Goal: Information Seeking & Learning: Learn about a topic

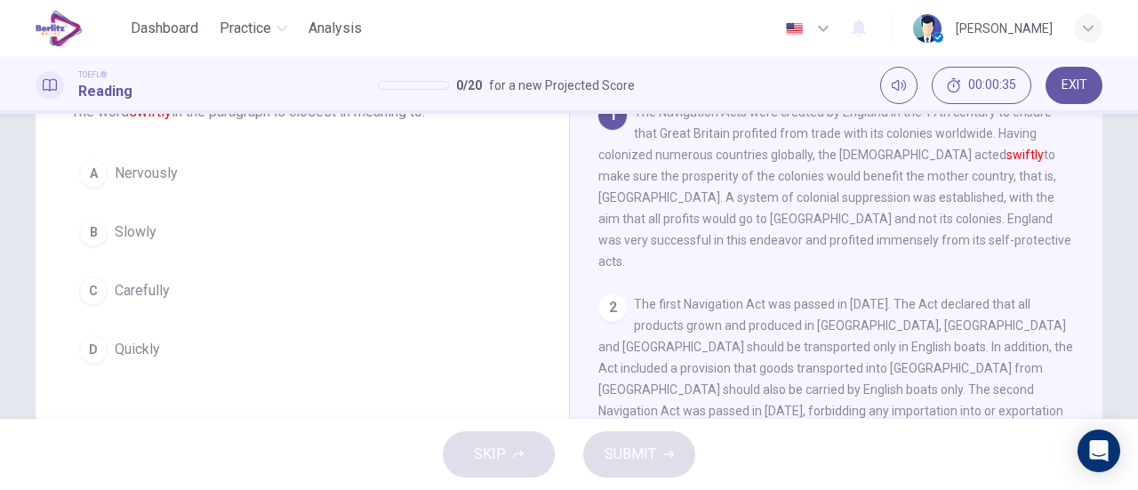
scroll to position [178, 0]
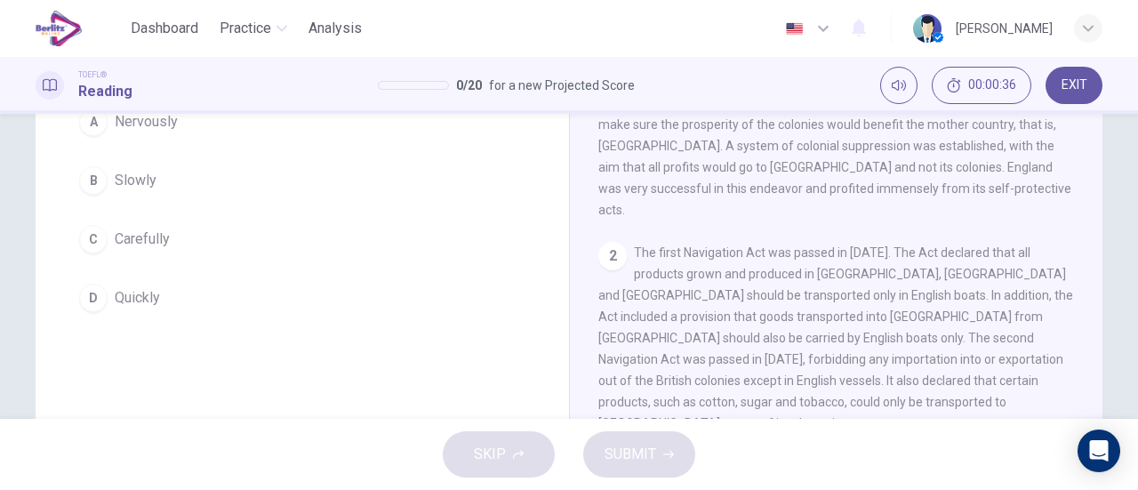
click at [155, 243] on span "Carefully" at bounding box center [142, 239] width 55 height 21
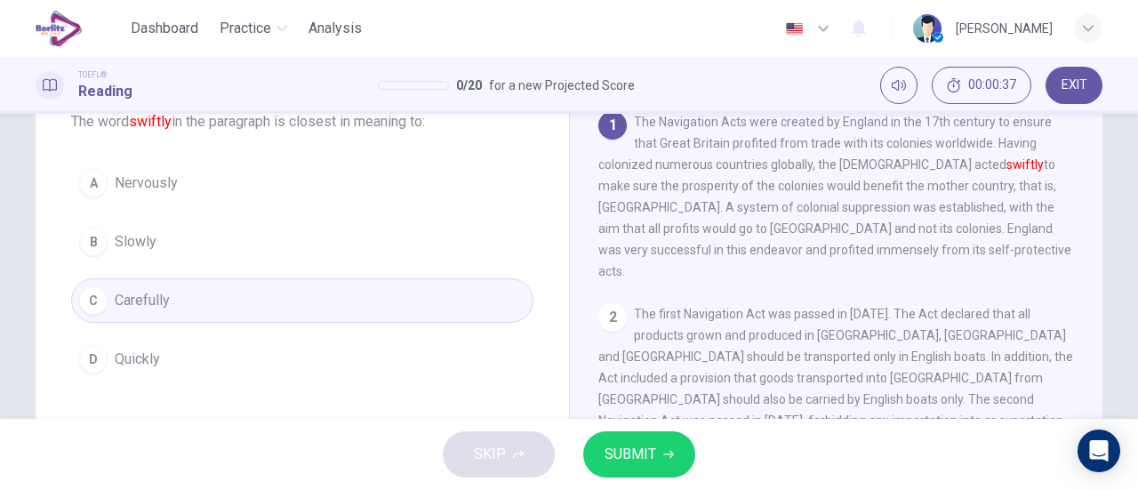
scroll to position [89, 0]
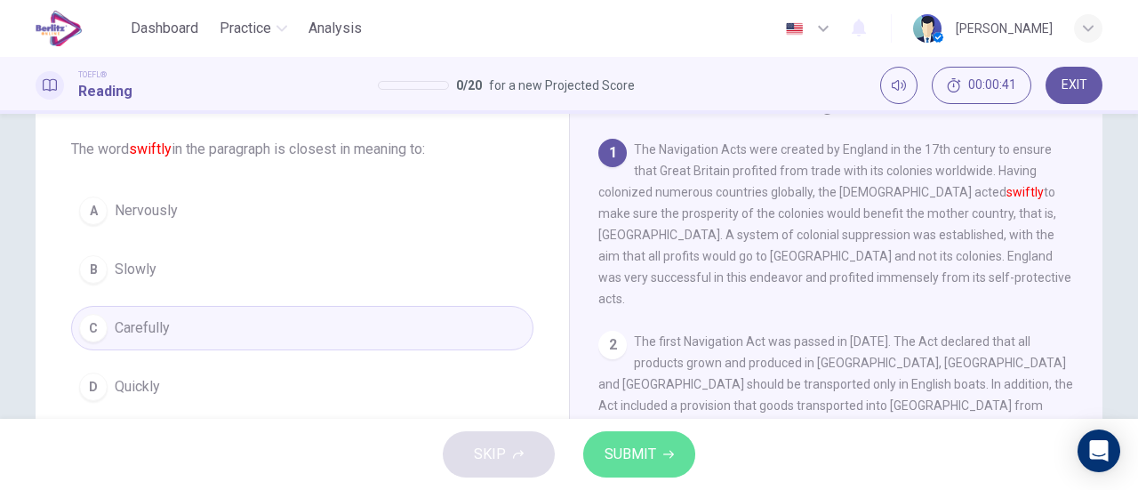
click at [637, 447] on span "SUBMIT" at bounding box center [631, 454] width 52 height 25
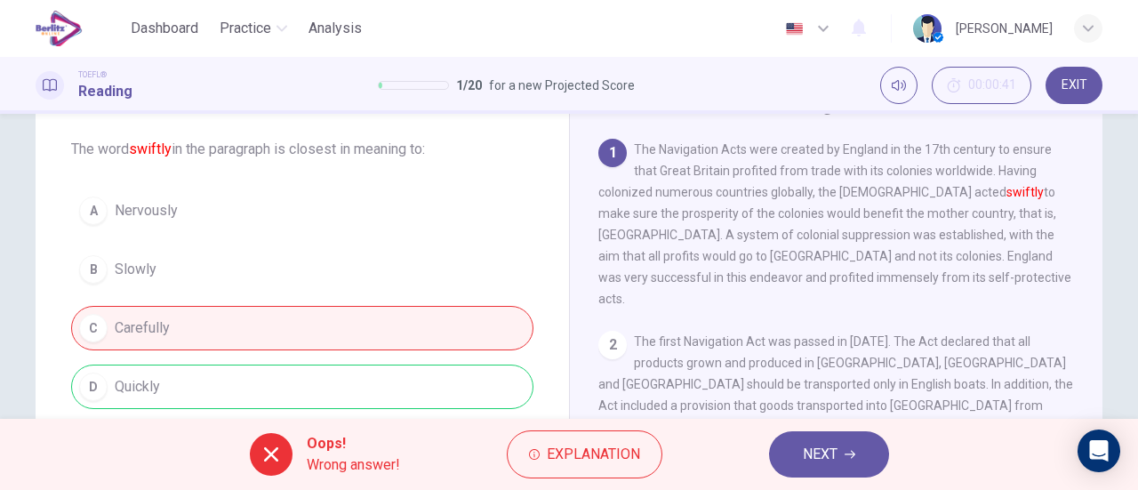
click at [818, 454] on span "NEXT" at bounding box center [820, 454] width 35 height 25
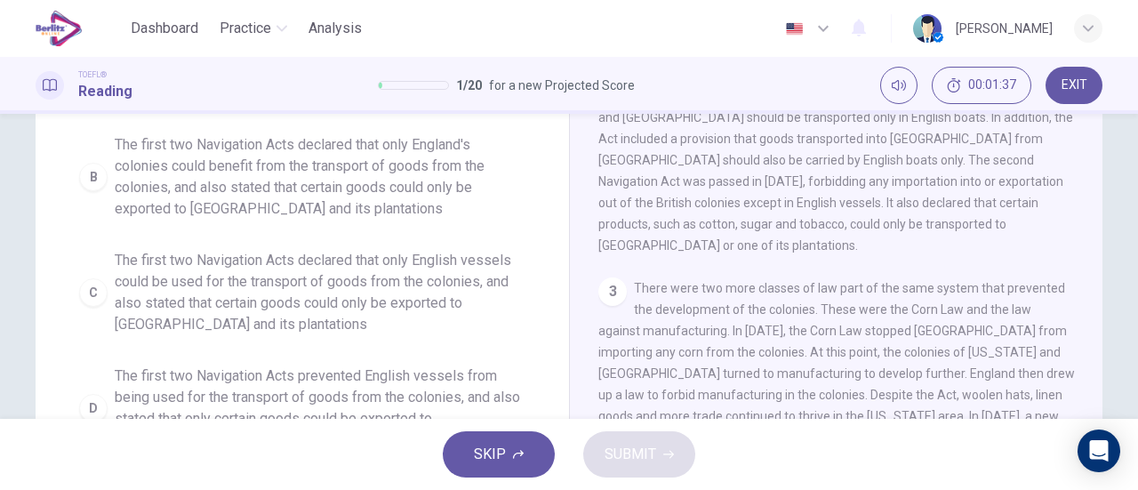
scroll to position [295, 0]
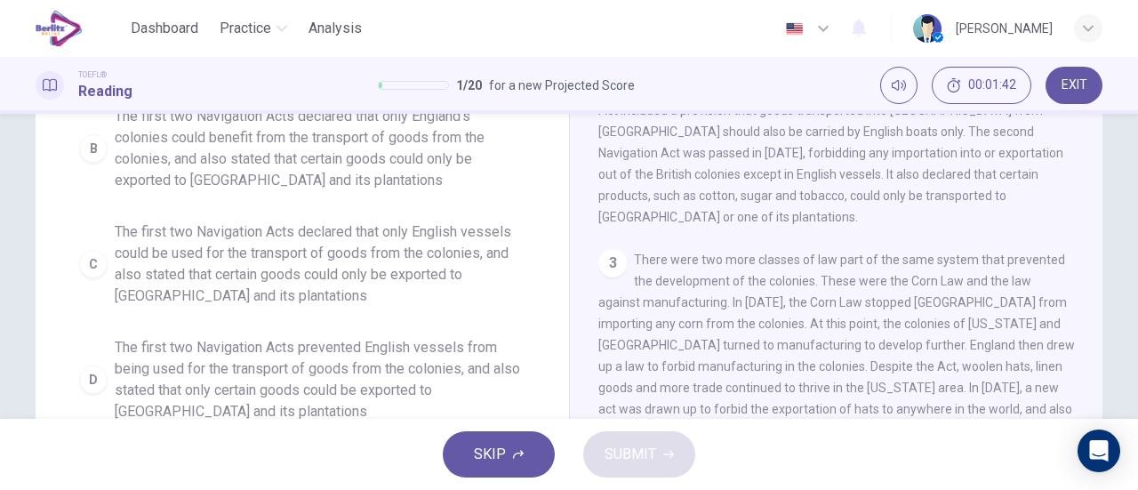
click at [430, 243] on span "The first two Navigation Acts declared that only English vessels could be used …" at bounding box center [320, 263] width 411 height 85
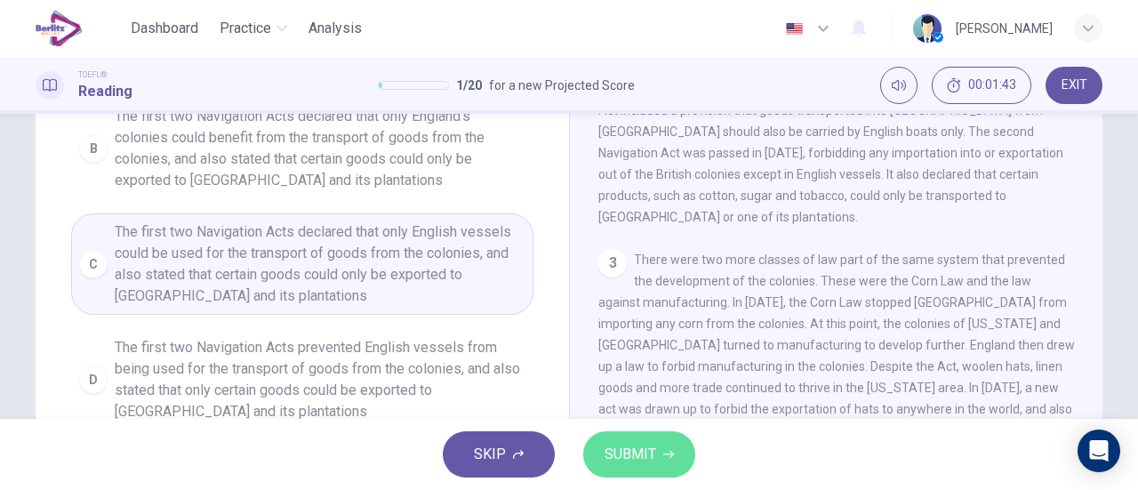
click at [679, 460] on button "SUBMIT" at bounding box center [639, 454] width 112 height 46
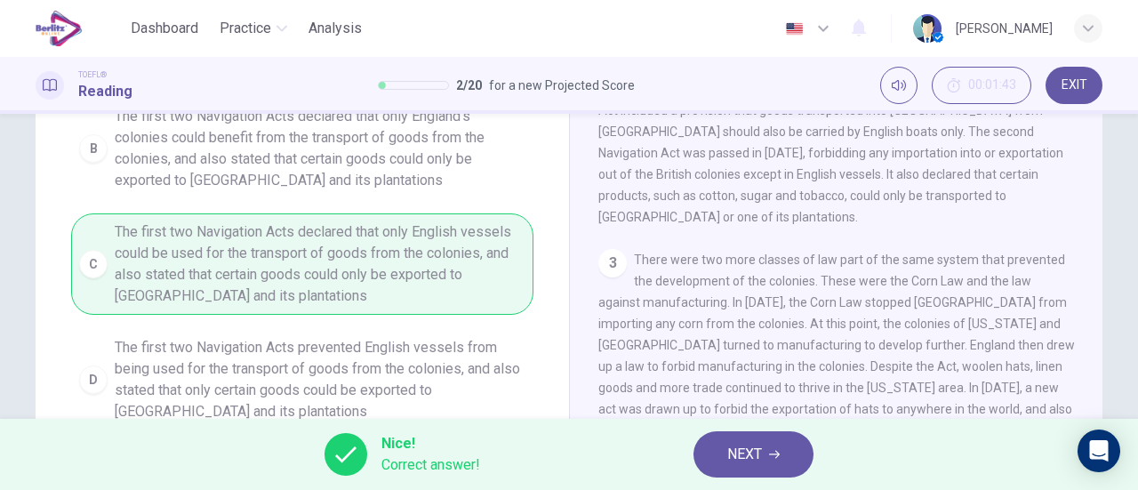
click at [745, 459] on span "NEXT" at bounding box center [744, 454] width 35 height 25
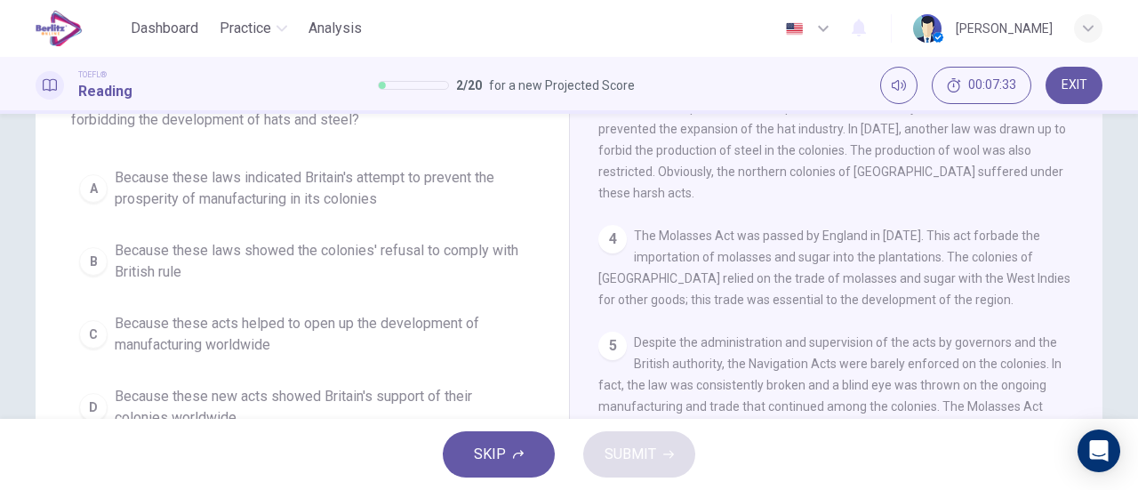
scroll to position [117, 0]
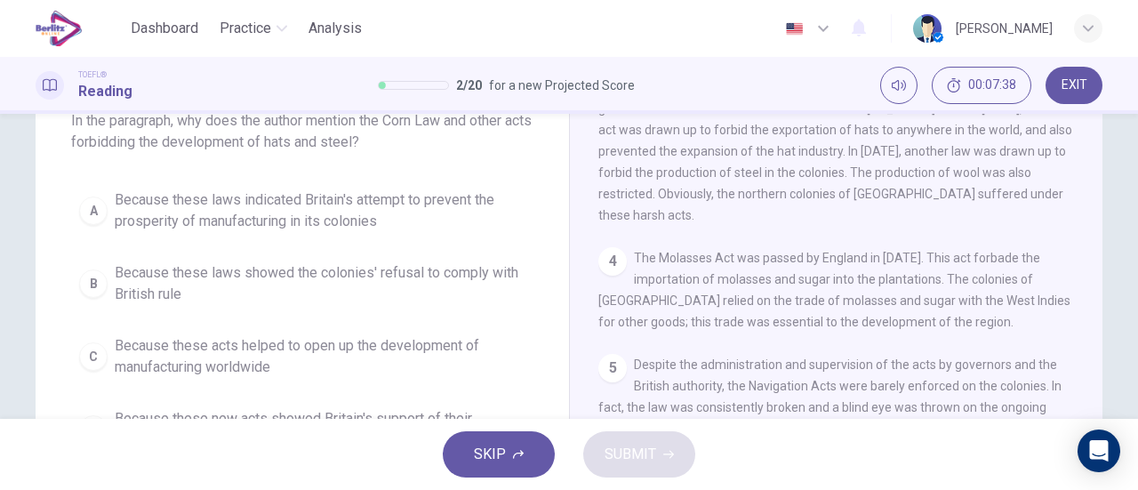
click at [388, 212] on span "Because these laws indicated Britain's attempt to prevent the prosperity of man…" at bounding box center [320, 210] width 411 height 43
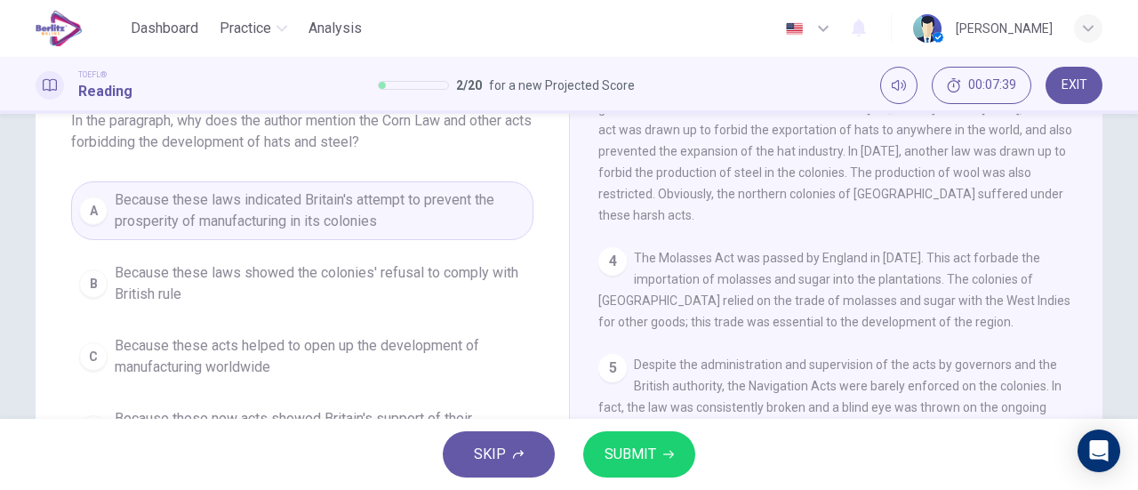
click at [585, 444] on div "SKIP SUBMIT" at bounding box center [569, 454] width 1138 height 71
click at [596, 446] on button "SUBMIT" at bounding box center [639, 454] width 112 height 46
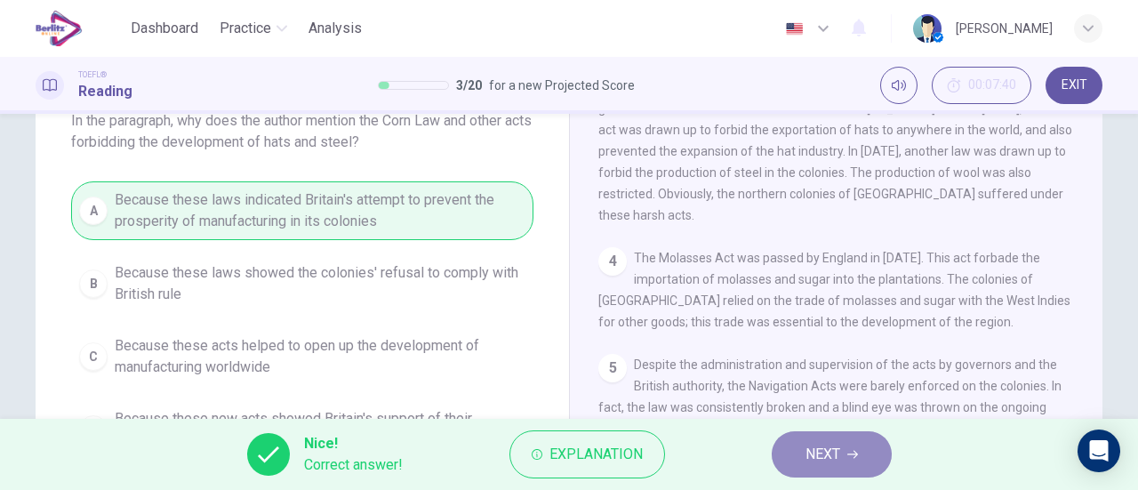
click at [830, 442] on span "NEXT" at bounding box center [823, 454] width 35 height 25
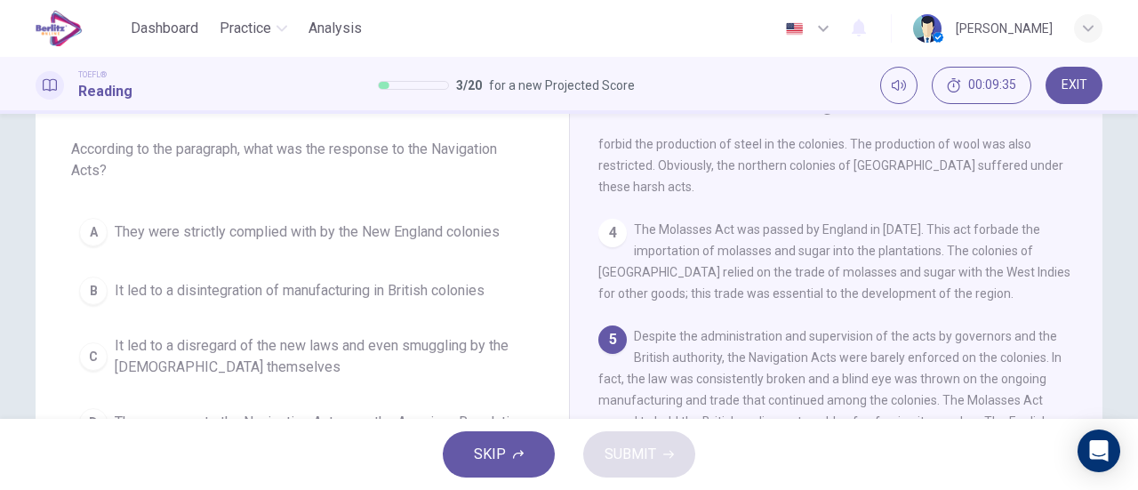
scroll to position [178, 0]
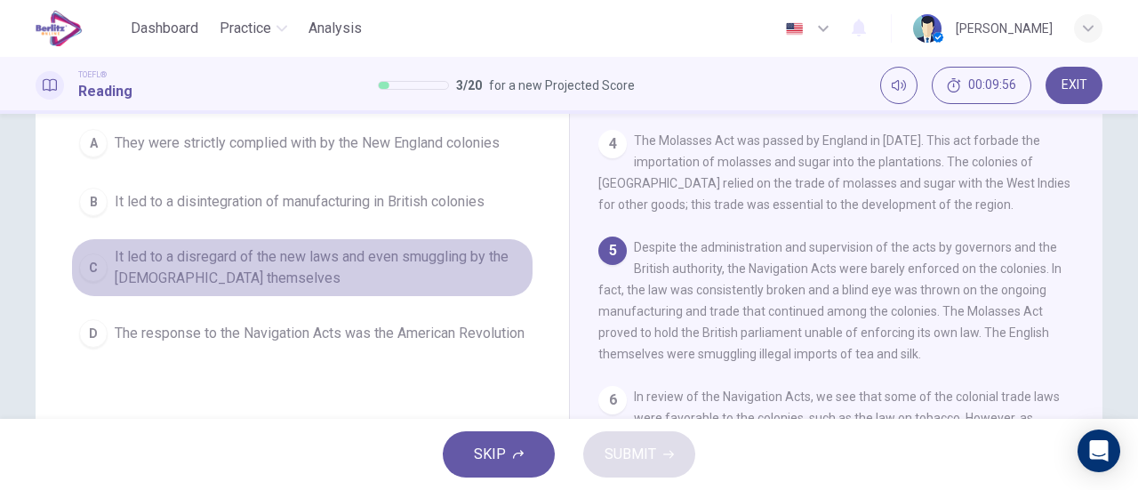
click at [464, 248] on span "It led to a disregard of the new laws and even smuggling by the British themsel…" at bounding box center [320, 267] width 411 height 43
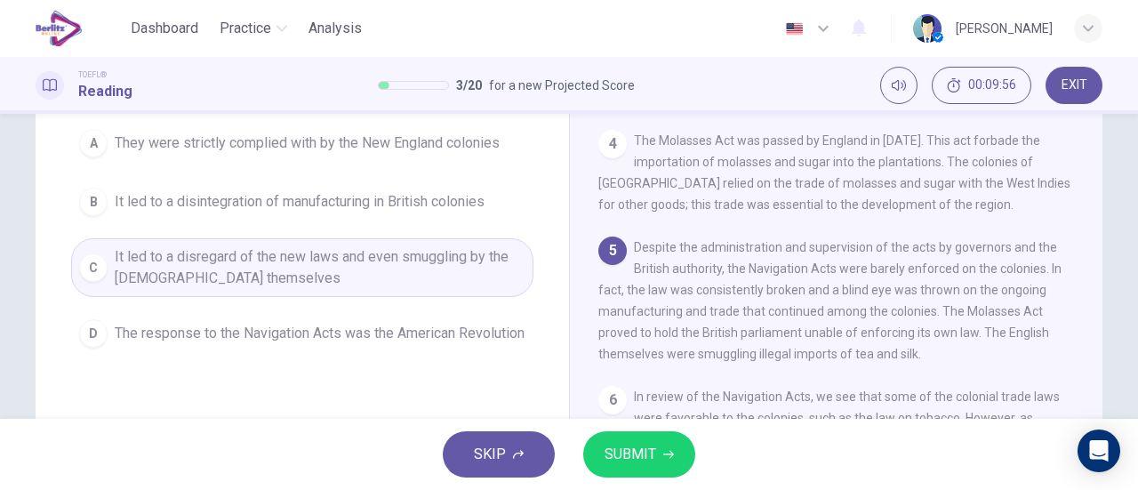
click at [660, 448] on button "SUBMIT" at bounding box center [639, 454] width 112 height 46
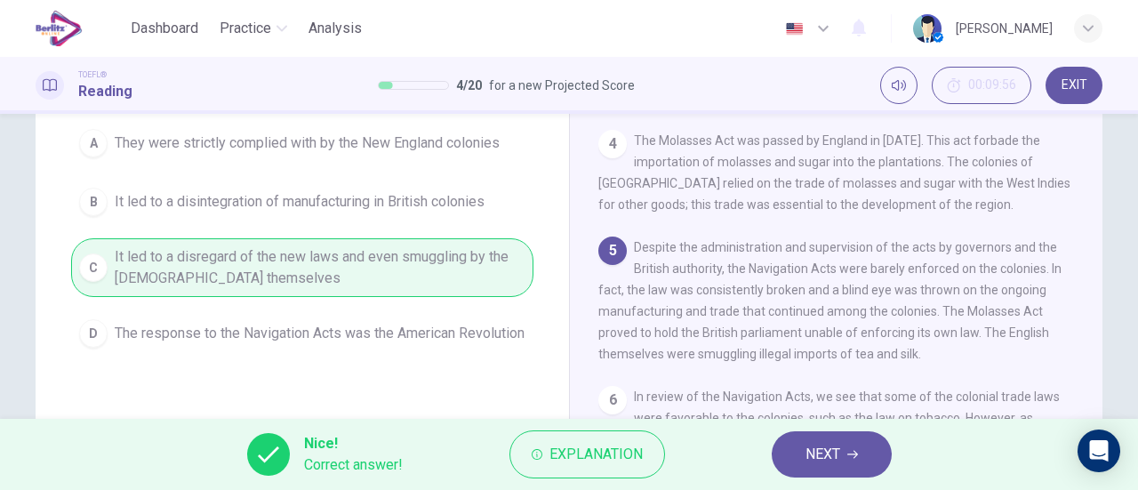
click at [788, 462] on button "NEXT" at bounding box center [832, 454] width 120 height 46
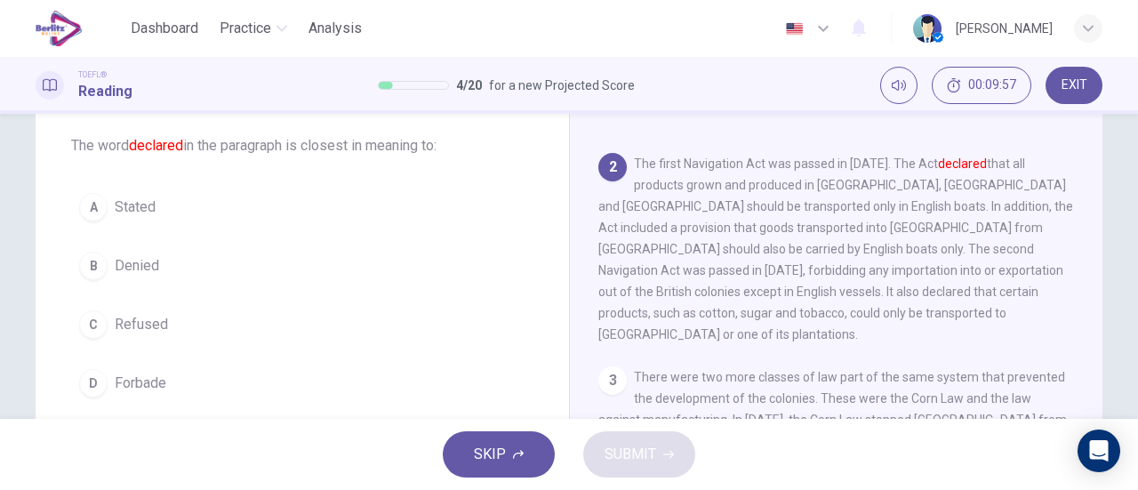
scroll to position [68, 0]
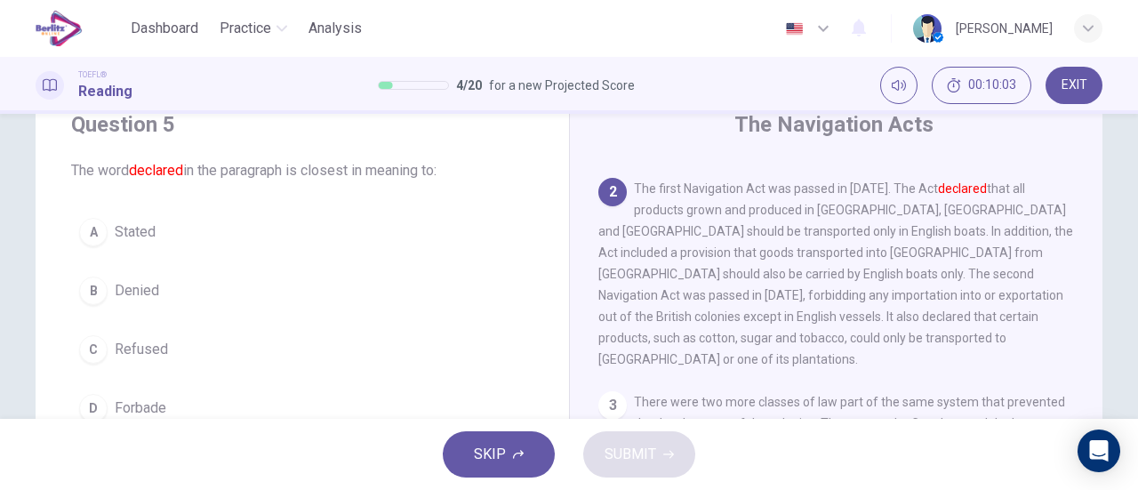
click at [198, 231] on button "A Stated" at bounding box center [302, 232] width 462 height 44
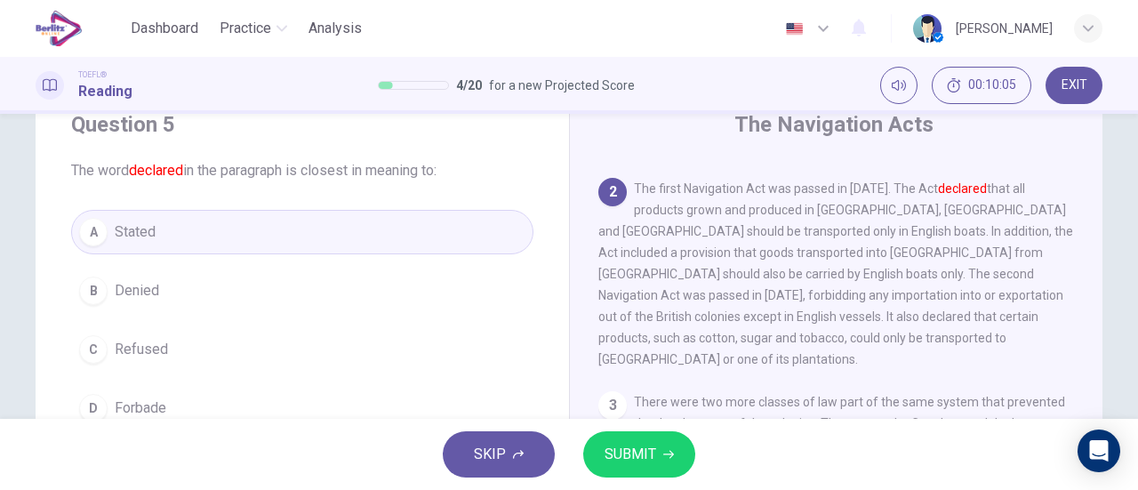
click at [665, 439] on button "SUBMIT" at bounding box center [639, 454] width 112 height 46
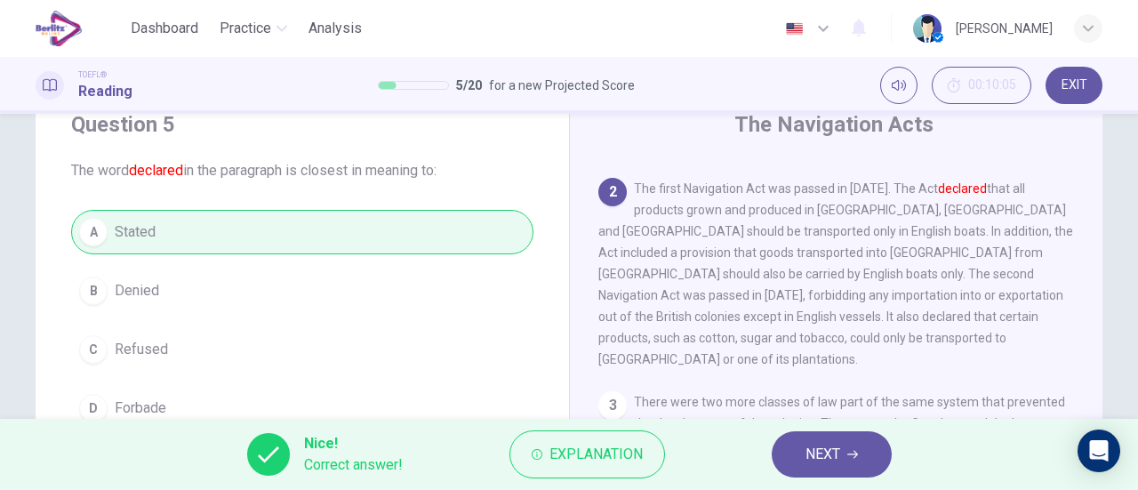
click at [830, 442] on span "NEXT" at bounding box center [823, 454] width 35 height 25
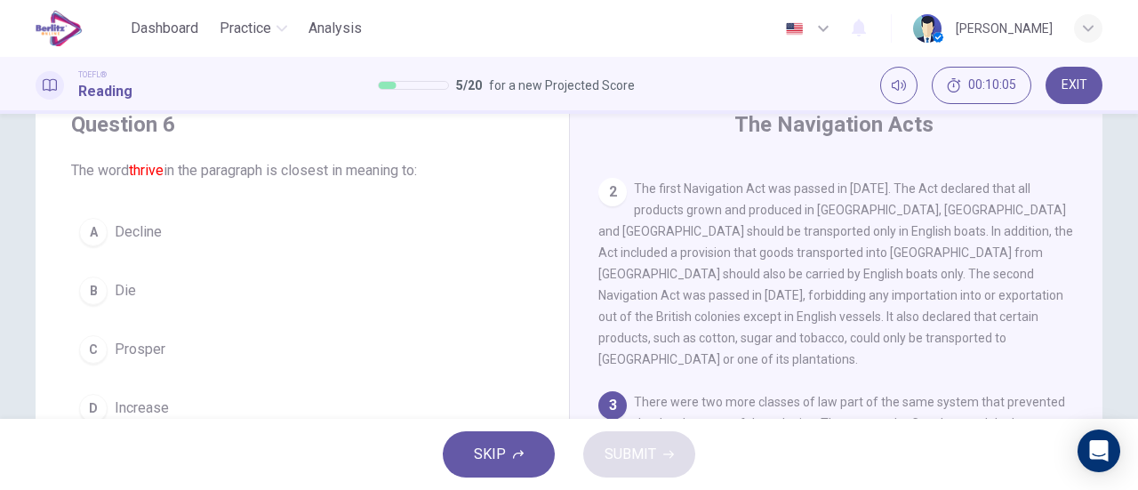
scroll to position [279, 0]
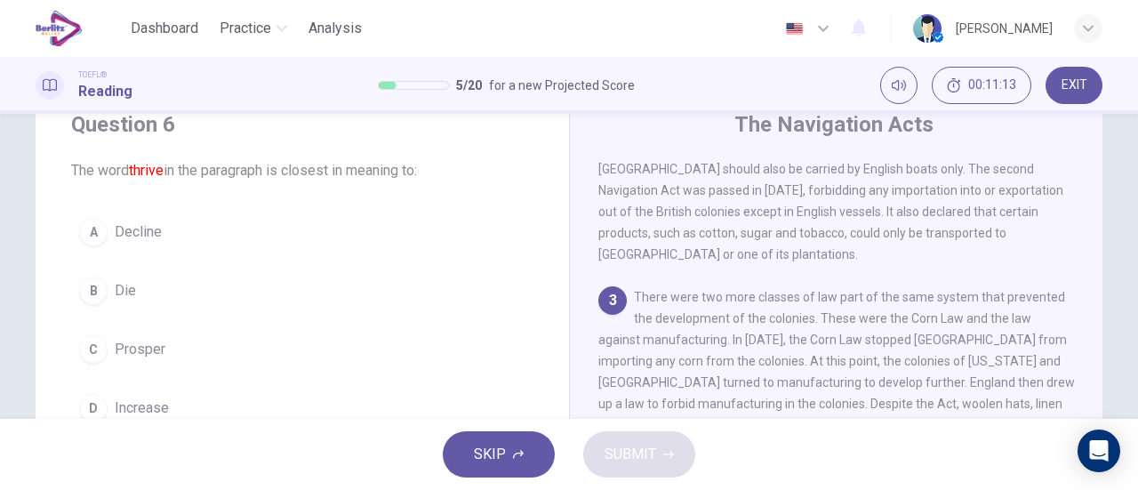
drag, startPoint x: 524, startPoint y: 58, endPoint x: 1033, endPoint y: 64, distance: 508.7
click at [624, 0] on html "This site uses cookies, as explained in our Privacy Policy . If you agree to th…" at bounding box center [569, 245] width 1138 height 490
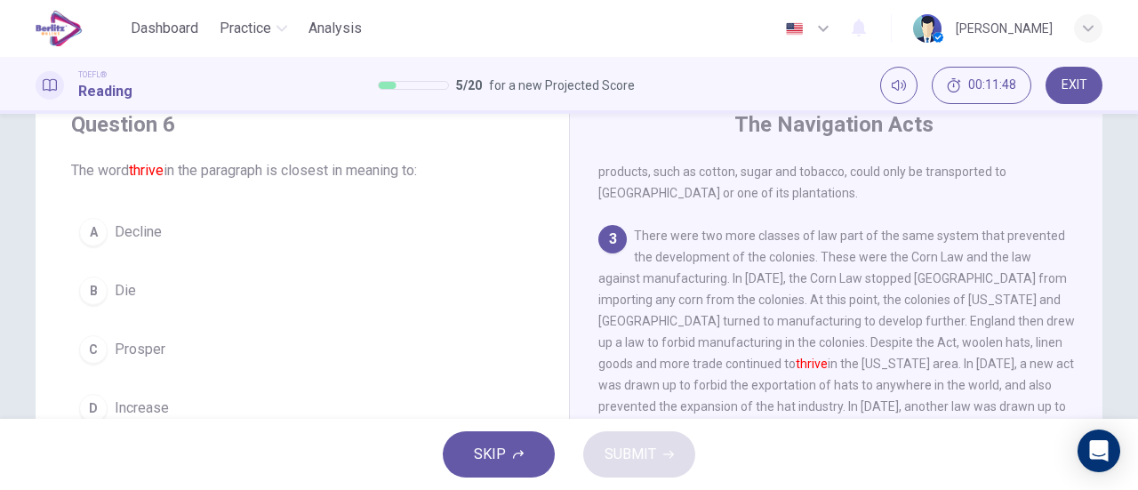
scroll to position [368, 0]
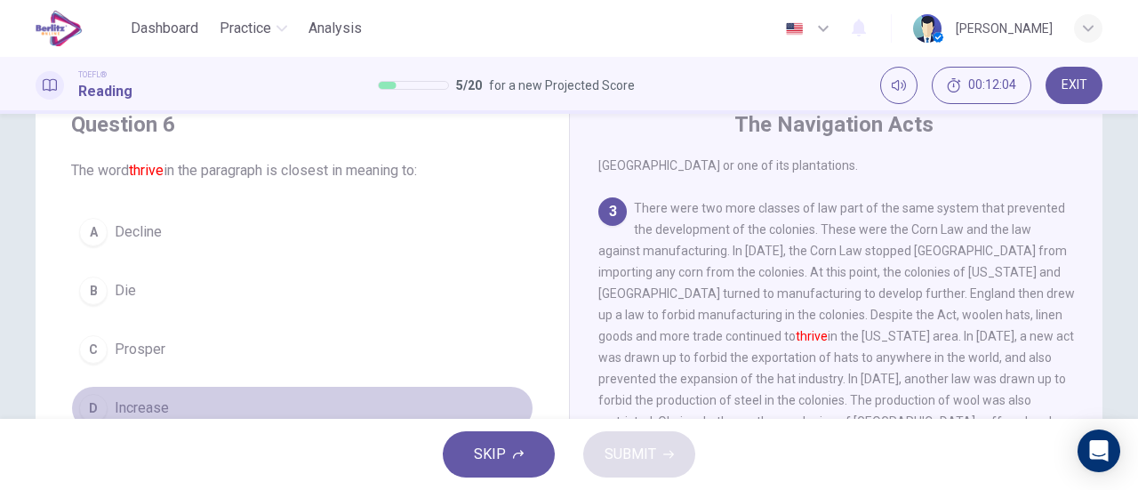
click at [153, 398] on span "Increase" at bounding box center [142, 408] width 54 height 21
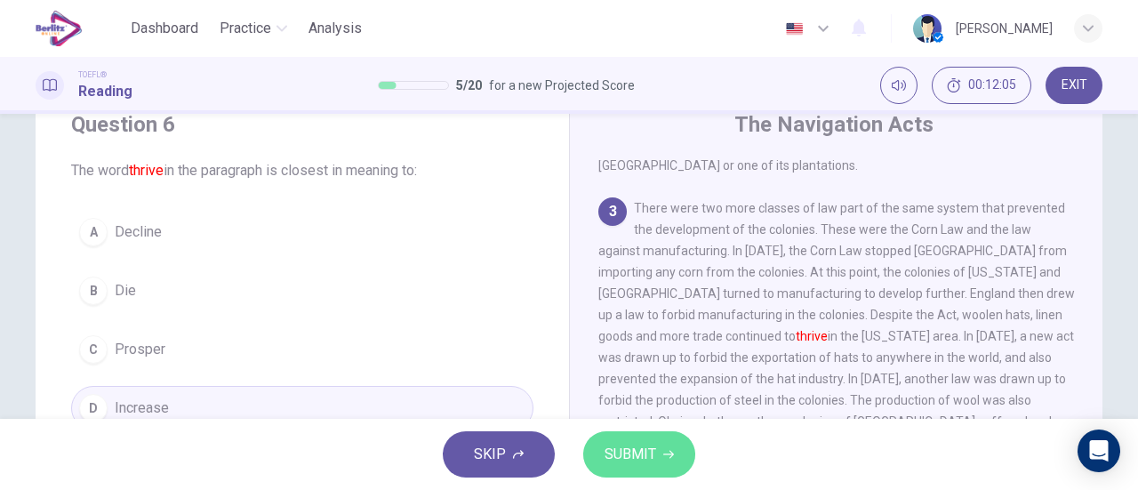
click at [619, 456] on span "SUBMIT" at bounding box center [631, 454] width 52 height 25
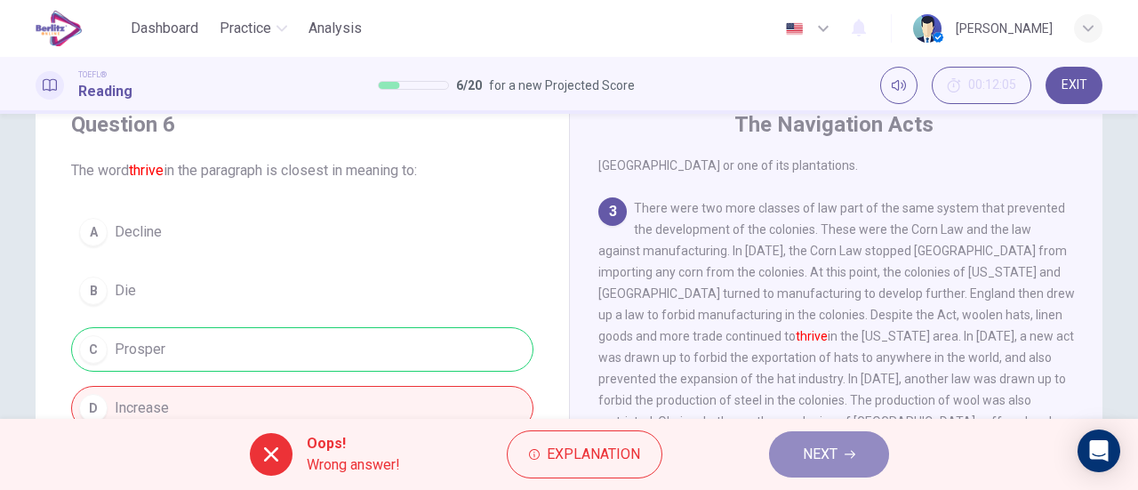
click at [784, 458] on button "NEXT" at bounding box center [829, 454] width 120 height 46
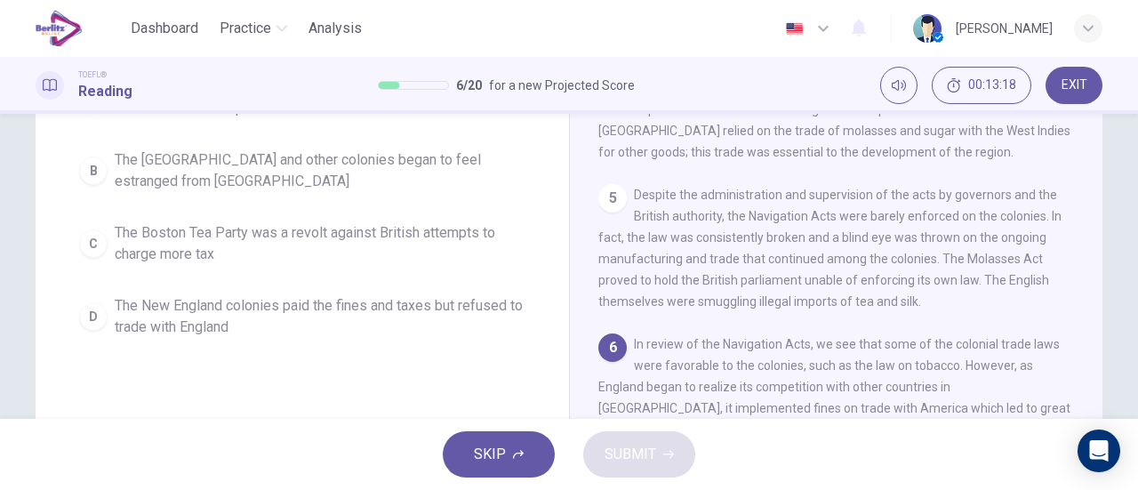
scroll to position [206, 0]
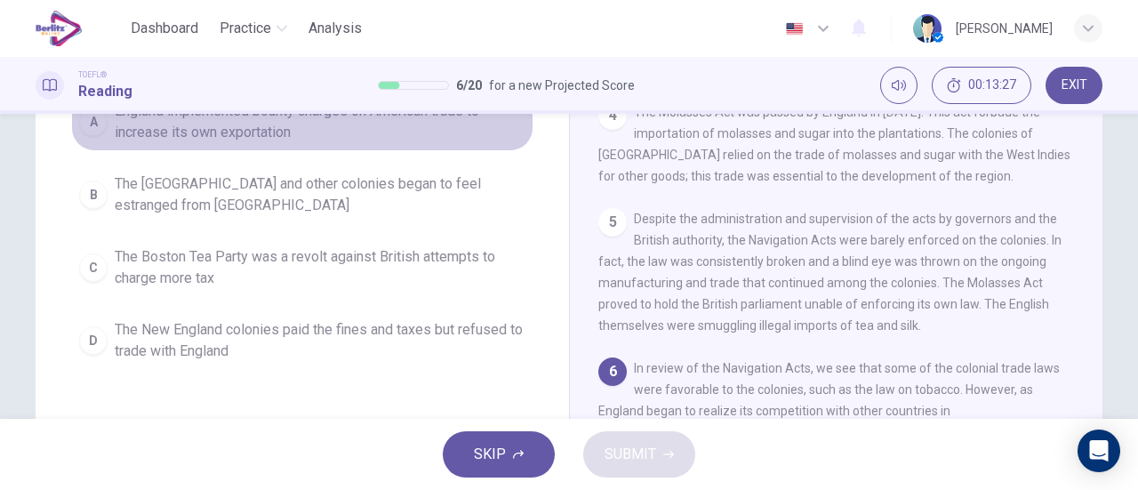
click at [289, 143] on span "England implemented bounty charges on American trade to increase its own export…" at bounding box center [320, 121] width 411 height 43
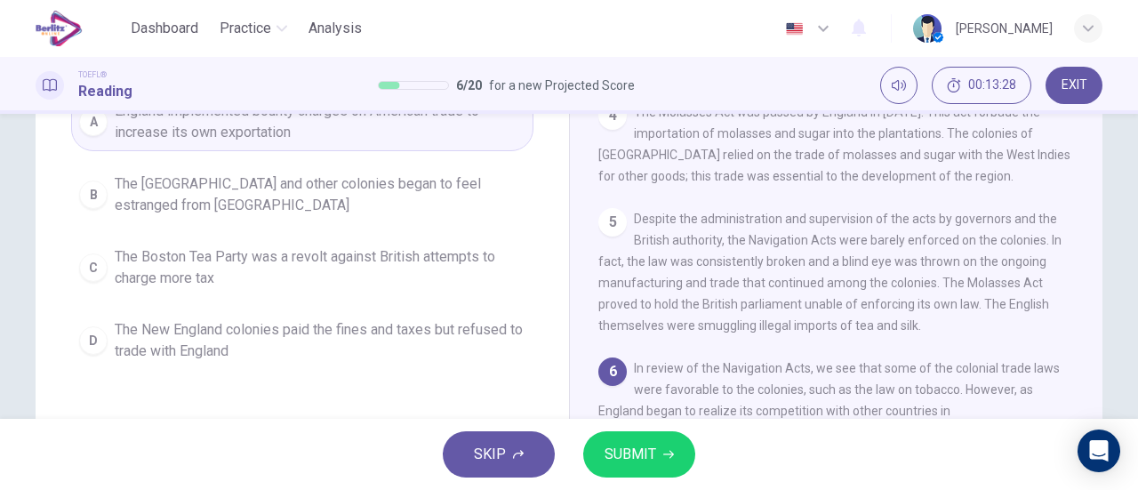
click at [636, 439] on button "SUBMIT" at bounding box center [639, 454] width 112 height 46
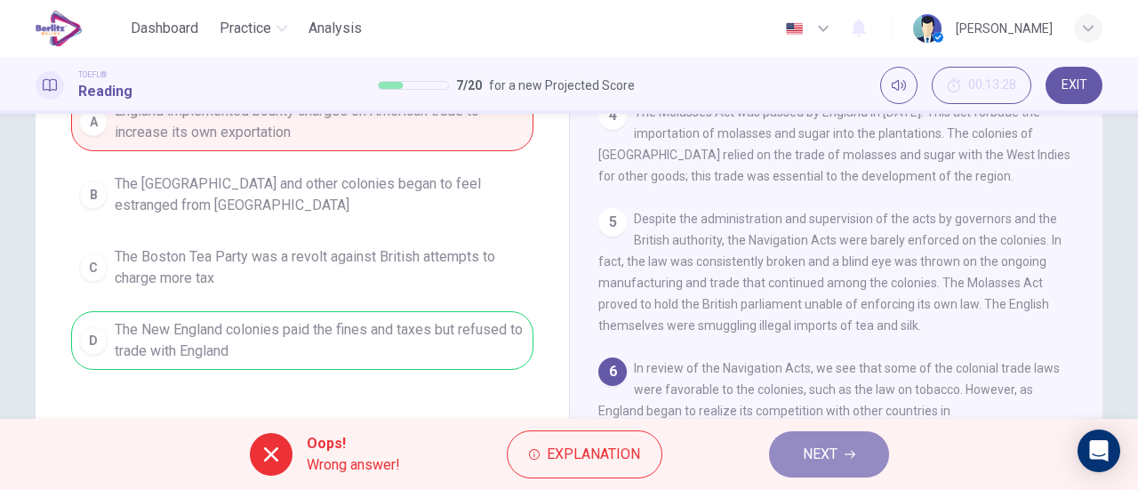
click at [792, 452] on button "NEXT" at bounding box center [829, 454] width 120 height 46
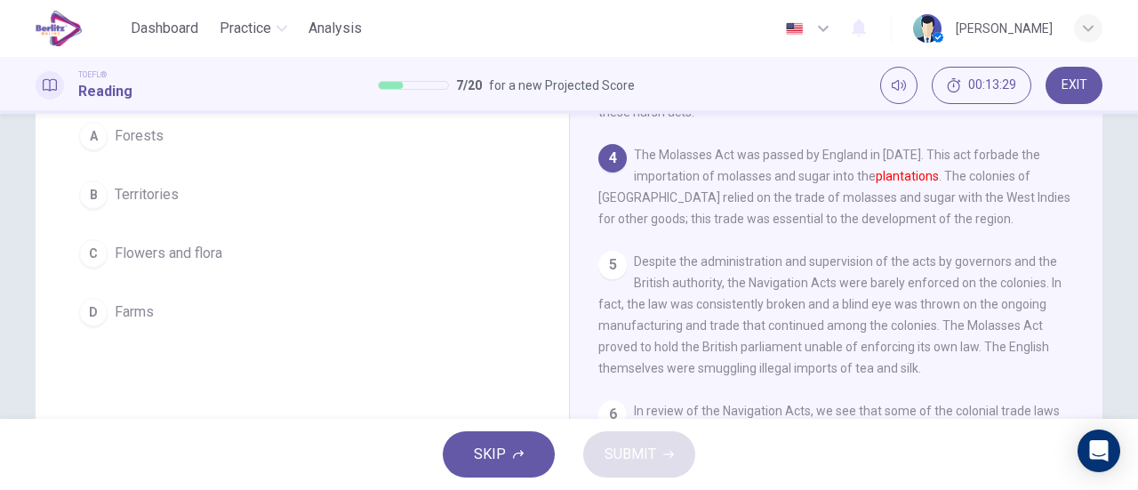
scroll to position [75, 0]
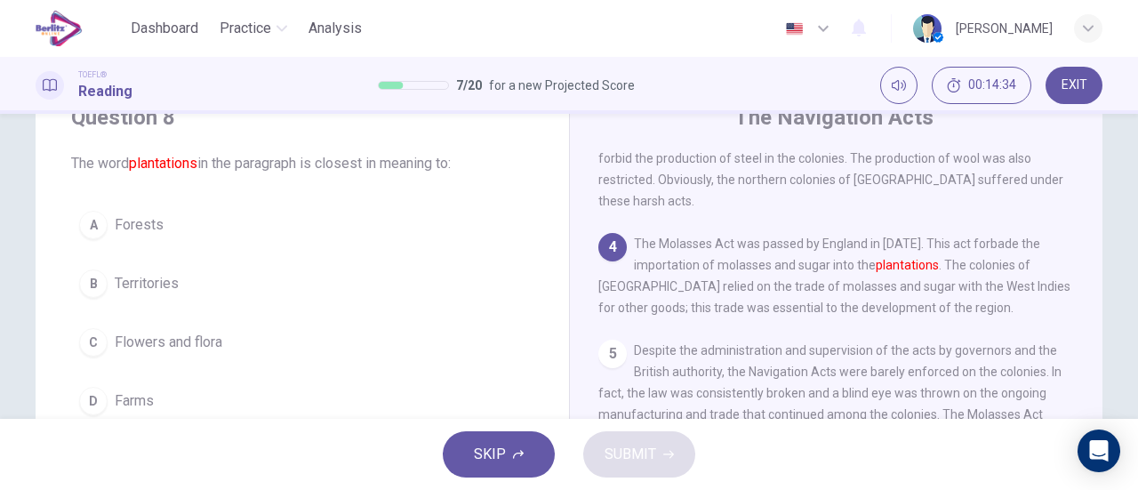
click at [139, 410] on button "D Farms" at bounding box center [302, 401] width 462 height 44
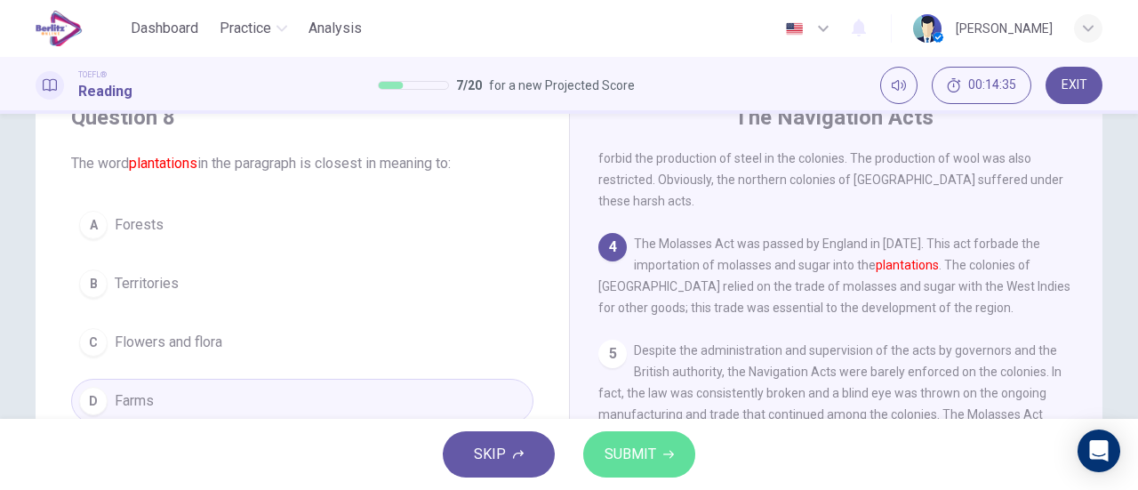
click at [631, 438] on button "SUBMIT" at bounding box center [639, 454] width 112 height 46
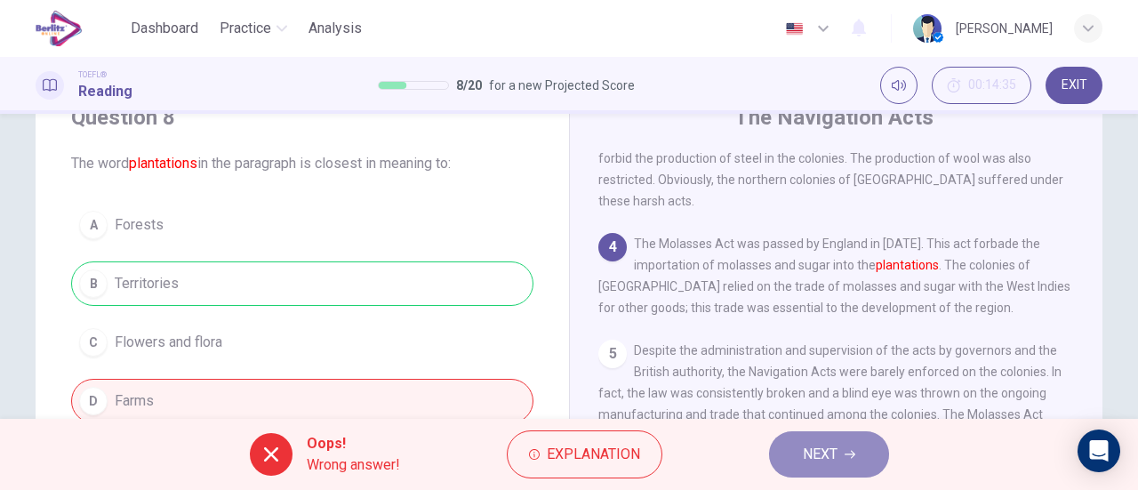
click at [838, 449] on span "NEXT" at bounding box center [820, 454] width 35 height 25
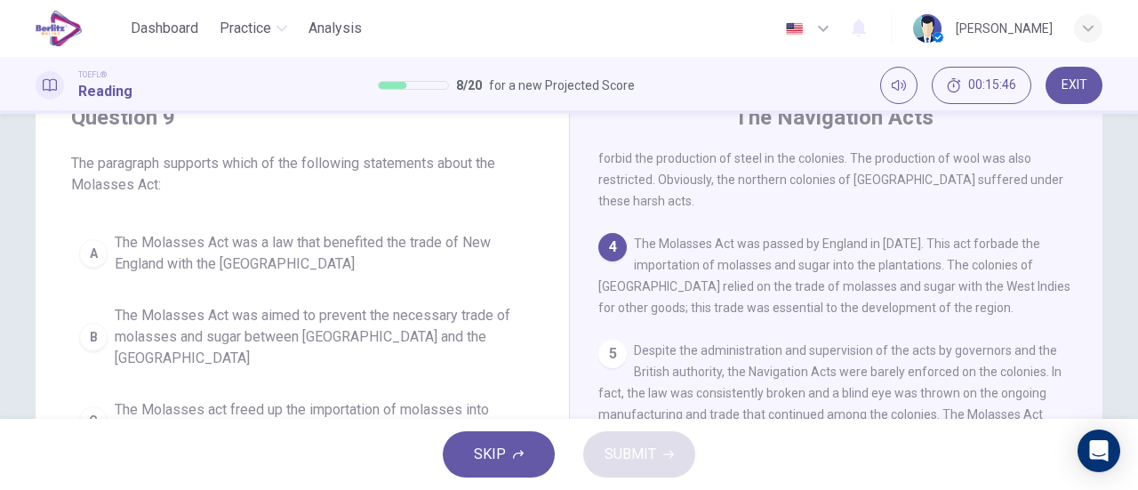
click at [471, 247] on span "The Molasses Act was a law that benefited the trade of New England with the Wes…" at bounding box center [320, 253] width 411 height 43
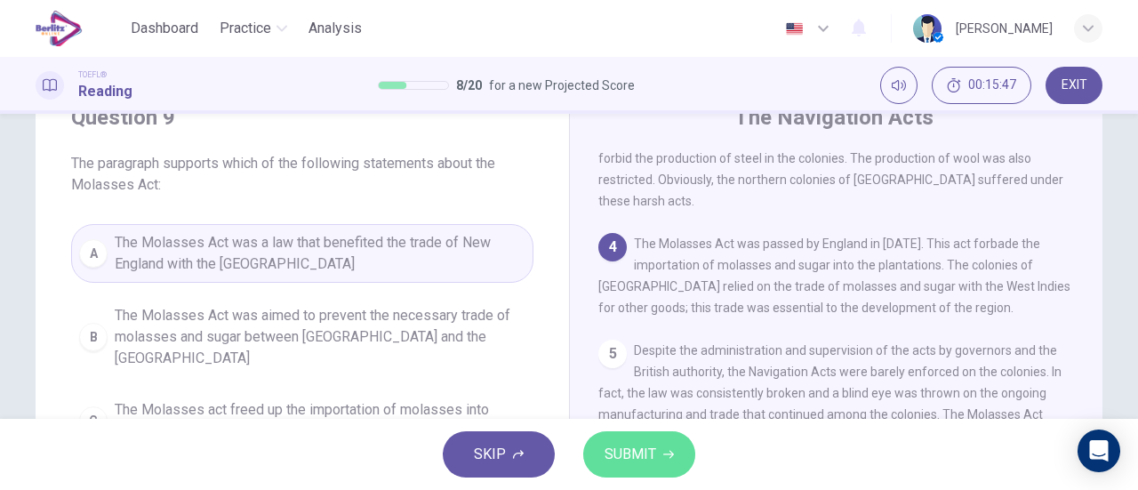
click at [609, 449] on span "SUBMIT" at bounding box center [631, 454] width 52 height 25
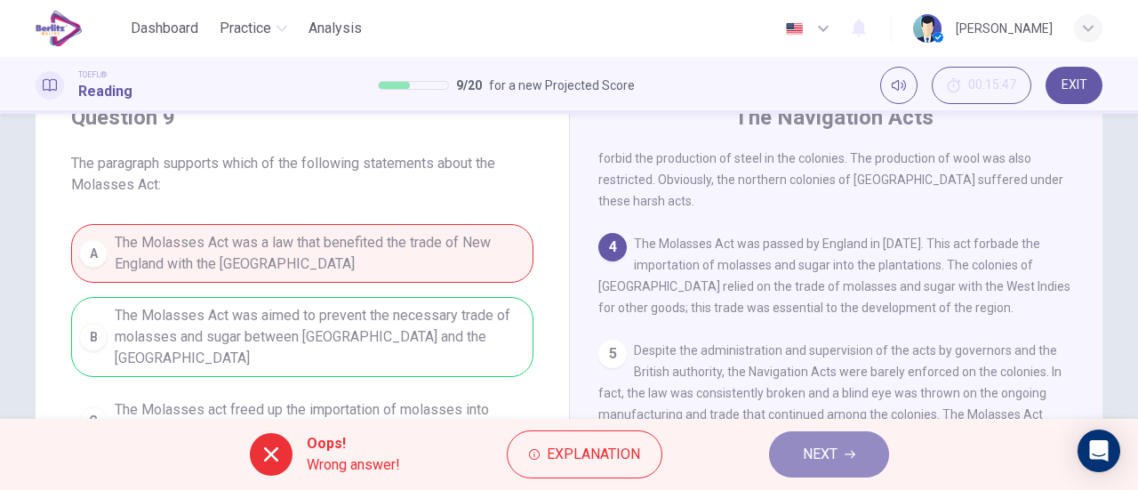
click at [777, 445] on button "NEXT" at bounding box center [829, 454] width 120 height 46
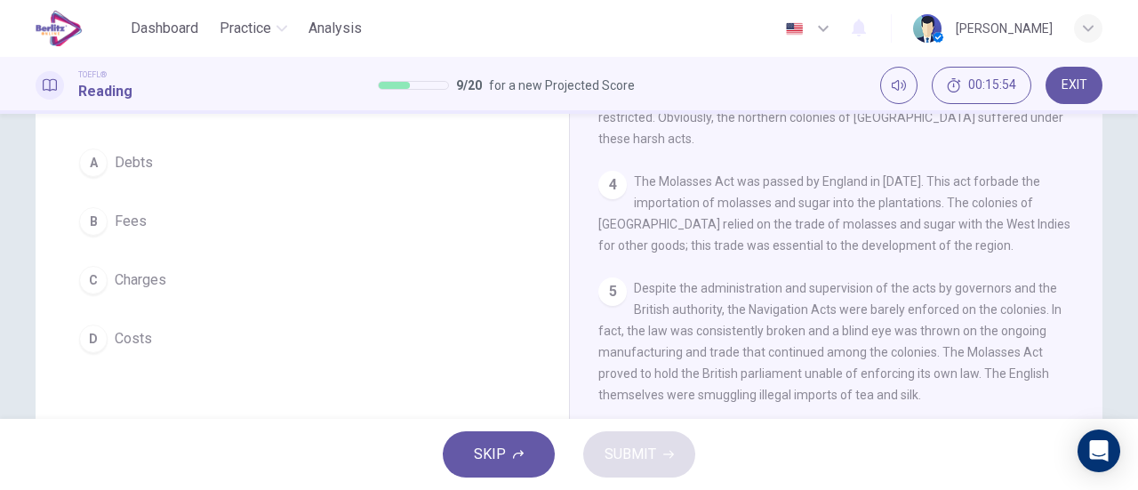
scroll to position [164, 0]
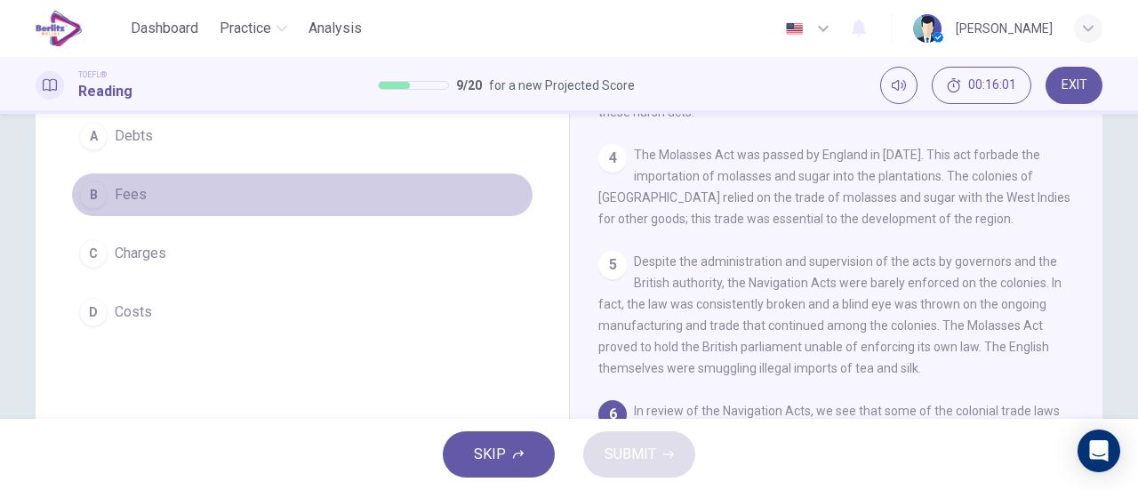
click at [149, 202] on button "B Fees" at bounding box center [302, 195] width 462 height 44
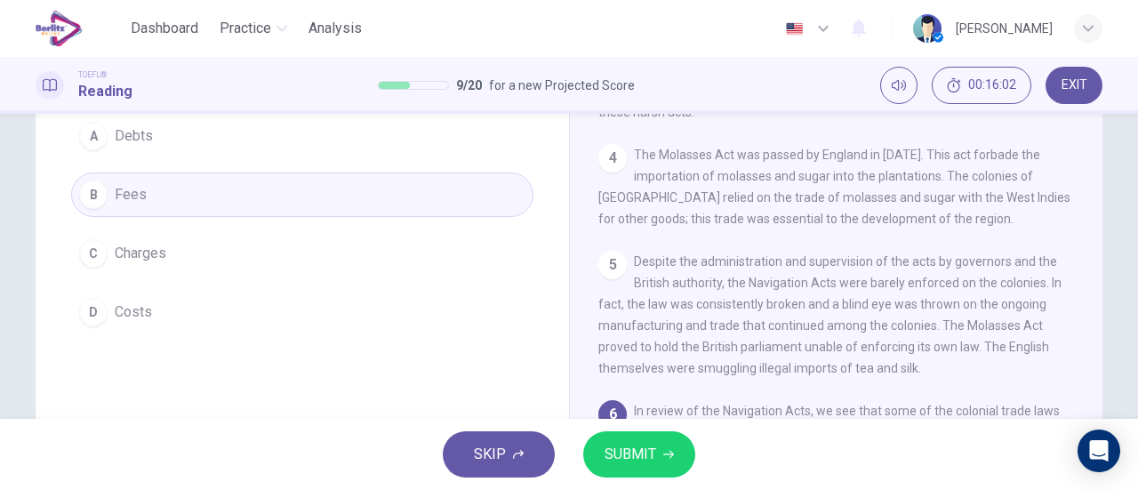
click at [642, 467] on span "SUBMIT" at bounding box center [631, 454] width 52 height 25
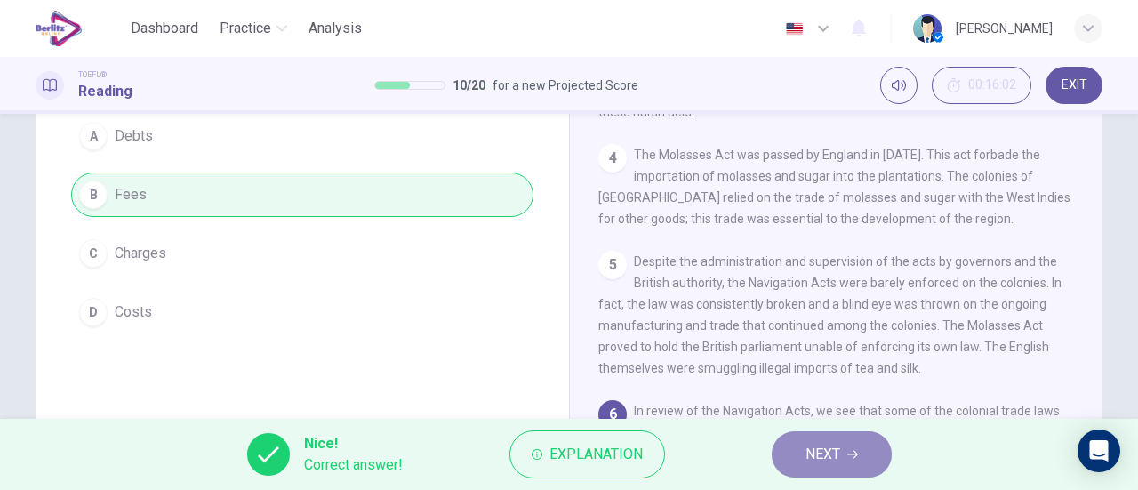
click at [790, 452] on button "NEXT" at bounding box center [832, 454] width 120 height 46
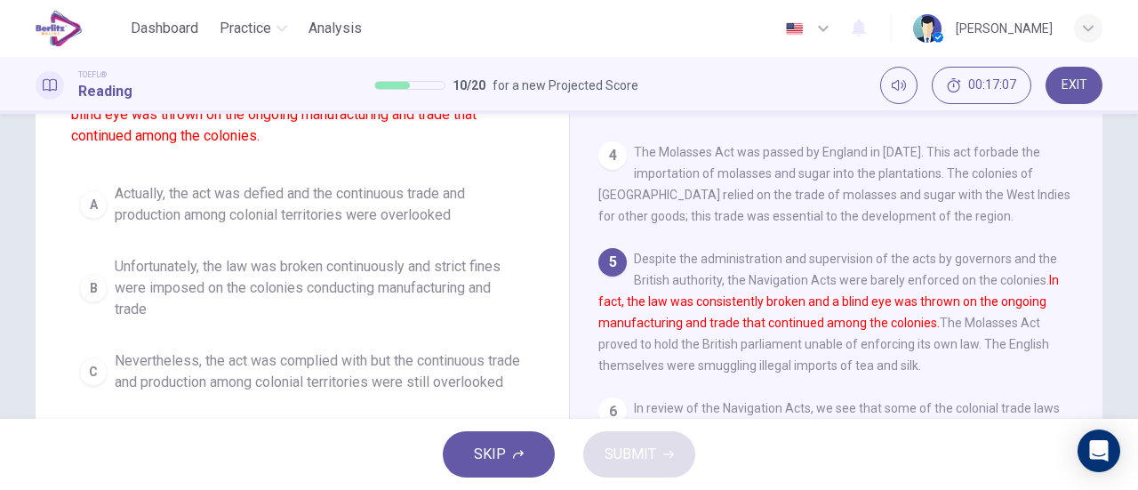
scroll to position [139, 0]
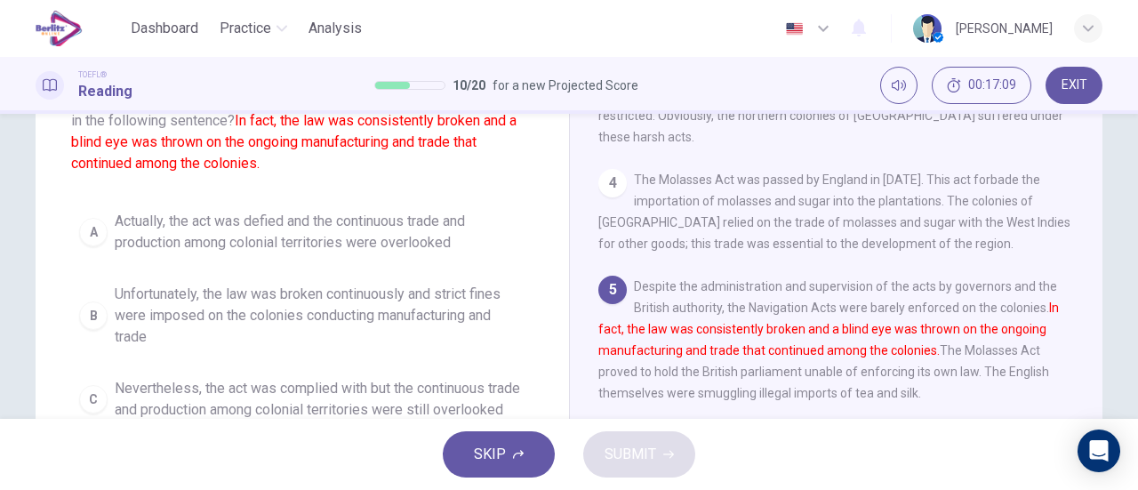
click at [423, 241] on span "Actually, the act was defied and the continuous trade and production among colo…" at bounding box center [320, 232] width 411 height 43
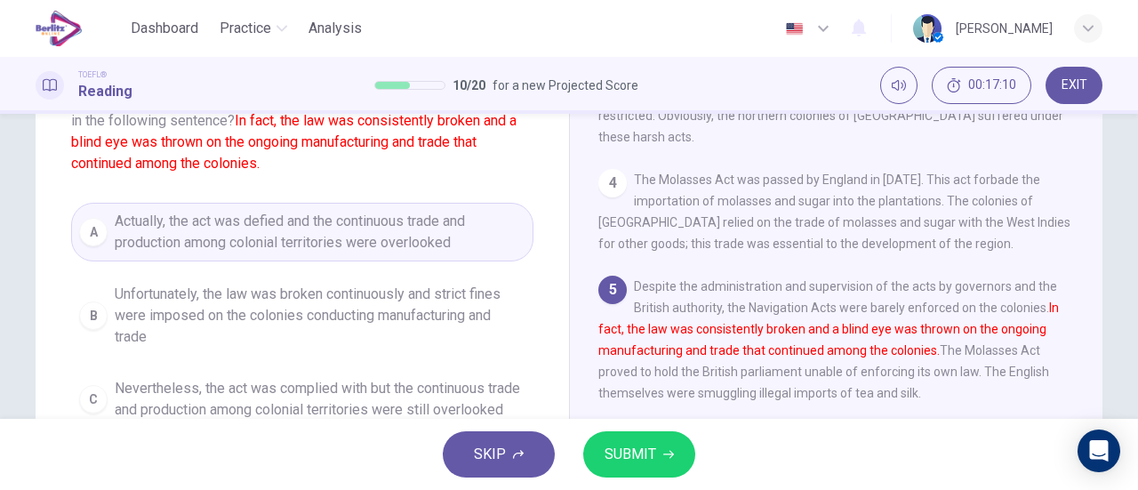
click at [670, 451] on icon "button" at bounding box center [668, 454] width 11 height 11
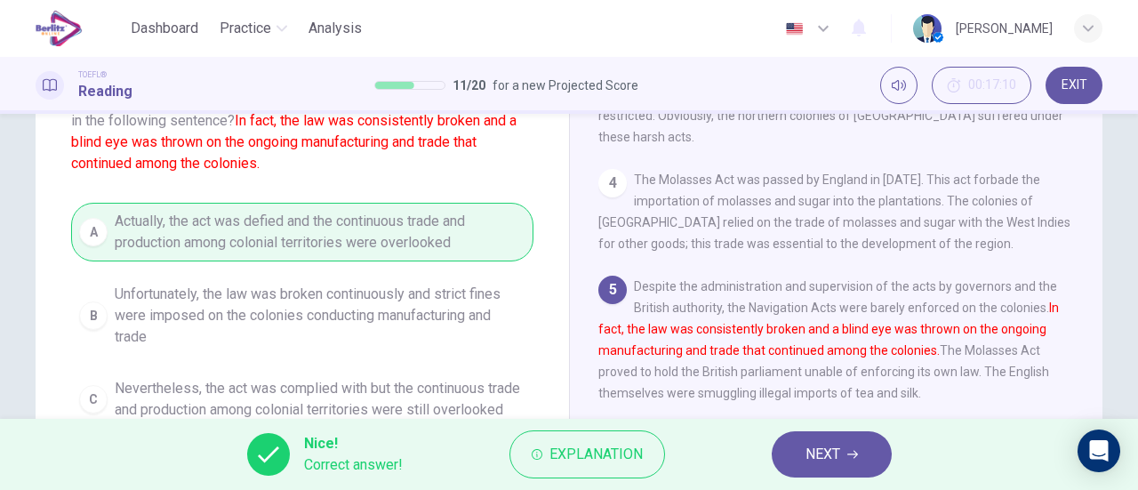
click at [825, 446] on span "NEXT" at bounding box center [823, 454] width 35 height 25
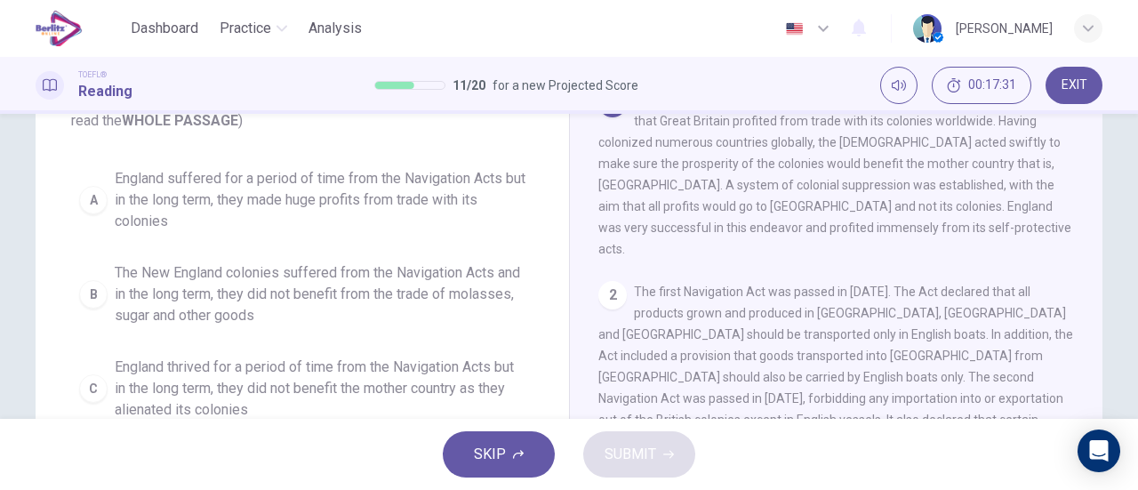
click at [456, 203] on span "England suffered for a period of time from the Navigation Acts but in the long …" at bounding box center [320, 200] width 411 height 64
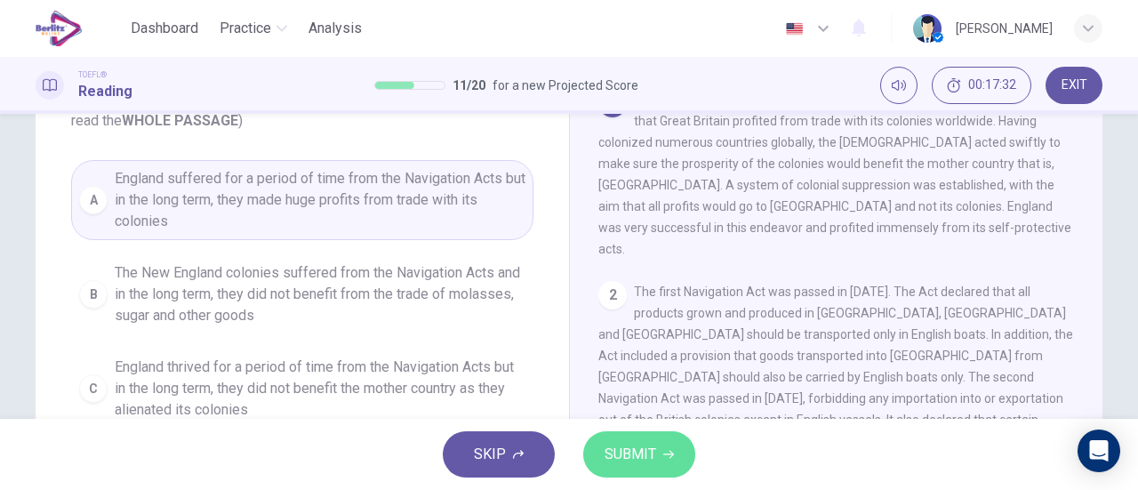
click at [603, 441] on button "SUBMIT" at bounding box center [639, 454] width 112 height 46
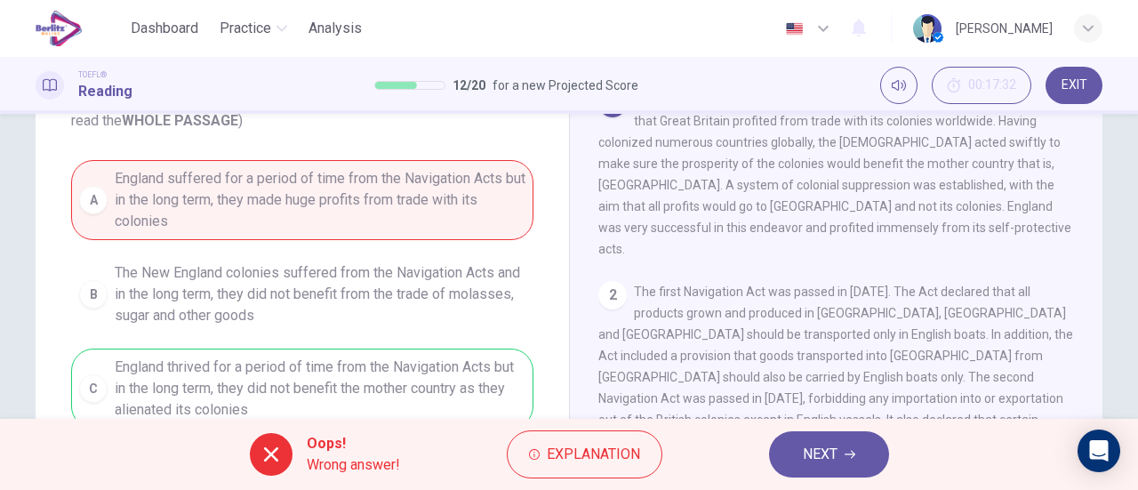
click at [836, 451] on span "NEXT" at bounding box center [820, 454] width 35 height 25
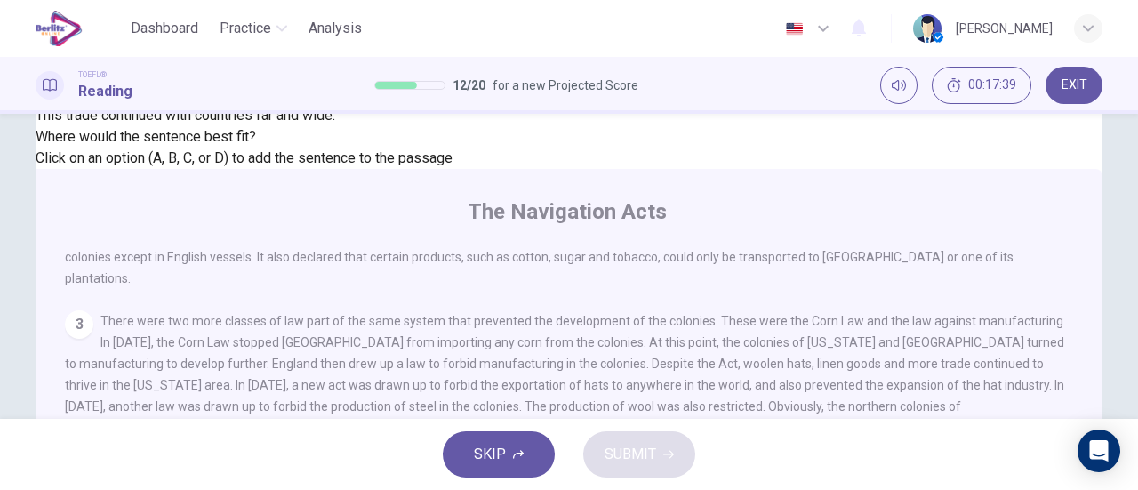
scroll to position [228, 0]
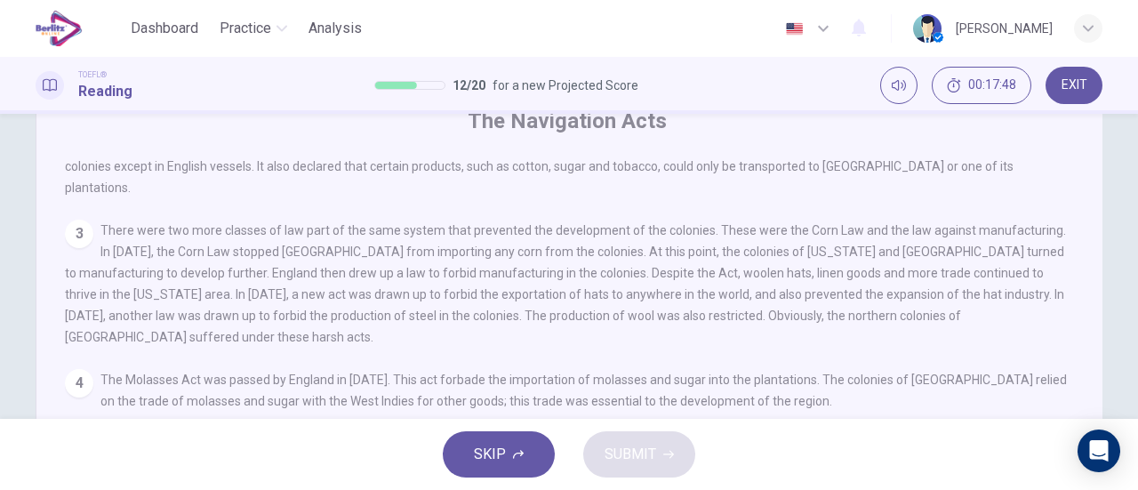
click at [633, 449] on span "SUBMIT" at bounding box center [631, 454] width 52 height 25
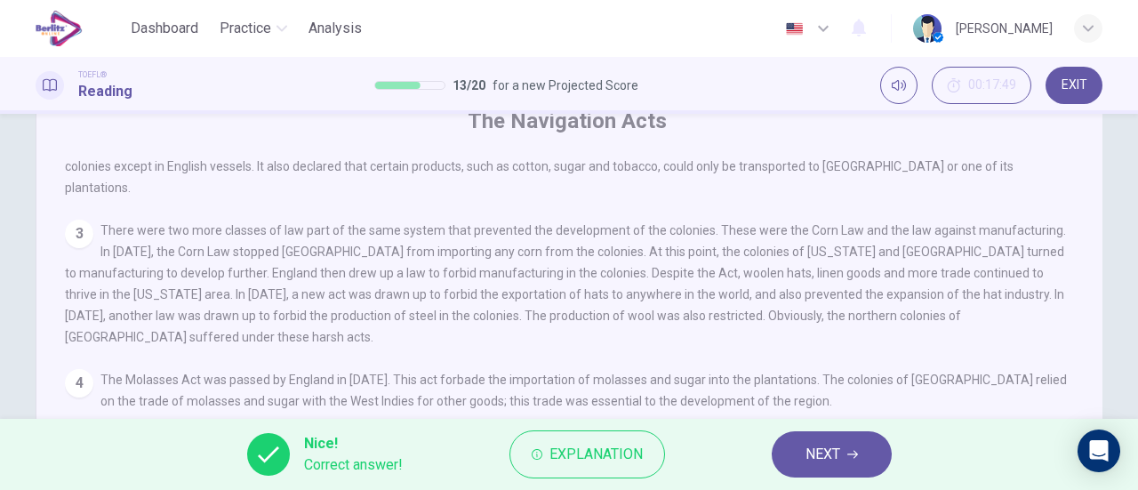
click at [825, 448] on span "NEXT" at bounding box center [823, 454] width 35 height 25
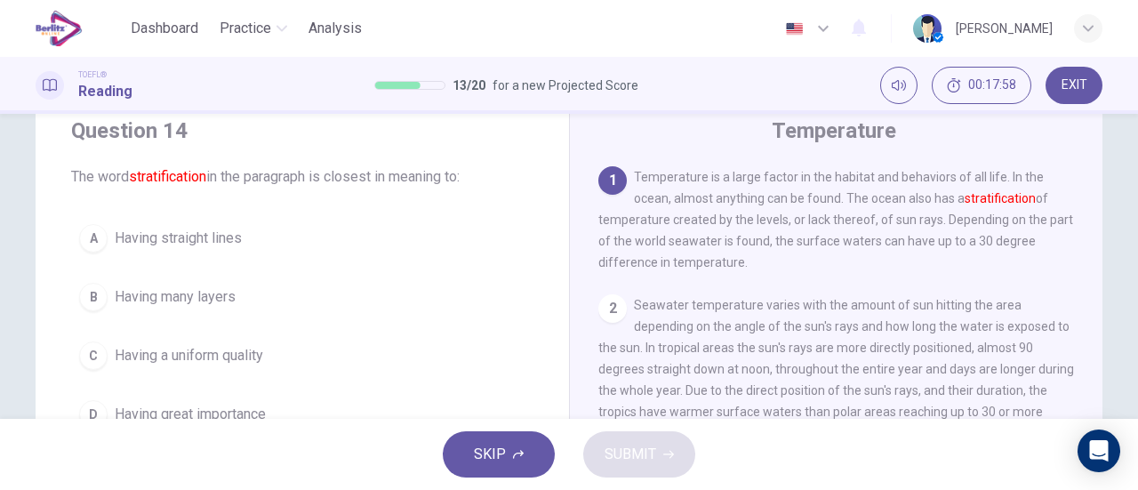
scroll to position [89, 0]
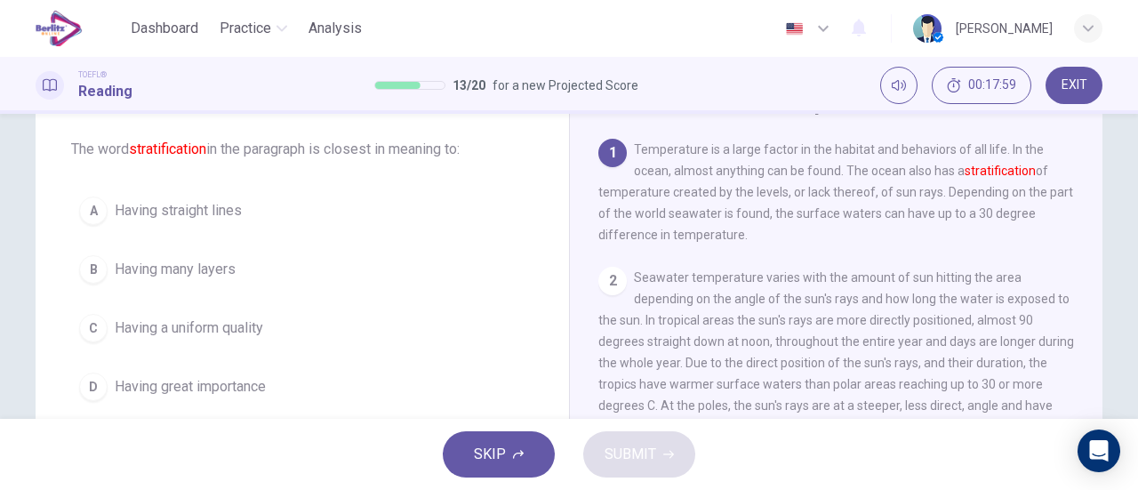
click at [235, 278] on button "B Having many layers" at bounding box center [302, 269] width 462 height 44
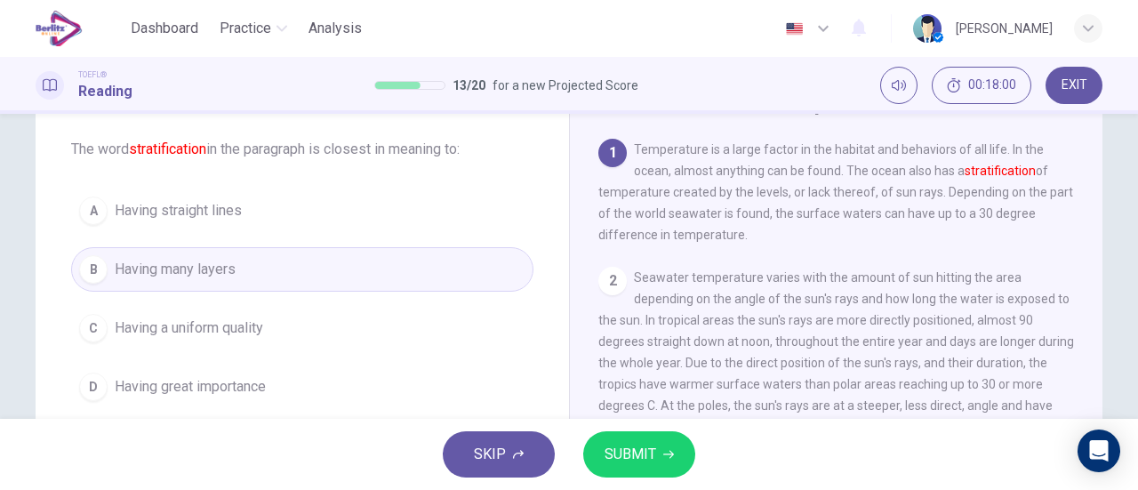
click at [678, 455] on button "SUBMIT" at bounding box center [639, 454] width 112 height 46
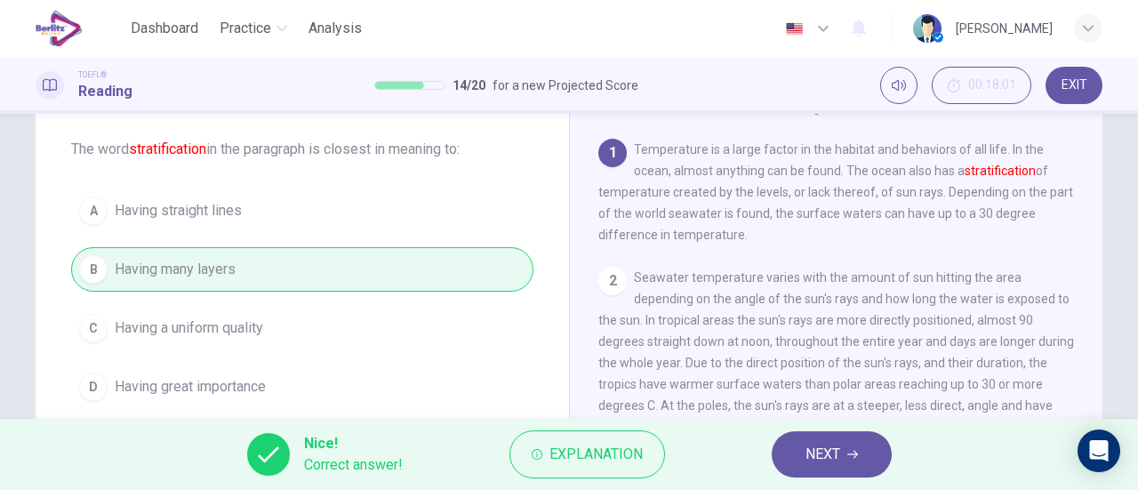
click at [848, 454] on icon "button" at bounding box center [853, 454] width 11 height 11
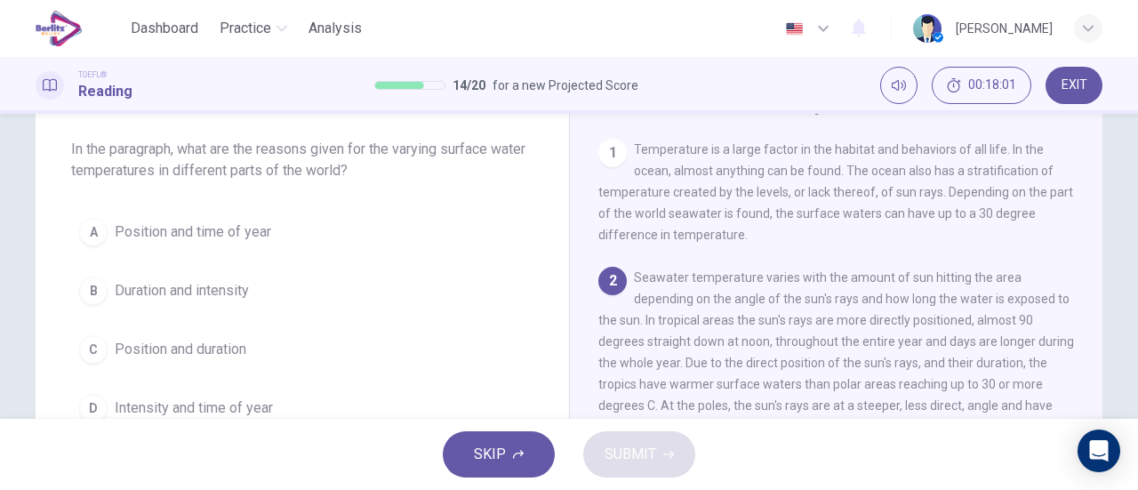
scroll to position [131, 0]
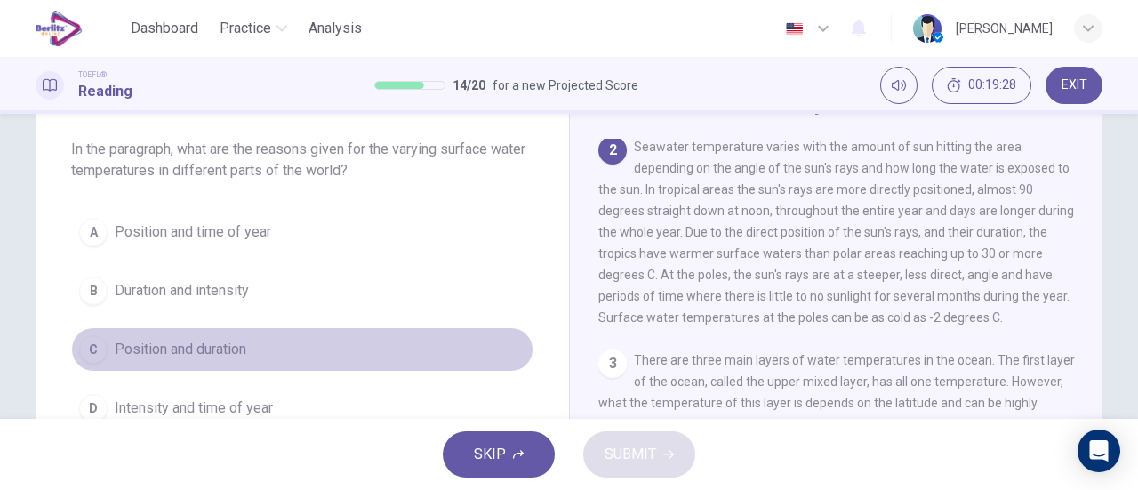
click at [238, 349] on span "Position and duration" at bounding box center [181, 349] width 132 height 21
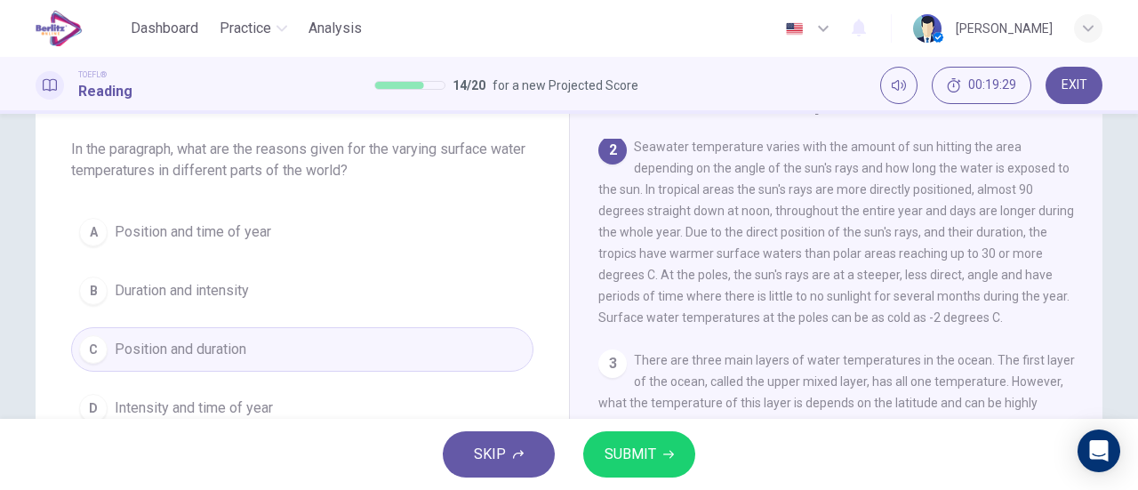
click at [638, 458] on span "SUBMIT" at bounding box center [631, 454] width 52 height 25
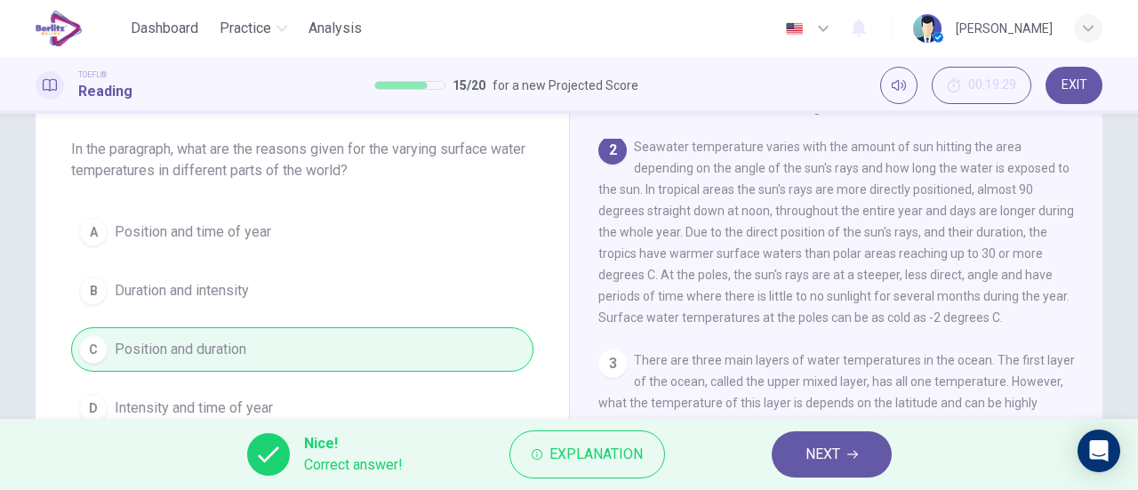
click at [795, 451] on button "NEXT" at bounding box center [832, 454] width 120 height 46
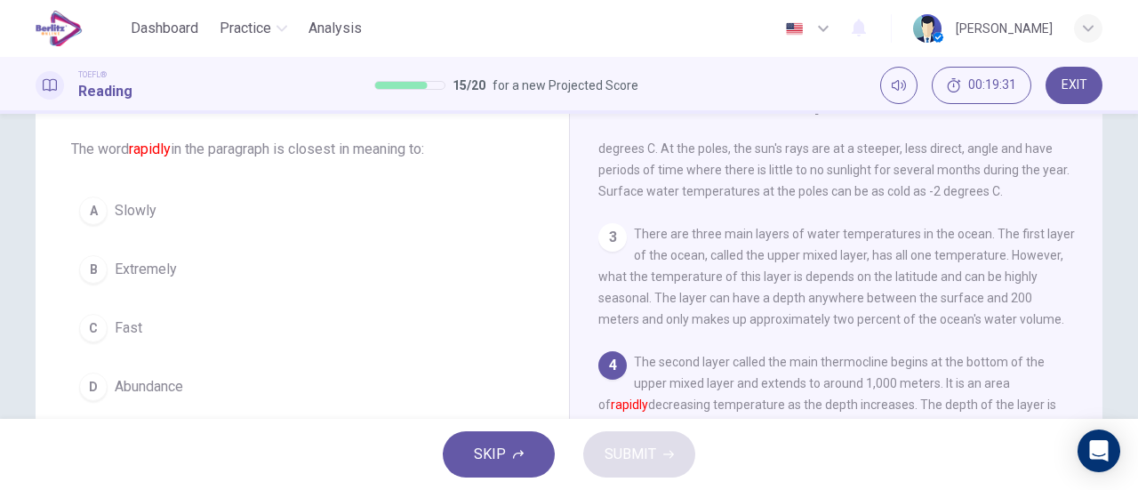
scroll to position [346, 0]
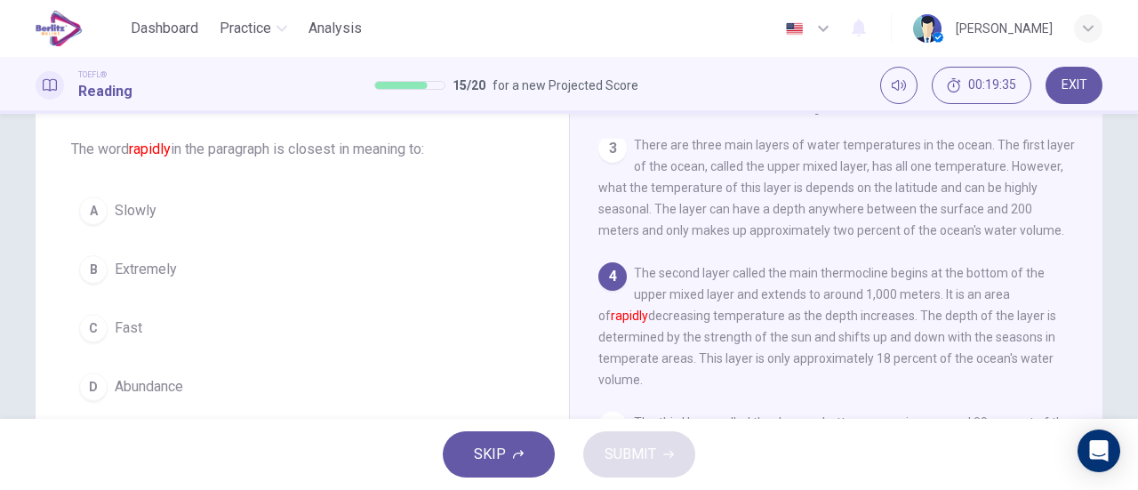
drag, startPoint x: 108, startPoint y: 319, endPoint x: 121, endPoint y: 323, distance: 12.9
click at [109, 319] on button "C Fast" at bounding box center [302, 328] width 462 height 44
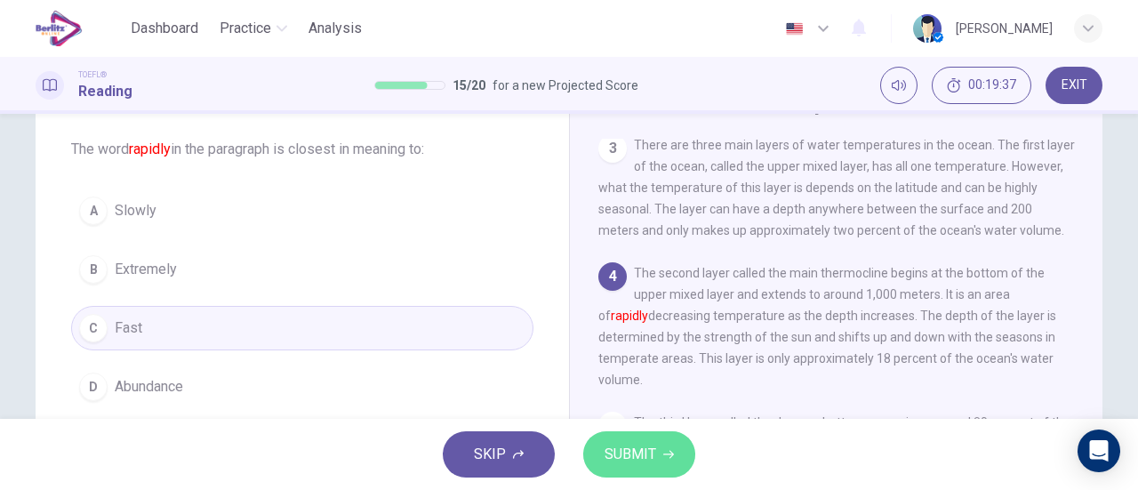
click at [608, 461] on span "SUBMIT" at bounding box center [631, 454] width 52 height 25
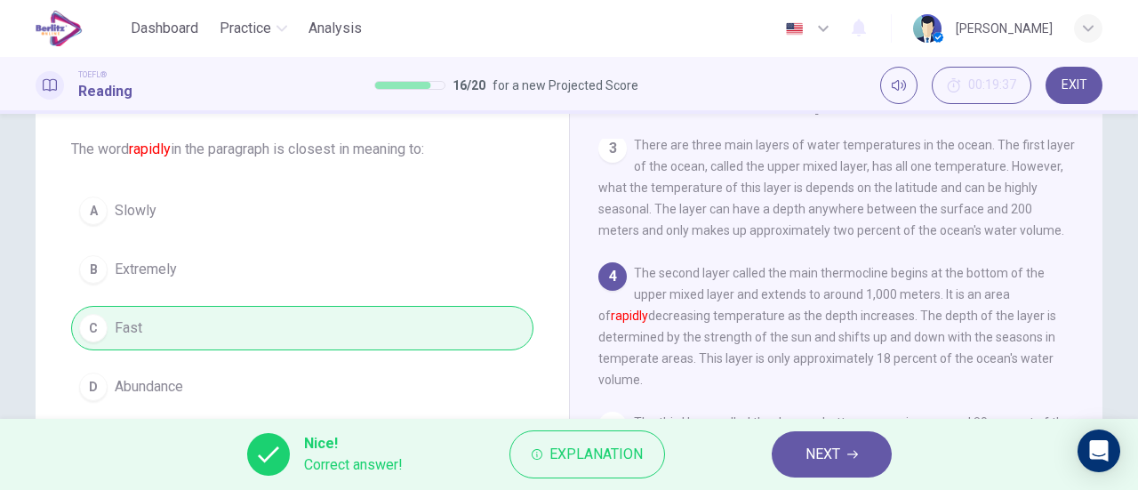
click at [791, 454] on button "NEXT" at bounding box center [832, 454] width 120 height 46
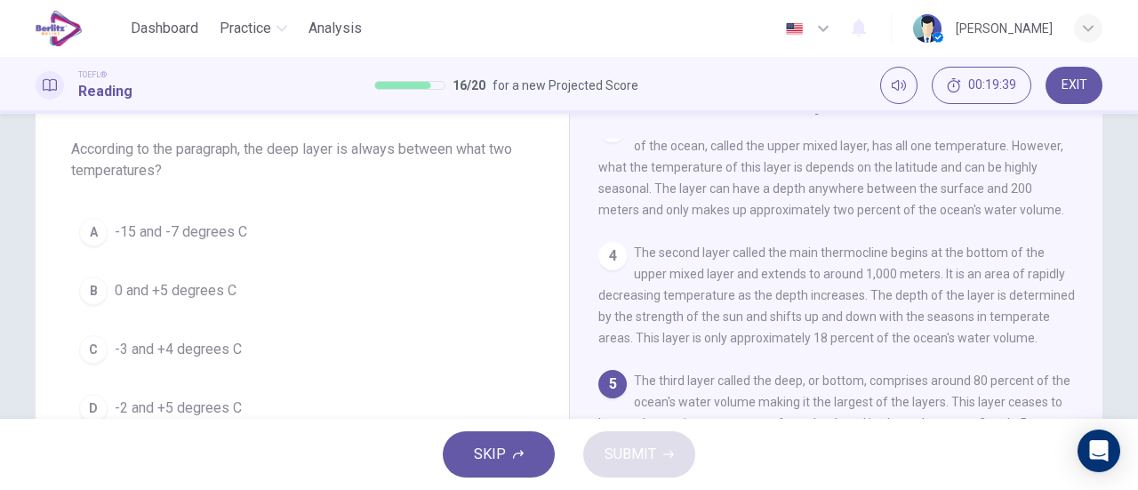
scroll to position [544, 0]
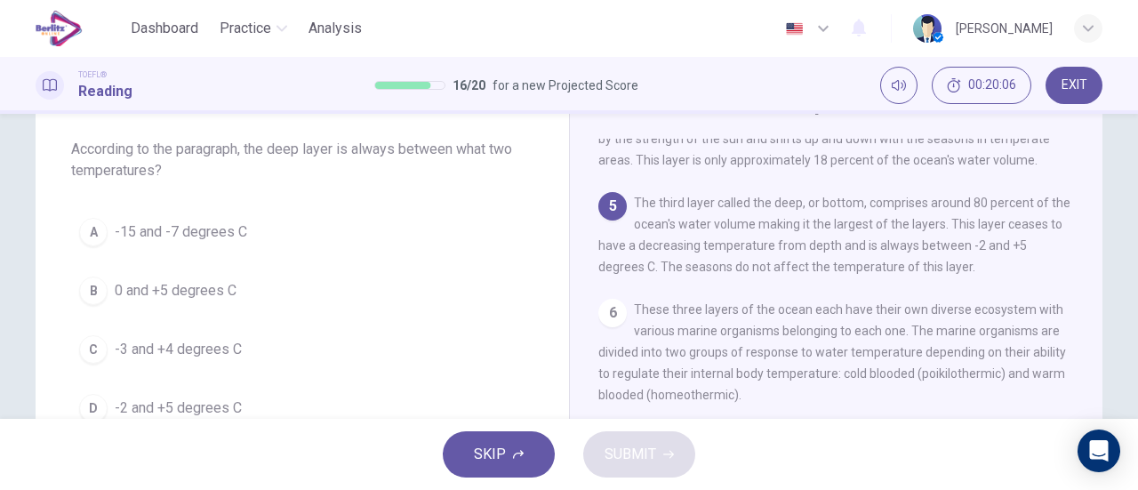
click at [235, 403] on span "-2 and +5 degrees C" at bounding box center [178, 408] width 127 height 21
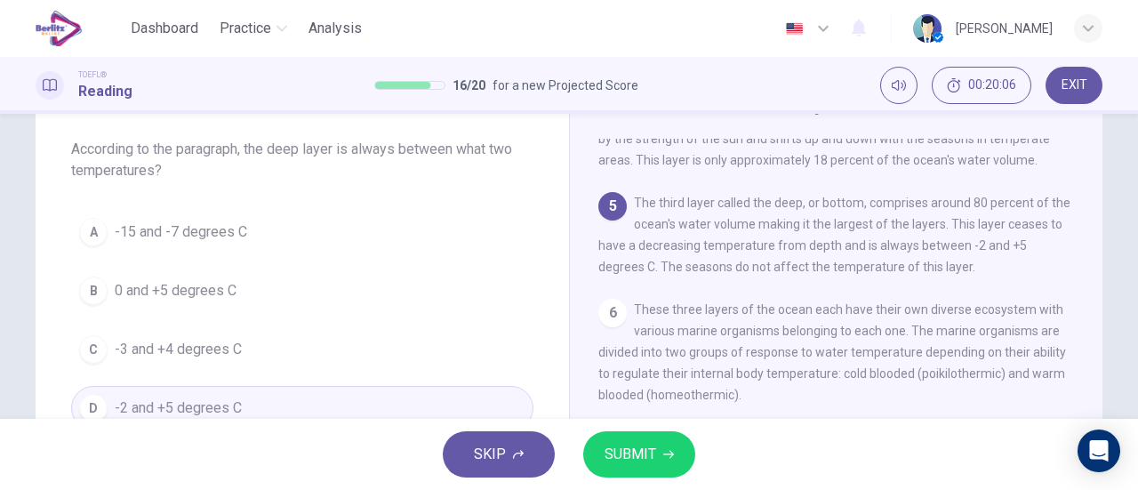
click at [626, 446] on span "SUBMIT" at bounding box center [631, 454] width 52 height 25
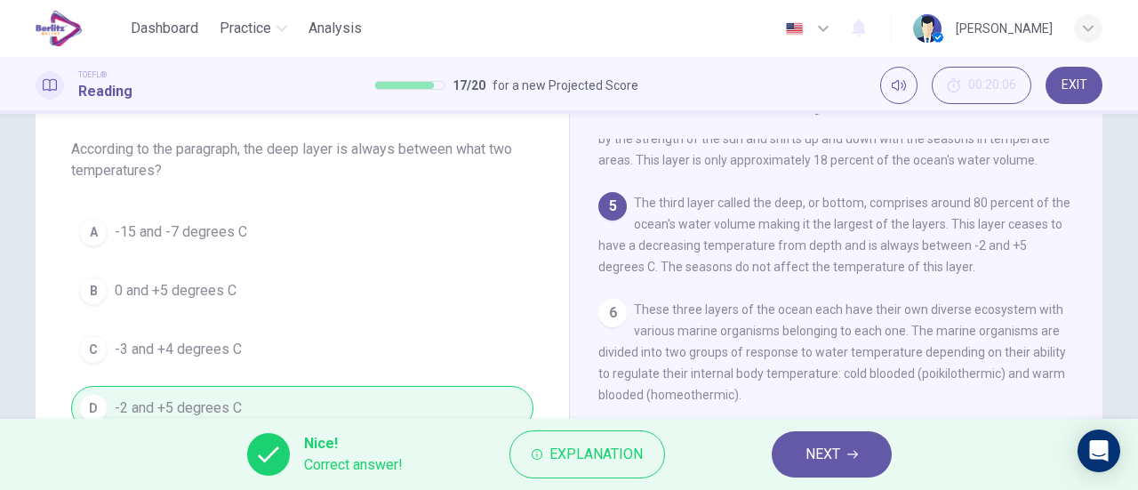
click at [813, 456] on span "NEXT" at bounding box center [823, 454] width 35 height 25
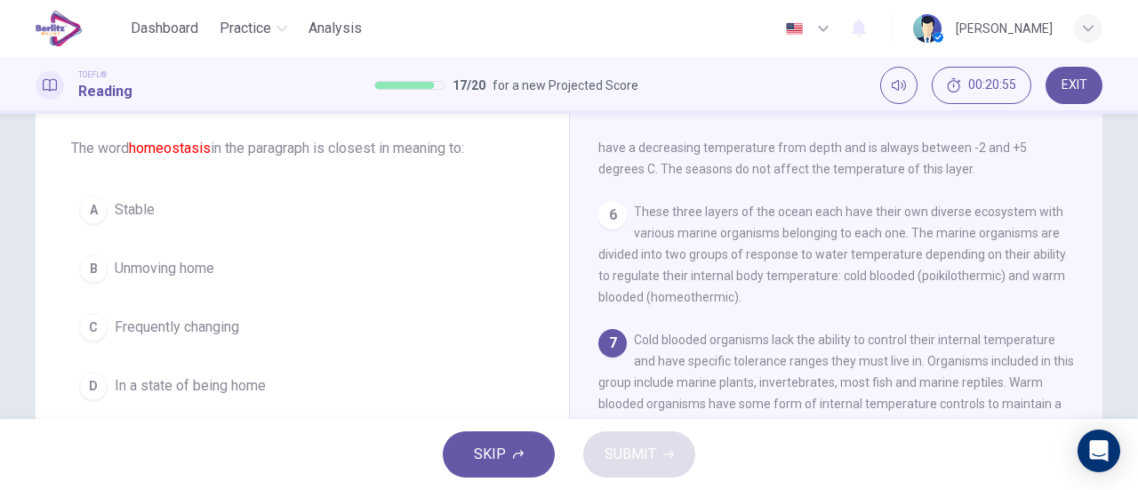
scroll to position [89, 0]
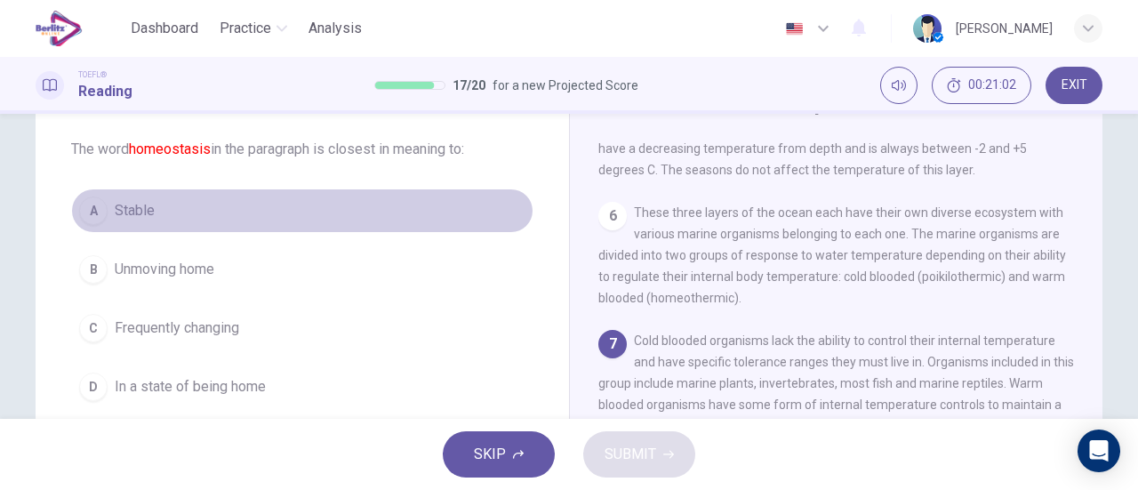
click at [118, 202] on span "Stable" at bounding box center [135, 210] width 40 height 21
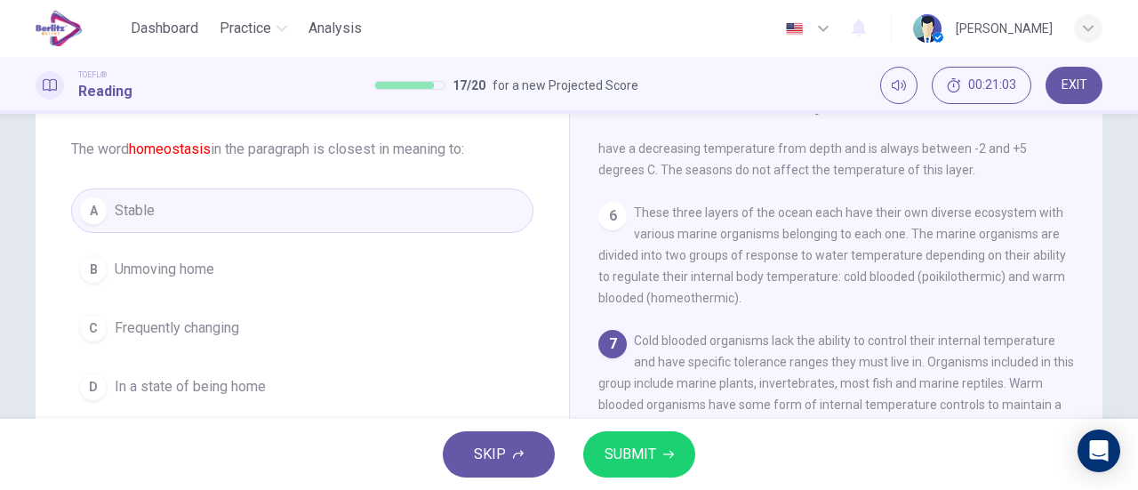
click at [615, 462] on span "SUBMIT" at bounding box center [631, 454] width 52 height 25
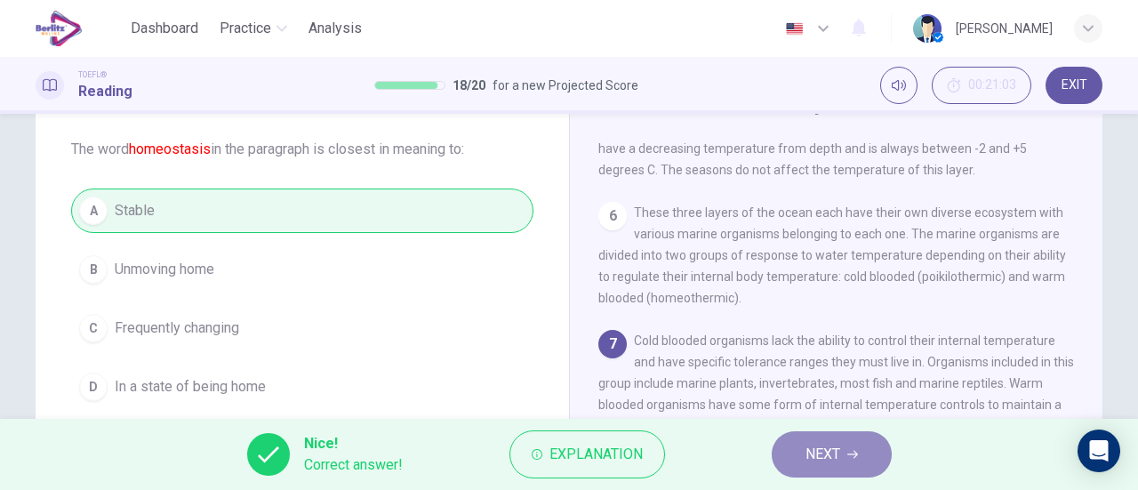
click at [820, 454] on span "NEXT" at bounding box center [823, 454] width 35 height 25
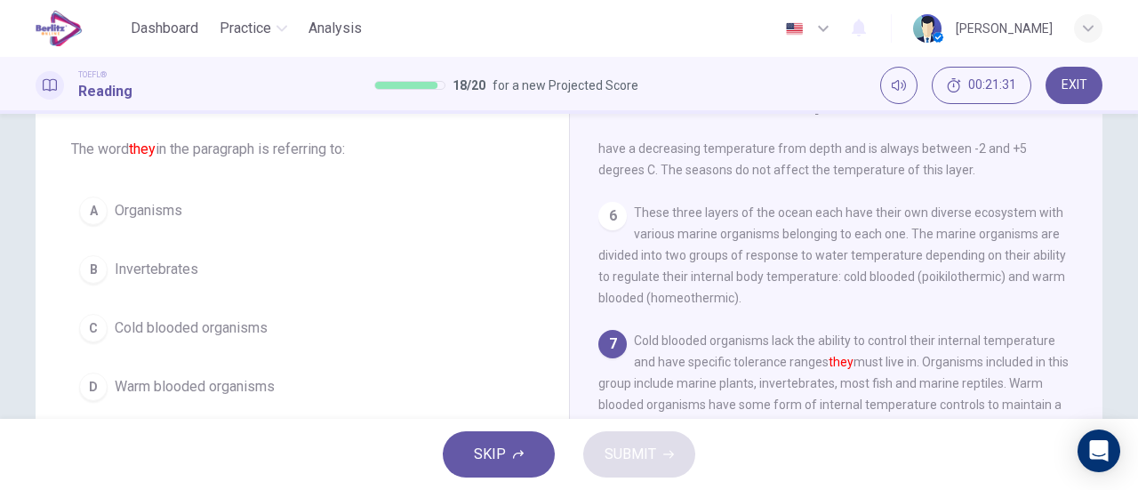
click at [235, 333] on span "Cold blooded organisms" at bounding box center [191, 327] width 153 height 21
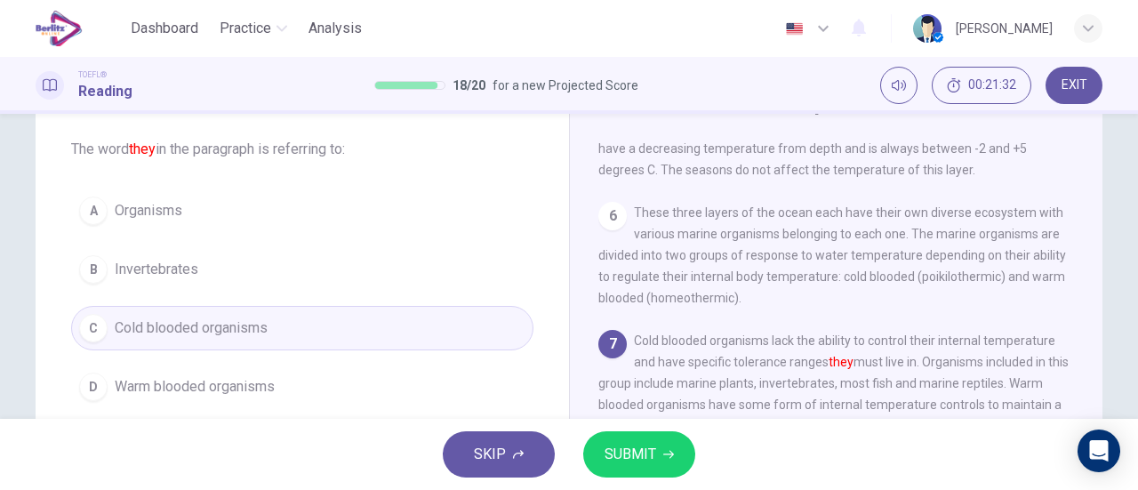
click at [613, 447] on span "SUBMIT" at bounding box center [631, 454] width 52 height 25
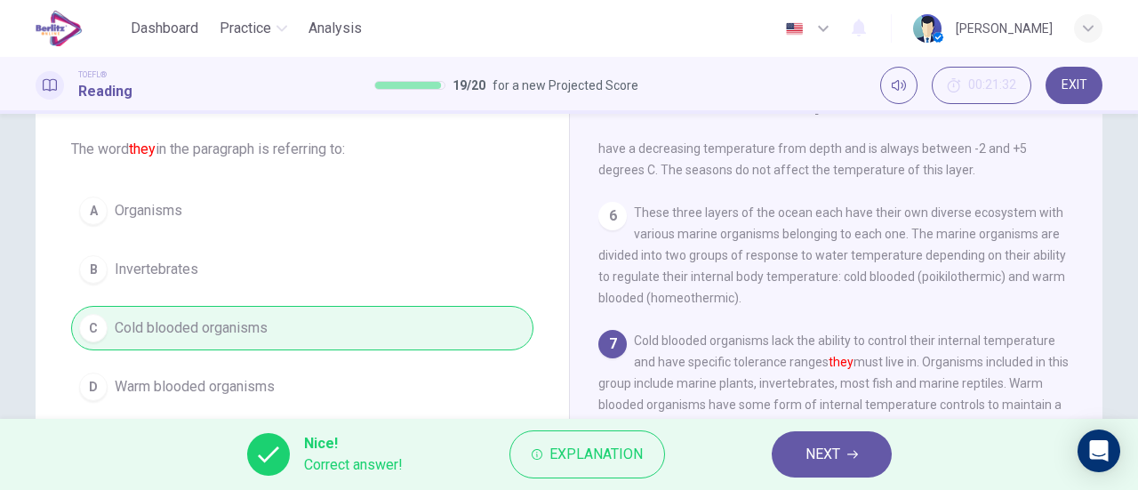
click at [832, 462] on span "NEXT" at bounding box center [823, 454] width 35 height 25
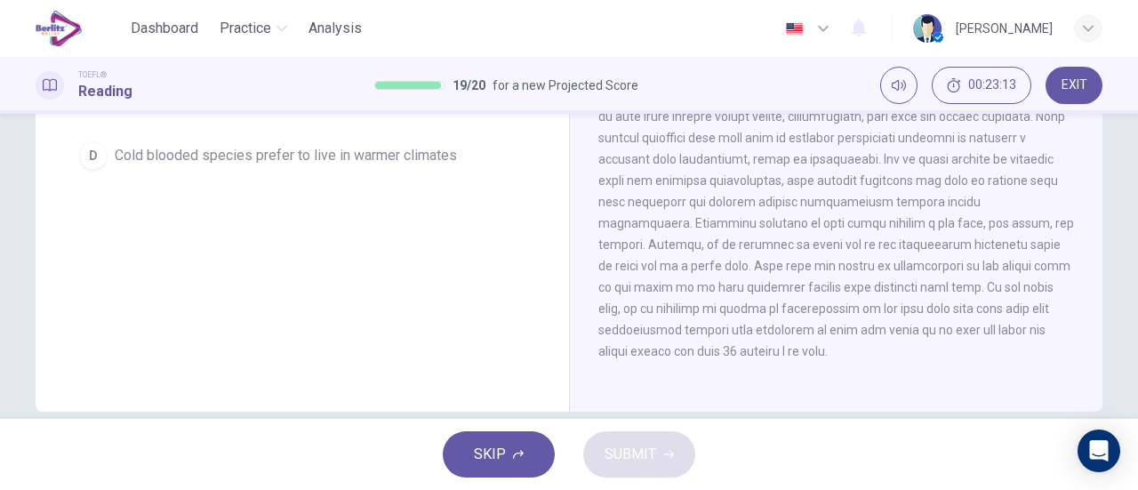
scroll to position [178, 0]
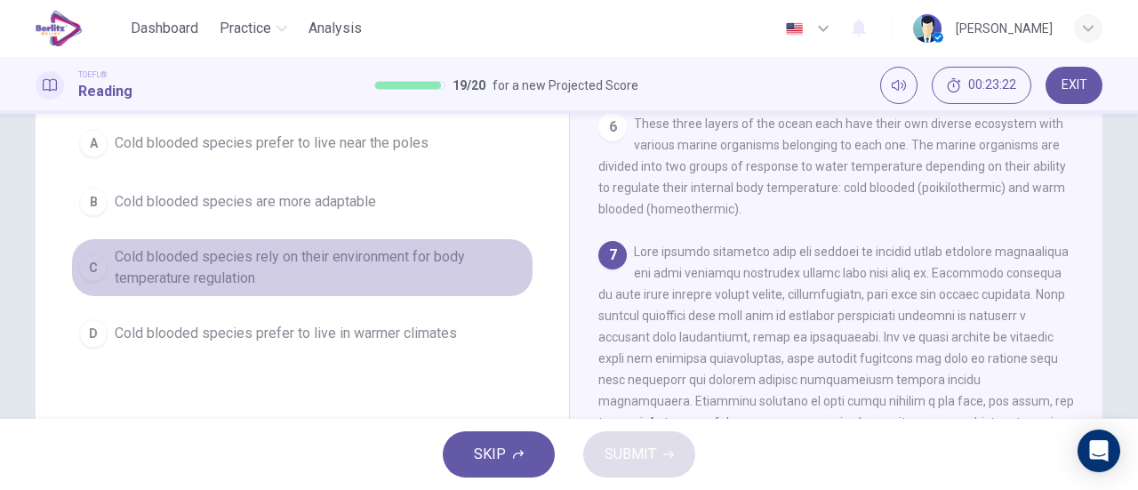
click at [441, 250] on span "Cold blooded species rely on their environment for body temperature regulation" at bounding box center [320, 267] width 411 height 43
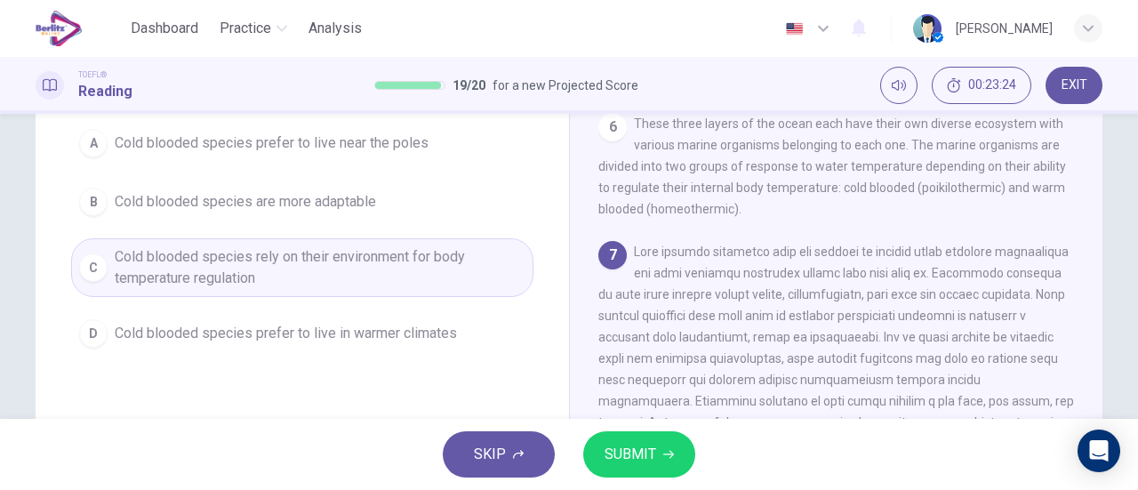
click at [654, 462] on span "SUBMIT" at bounding box center [631, 454] width 52 height 25
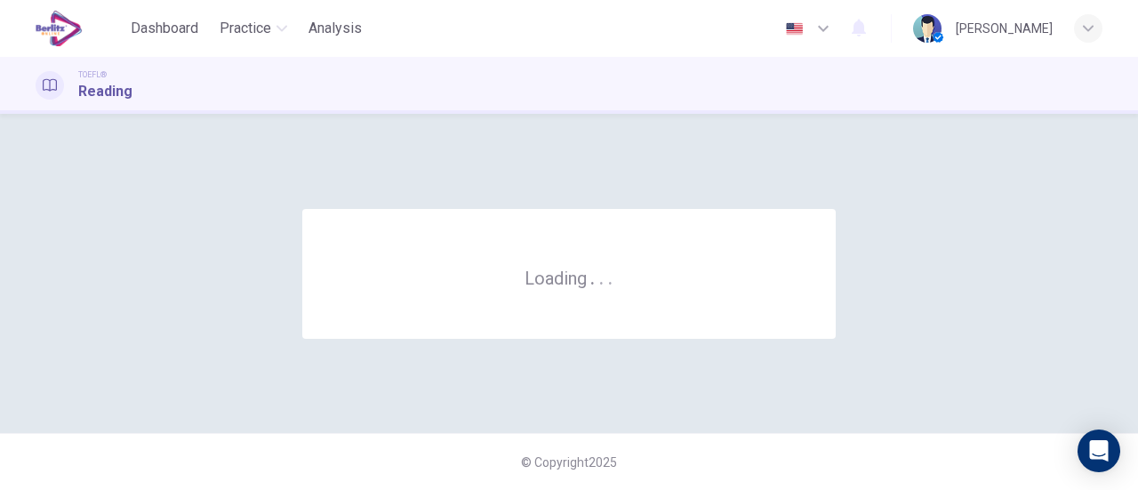
scroll to position [0, 0]
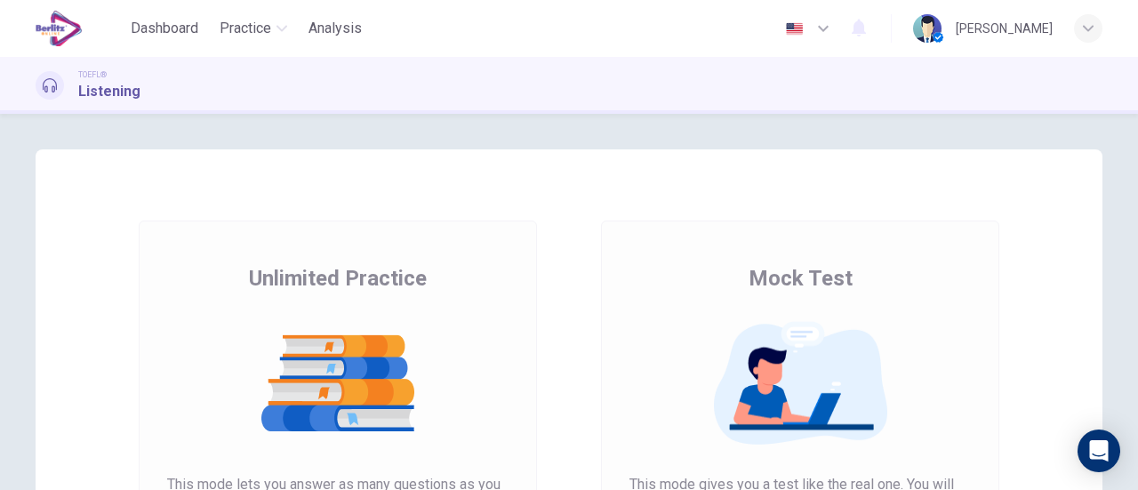
scroll to position [267, 0]
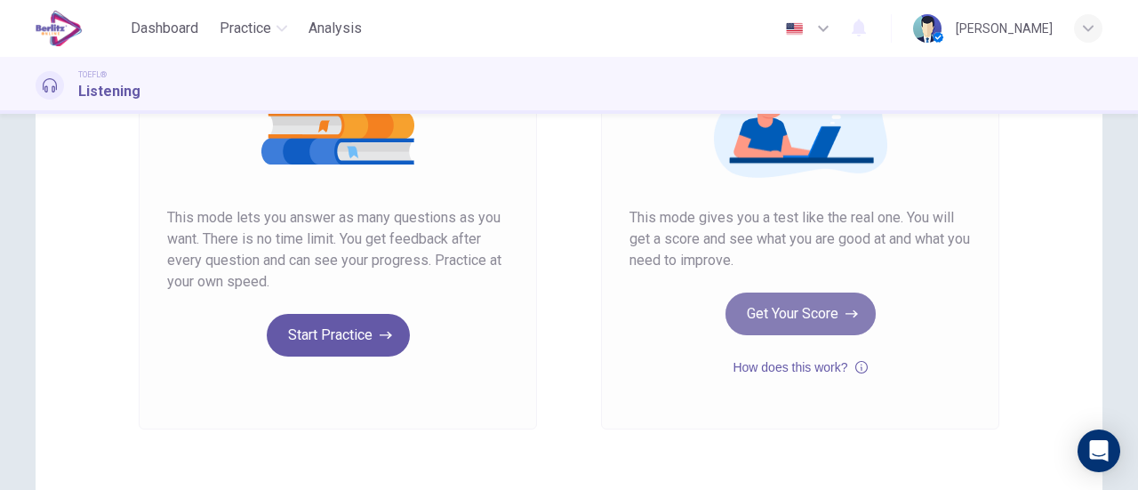
click at [786, 311] on button "Get Your Score" at bounding box center [801, 314] width 150 height 43
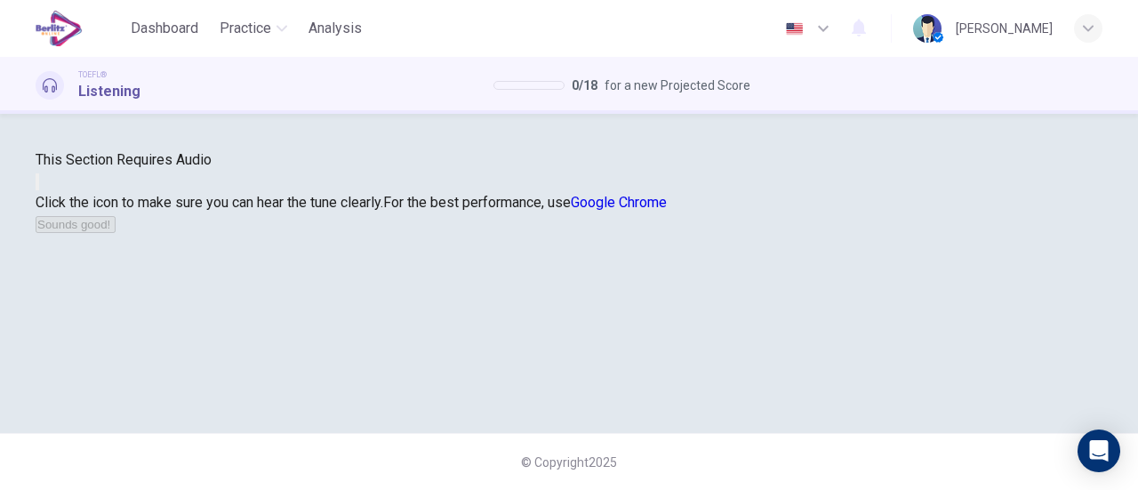
click at [37, 186] on icon "button" at bounding box center [37, 186] width 0 height 0
click at [116, 233] on button "Sounds good!" at bounding box center [76, 224] width 80 height 17
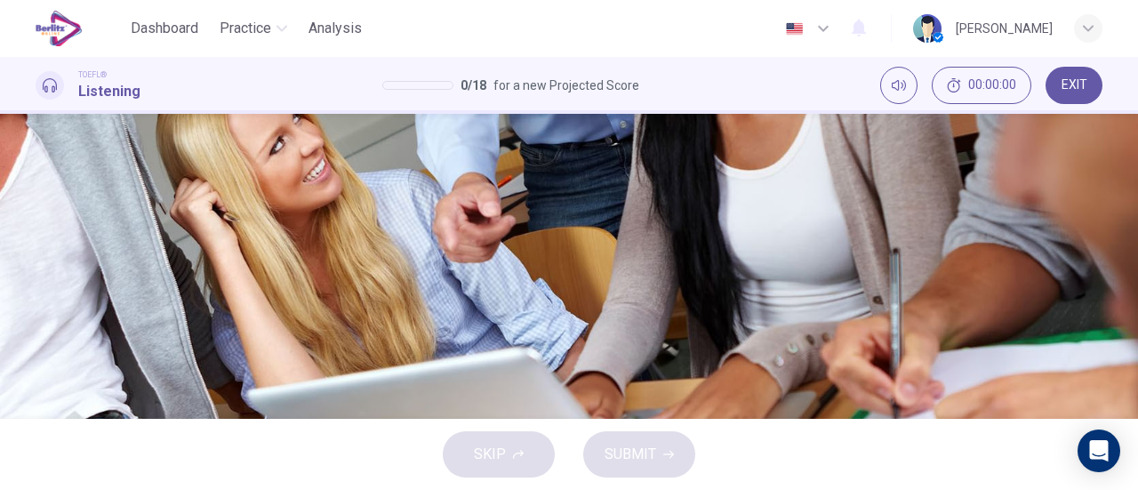
scroll to position [0, 0]
click at [37, 456] on icon "button" at bounding box center [37, 456] width 0 height 0
click at [315, 215] on span "Types of teeth and age of appearance" at bounding box center [197, 204] width 236 height 21
click at [661, 446] on button "SUBMIT" at bounding box center [639, 454] width 112 height 46
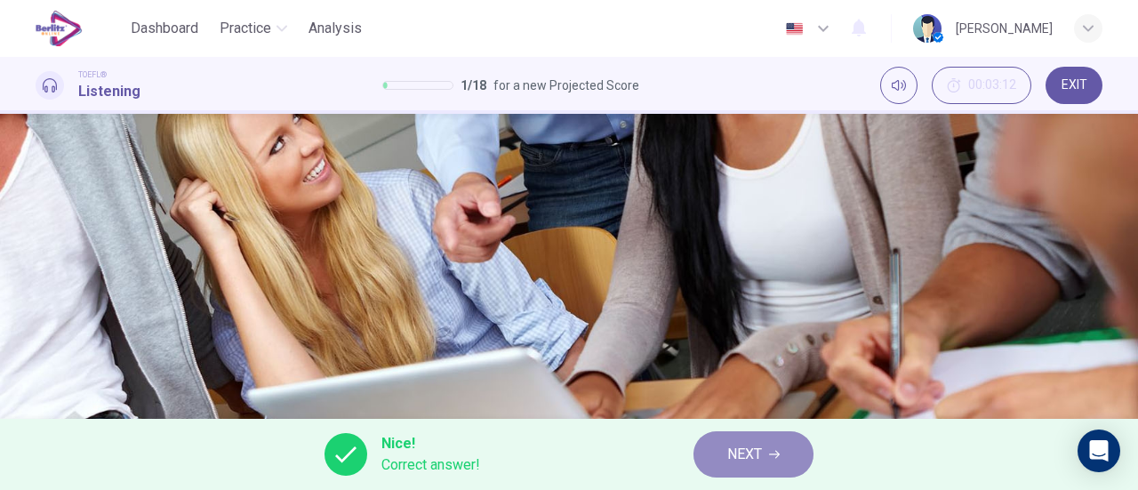
click at [780, 451] on icon "button" at bounding box center [774, 454] width 11 height 11
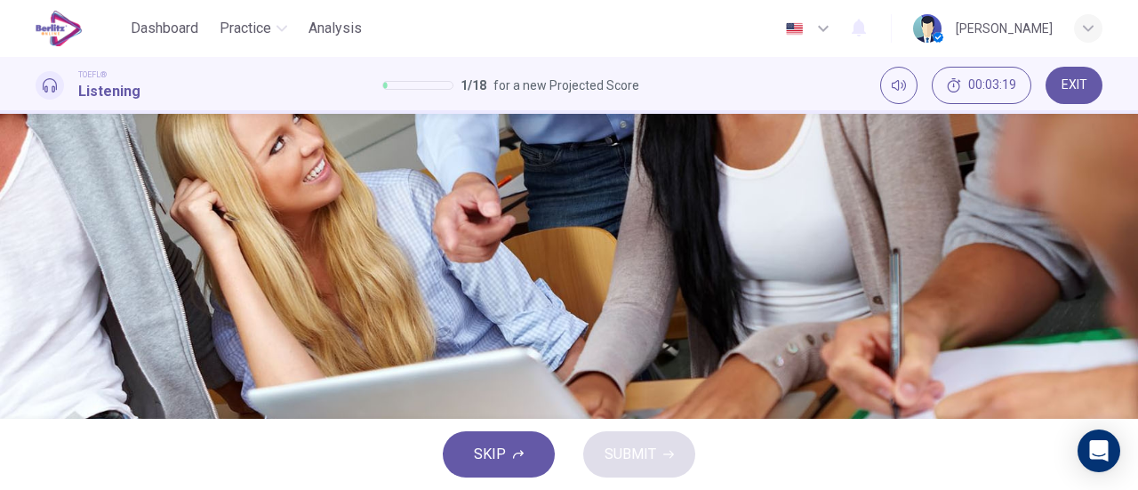
drag, startPoint x: 268, startPoint y: 133, endPoint x: 99, endPoint y: 141, distance: 169.2
click at [36, 316] on span at bounding box center [36, 316] width 0 height 0
click at [271, 230] on span "Between 6 months and 2 years" at bounding box center [175, 219] width 192 height 21
click at [36, 352] on div "03m 21s" at bounding box center [569, 397] width 1067 height 91
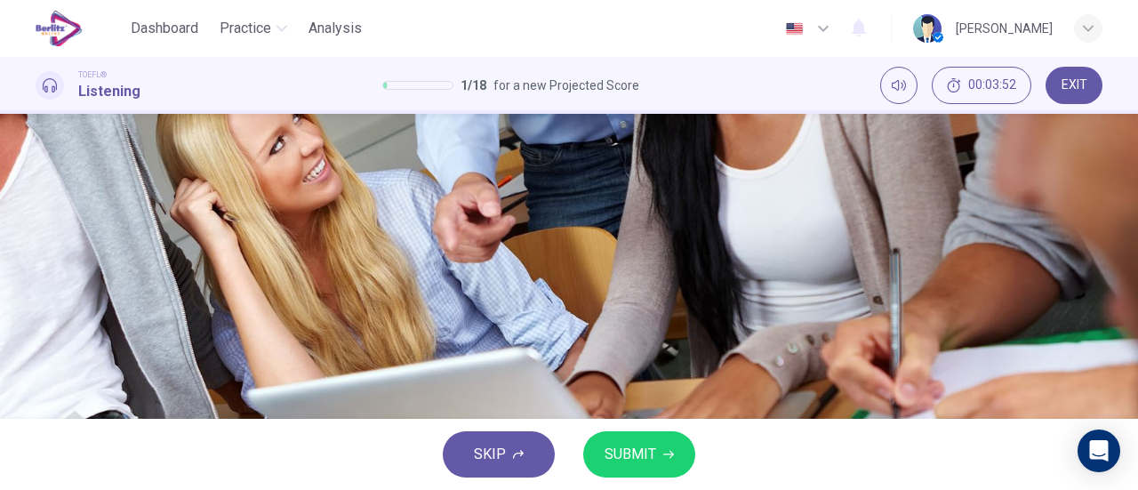
click at [37, 367] on icon "button" at bounding box center [37, 367] width 0 height 0
click at [655, 452] on span "SUBMIT" at bounding box center [631, 454] width 52 height 25
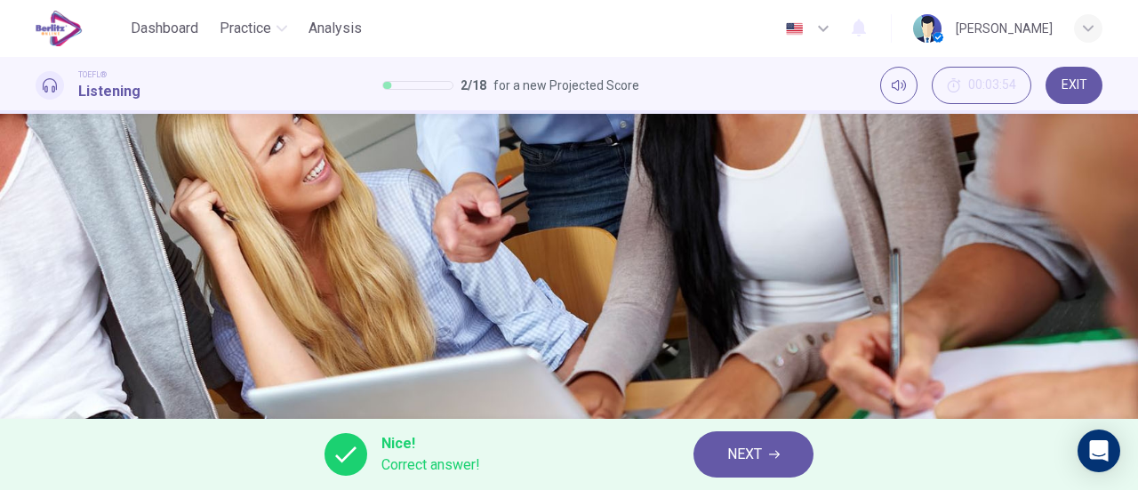
click at [708, 449] on button "NEXT" at bounding box center [754, 454] width 120 height 46
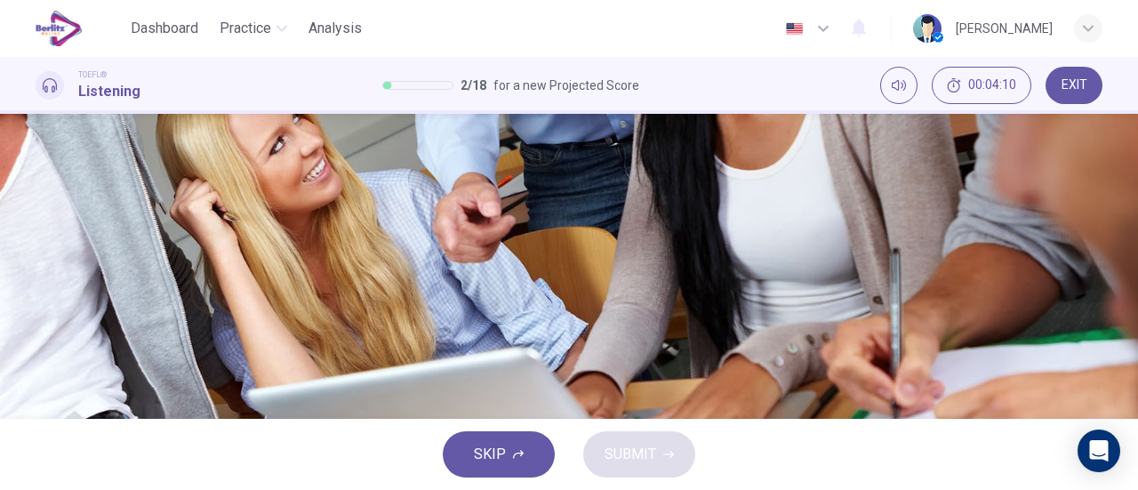
scroll to position [178, 0]
click at [461, 215] on span "Developing first [MEDICAL_DATA] at roughly 20 to 24 months" at bounding box center [270, 204] width 382 height 21
click at [39, 295] on button "button" at bounding box center [38, 303] width 4 height 17
click at [50, 370] on icon "button" at bounding box center [48, 378] width 15 height 16
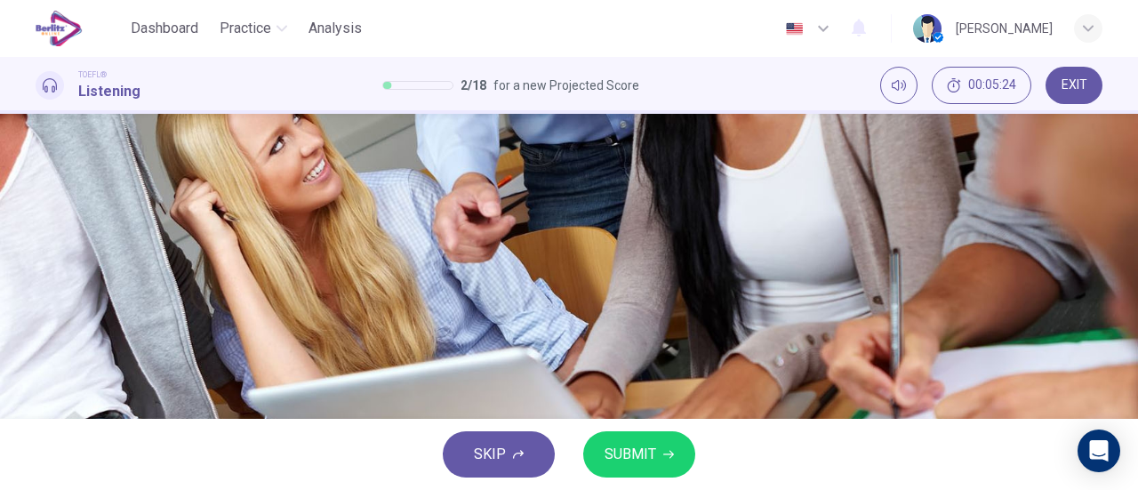
scroll to position [178, 0]
click at [39, 295] on button "button" at bounding box center [38, 303] width 4 height 17
click at [548, 241] on span "Developing [MEDICAL_DATA] between the ages of [DEMOGRAPHIC_DATA]" at bounding box center [313, 248] width 469 height 21
click at [636, 440] on button "SUBMIT" at bounding box center [639, 454] width 112 height 46
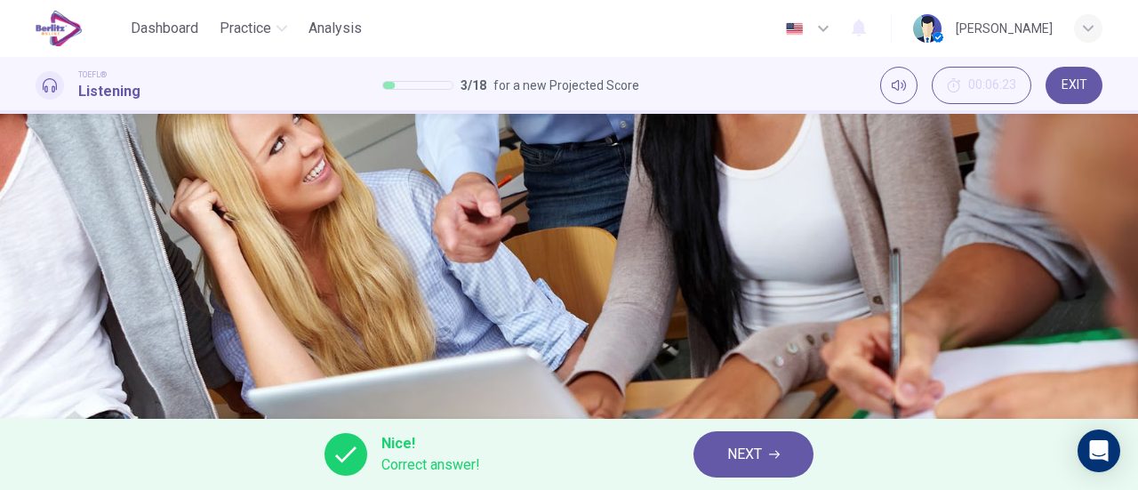
click at [741, 446] on span "NEXT" at bounding box center [744, 454] width 35 height 25
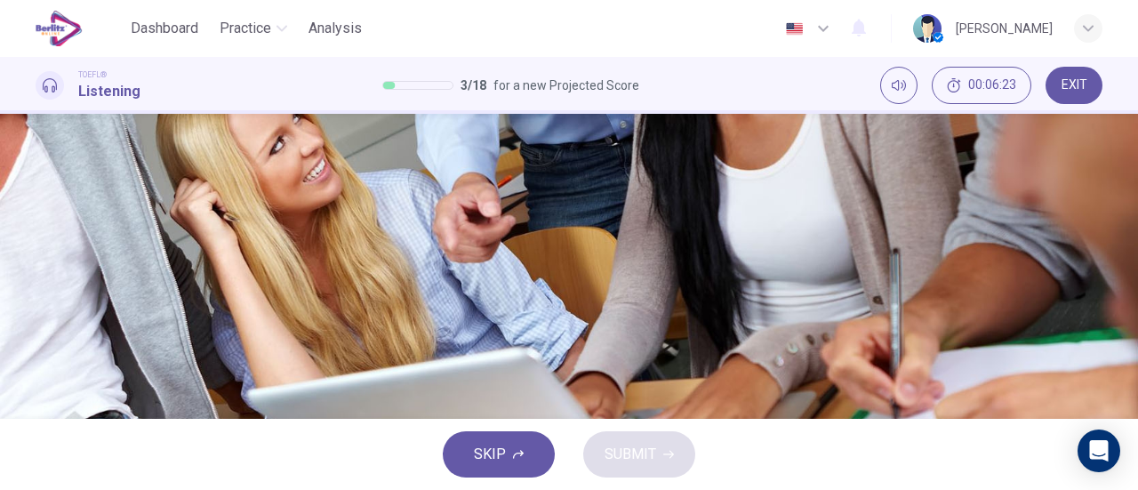
scroll to position [89, 0]
click at [50, 370] on icon "button" at bounding box center [48, 378] width 15 height 16
click at [604, 197] on button "A Being born with teeth" at bounding box center [569, 175] width 1067 height 44
click at [811, 227] on button "C Having [MEDICAL_DATA] that never grew in" at bounding box center [569, 204] width 1067 height 44
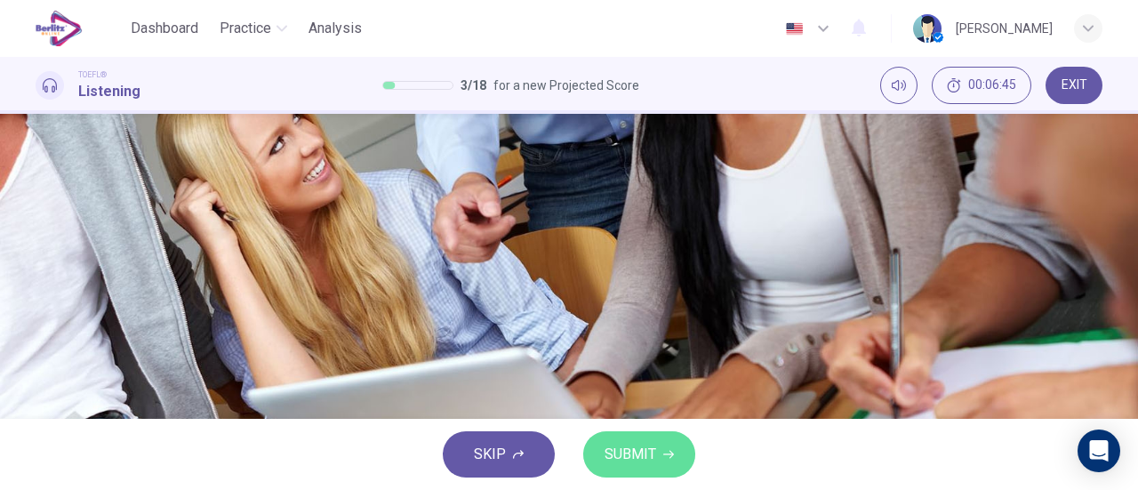
click at [683, 452] on button "SUBMIT" at bounding box center [639, 454] width 112 height 46
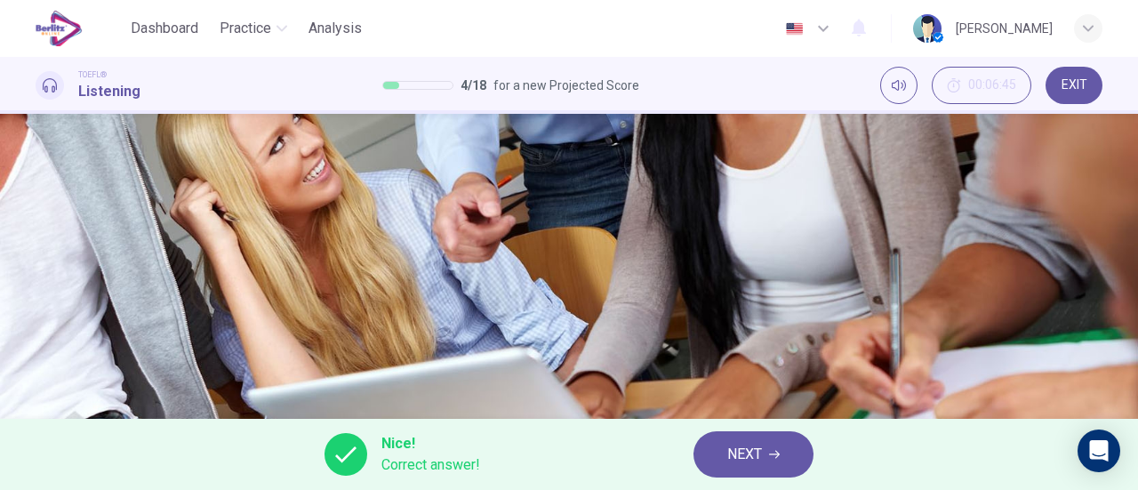
click at [735, 448] on span "NEXT" at bounding box center [744, 454] width 35 height 25
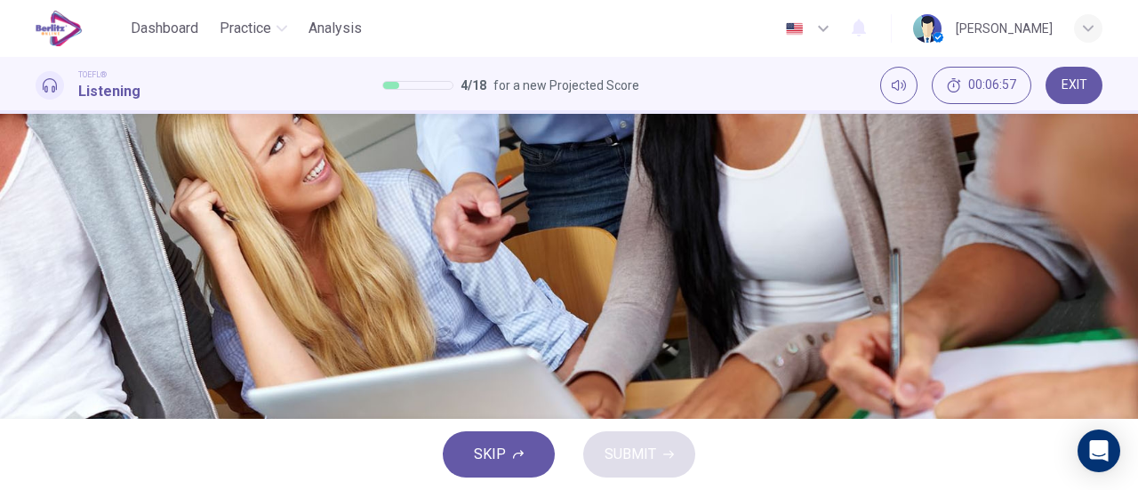
click at [37, 308] on icon "button" at bounding box center [37, 308] width 0 height 0
click at [328, 126] on span "70% of the class has had them removed" at bounding box center [203, 115] width 249 height 21
click at [36, 316] on span at bounding box center [36, 316] width 0 height 0
click at [298, 215] on span "[MEDICAL_DATA] become infected" at bounding box center [188, 204] width 219 height 21
click at [412, 260] on span "Surgeons remove them to prevent potential problems" at bounding box center [245, 248] width 333 height 21
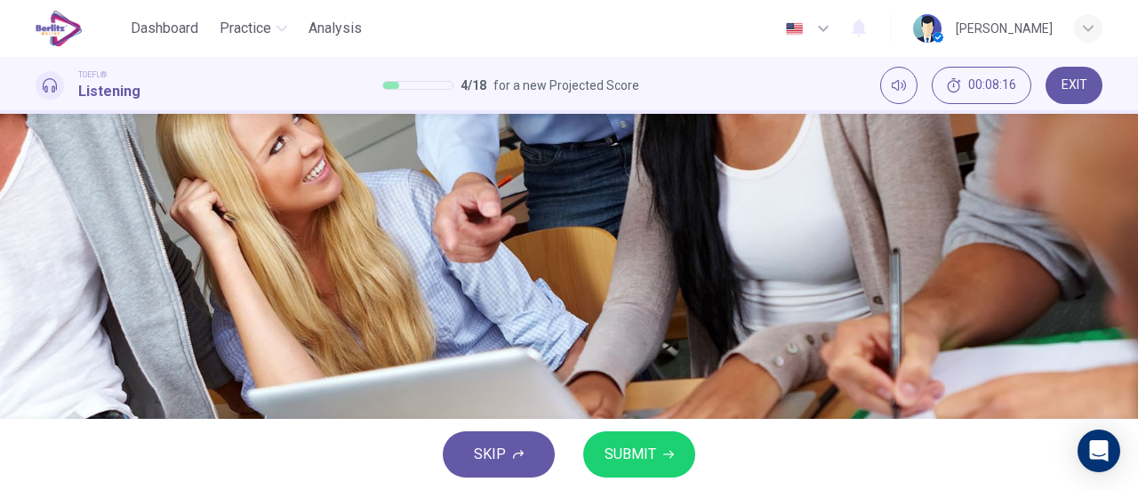
click at [328, 126] on span "70% of the class has had them removed" at bounding box center [203, 115] width 249 height 21
click at [683, 467] on button "SUBMIT" at bounding box center [639, 454] width 112 height 46
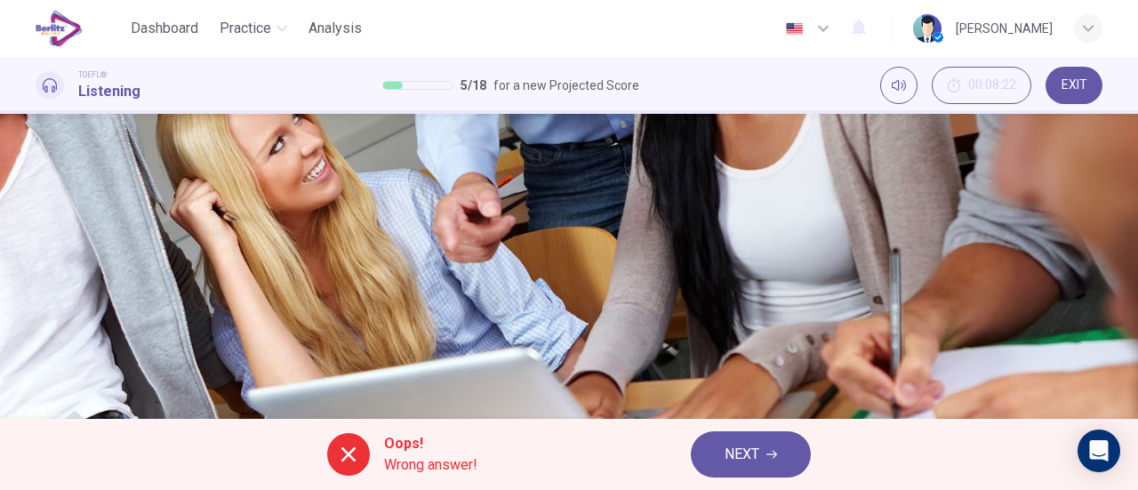
type input "**"
click at [718, 456] on button "NEXT" at bounding box center [751, 454] width 120 height 46
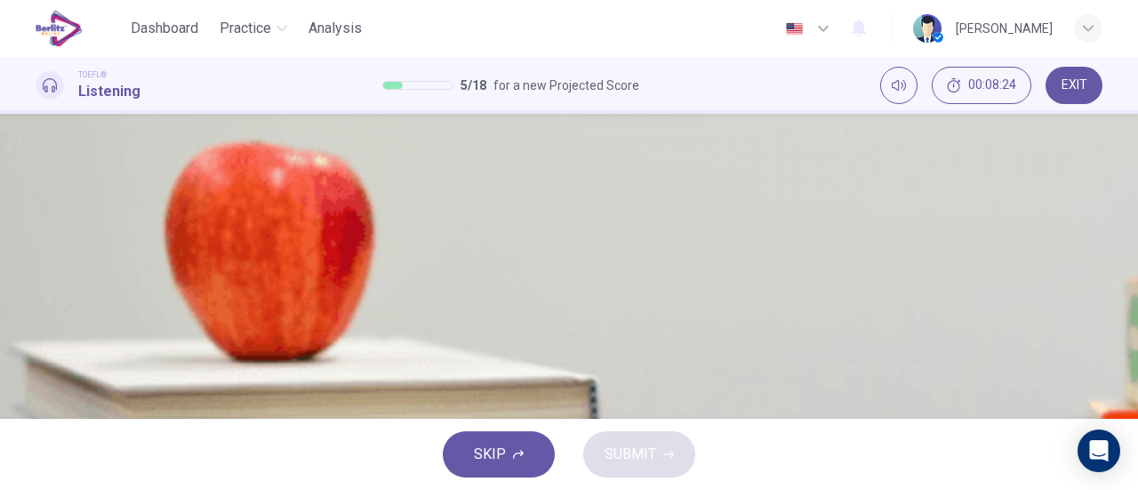
click at [37, 456] on icon "button" at bounding box center [37, 456] width 0 height 0
click at [37, 367] on icon "button" at bounding box center [37, 367] width 0 height 0
drag, startPoint x: 130, startPoint y: 218, endPoint x: 66, endPoint y: 237, distance: 67.0
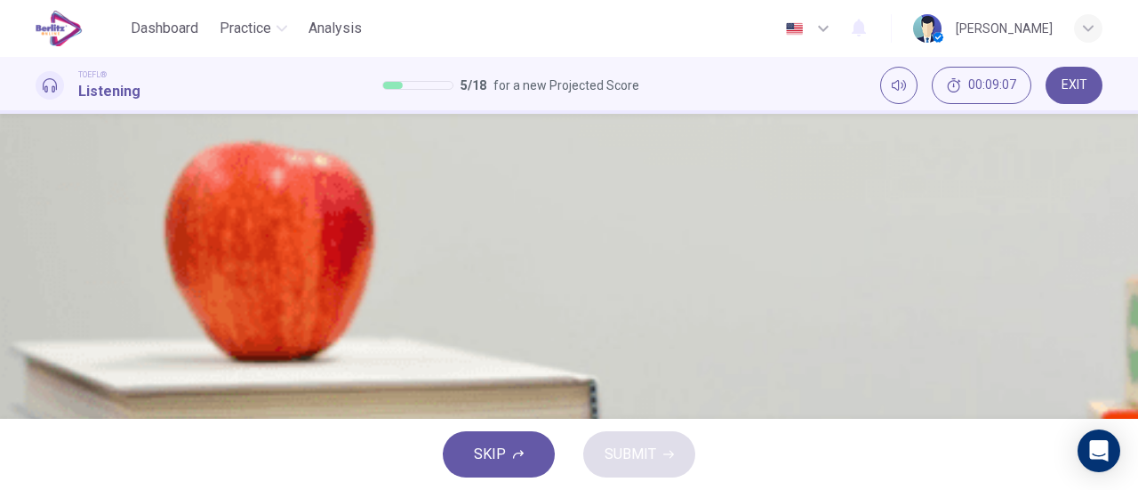
click at [66, 352] on div "02m 58s" at bounding box center [569, 397] width 1067 height 91
click at [625, 194] on span "The student decides that half of the students will take the bus and half will t…" at bounding box center [352, 204] width 546 height 21
click at [662, 448] on button "SUBMIT" at bounding box center [639, 454] width 112 height 46
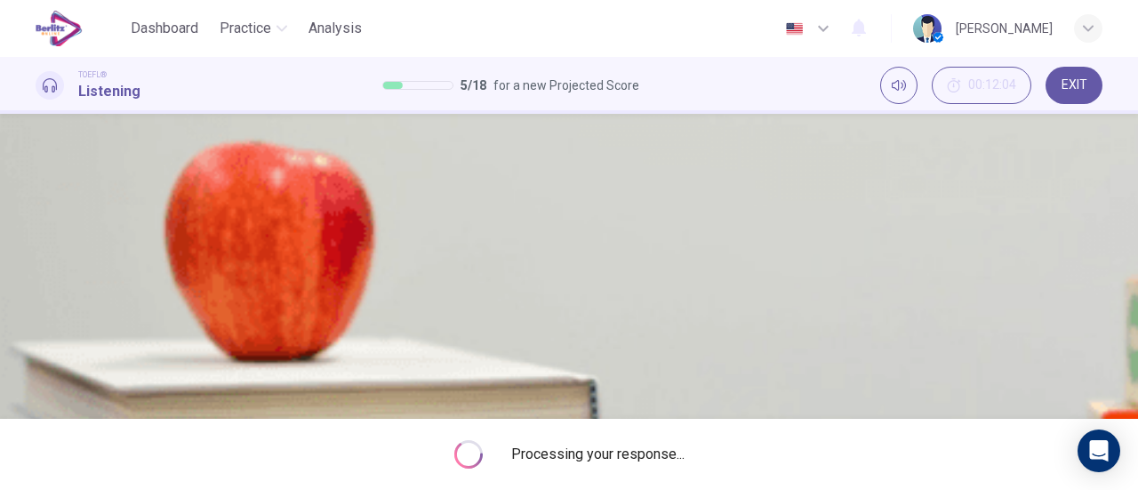
type input "*"
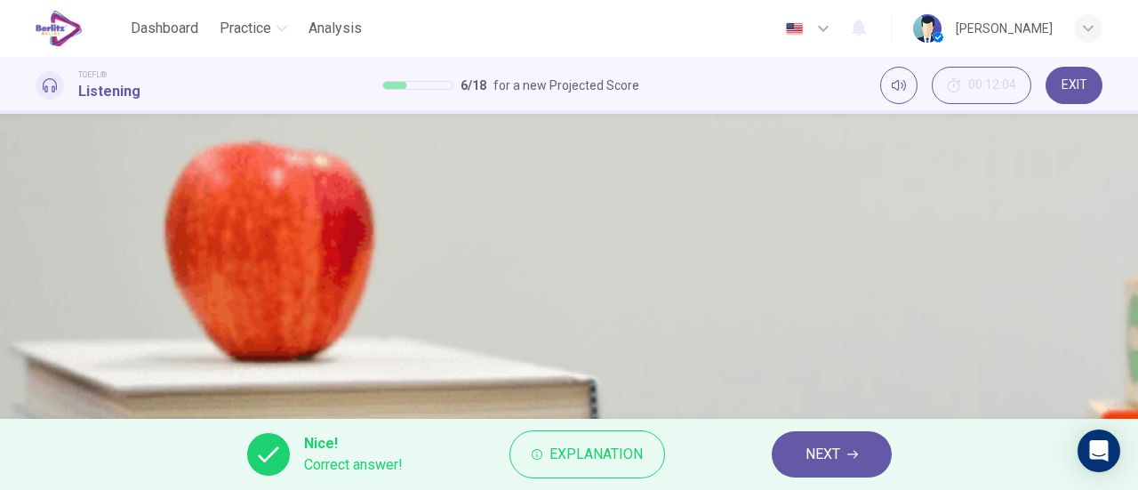
click at [860, 465] on button "NEXT" at bounding box center [832, 454] width 120 height 46
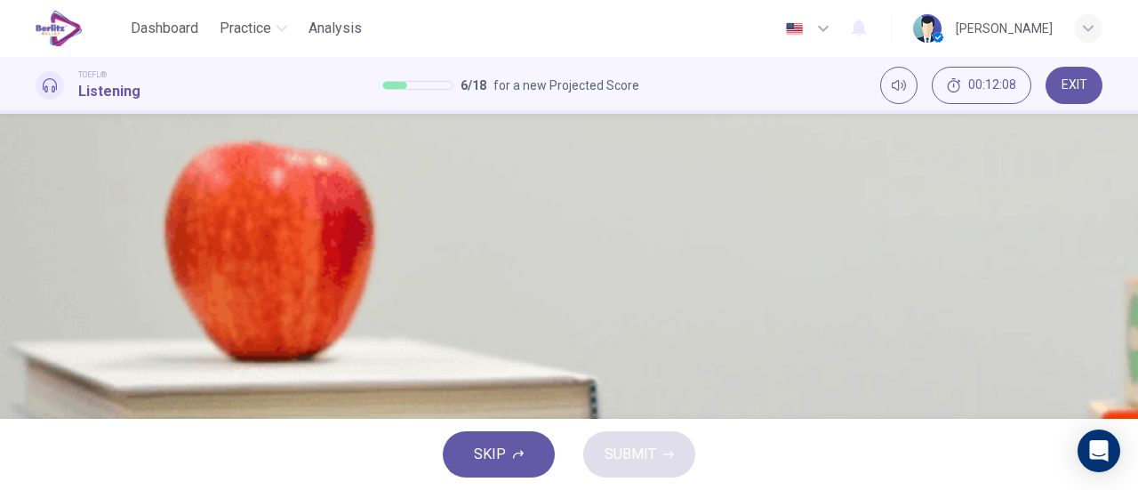
scroll to position [89, 0]
click at [643, 197] on button "A Driving personal cars" at bounding box center [569, 175] width 1067 height 44
click at [660, 452] on button "SUBMIT" at bounding box center [639, 454] width 112 height 46
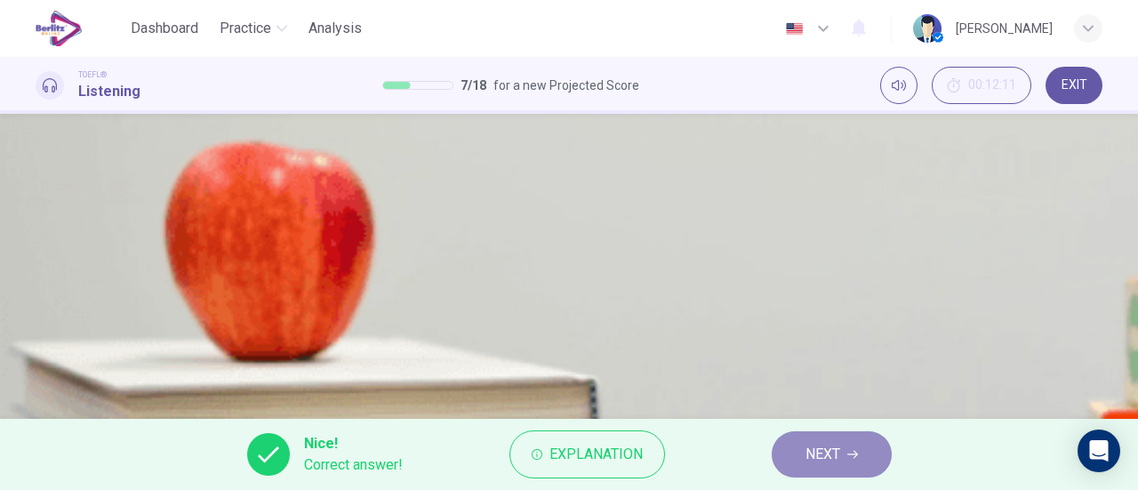
click at [816, 446] on span "NEXT" at bounding box center [823, 454] width 35 height 25
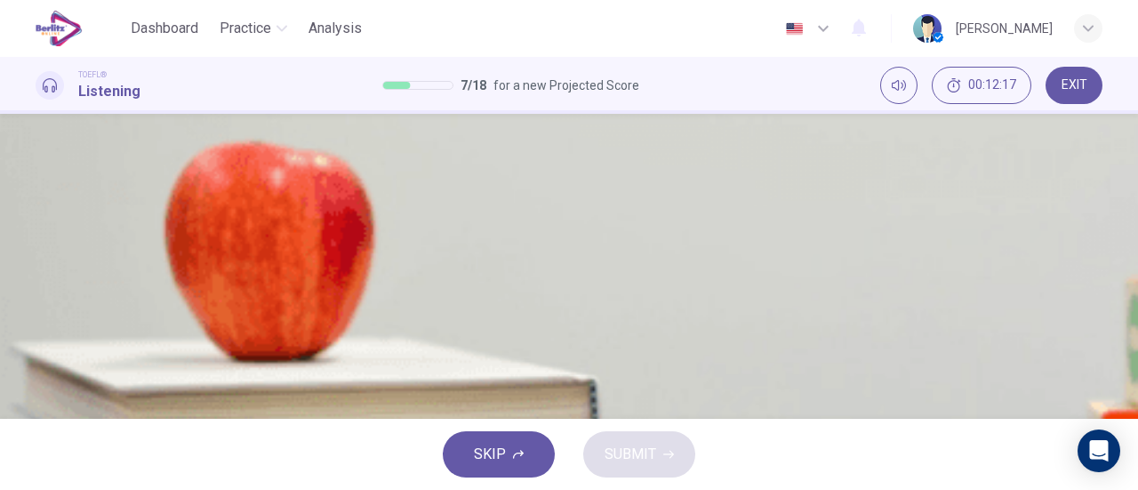
scroll to position [178, 0]
click at [380, 215] on span "To discuss a trip that she is planning for children" at bounding box center [229, 204] width 301 height 21
click at [658, 451] on button "SUBMIT" at bounding box center [639, 454] width 112 height 46
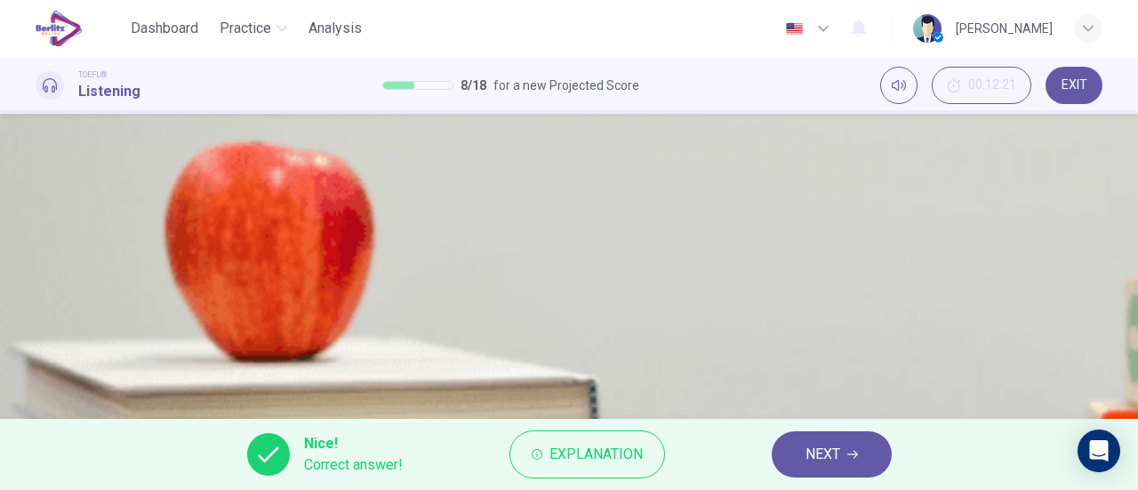
click at [832, 449] on span "NEXT" at bounding box center [823, 454] width 35 height 25
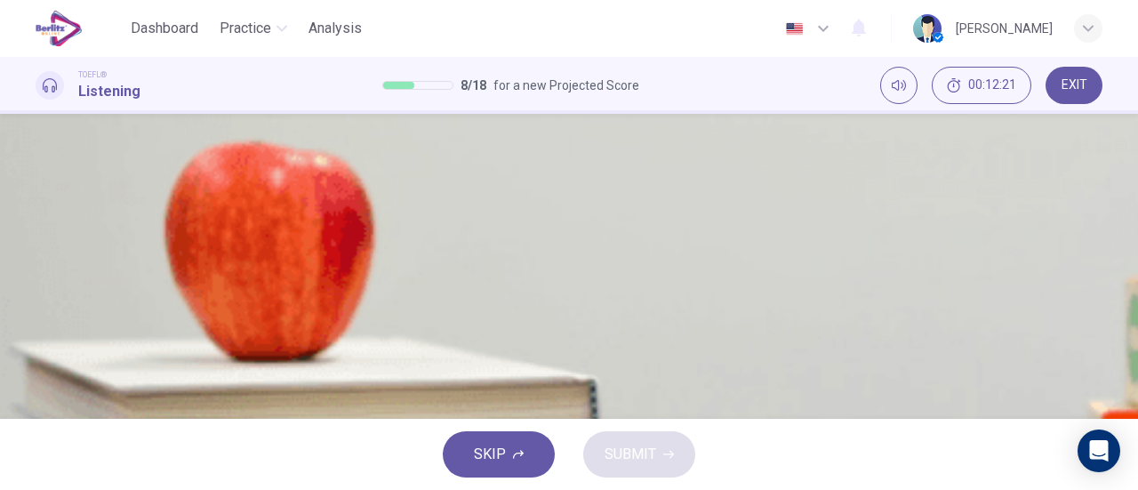
scroll to position [89, 0]
click at [364, 230] on span "The bus can make stops whenever necessary" at bounding box center [221, 219] width 285 height 21
click at [673, 469] on button "SUBMIT" at bounding box center [639, 454] width 112 height 46
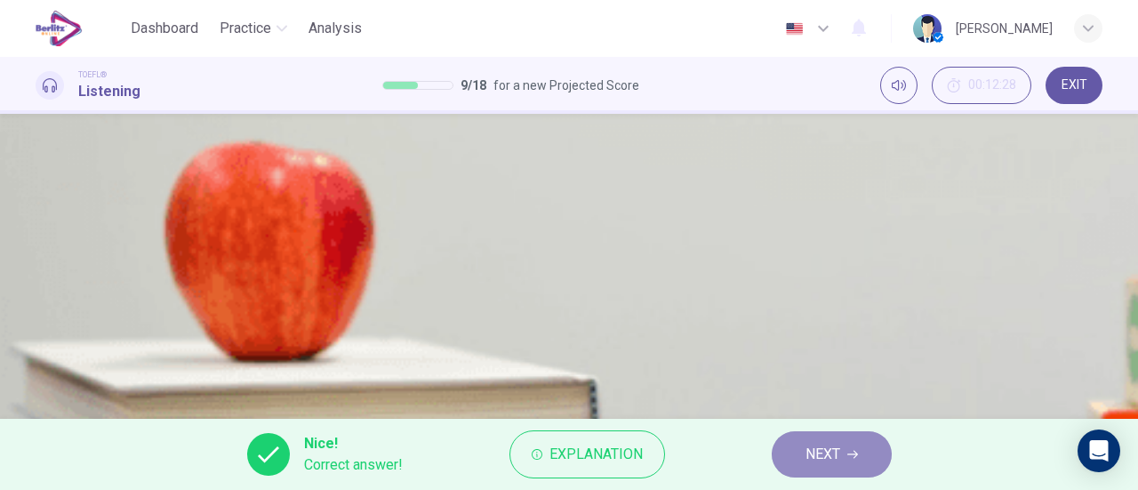
click at [808, 438] on button "NEXT" at bounding box center [832, 454] width 120 height 46
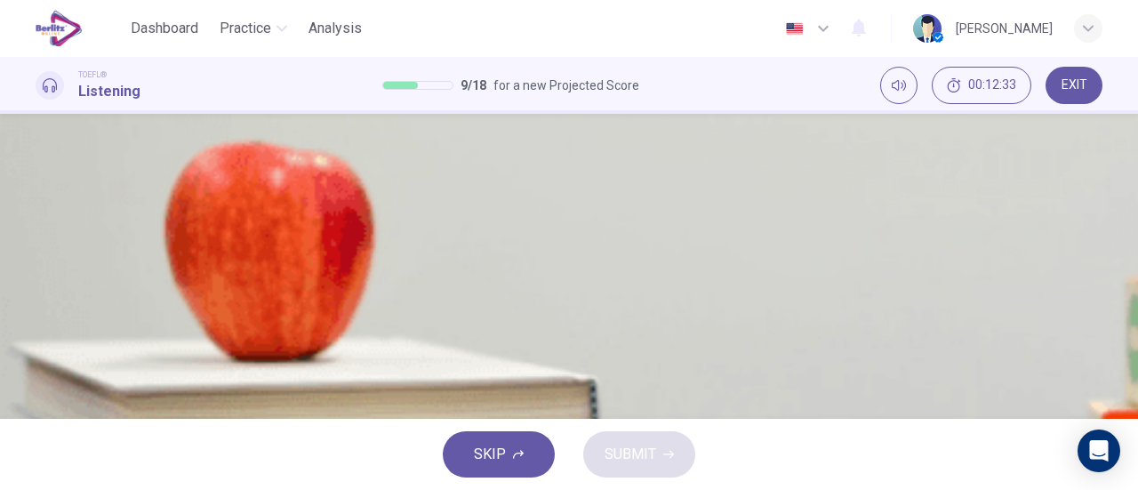
click at [39, 444] on button "button" at bounding box center [38, 452] width 4 height 17
drag, startPoint x: 116, startPoint y: 314, endPoint x: 60, endPoint y: 316, distance: 55.2
click at [60, 441] on div "03m 35s" at bounding box center [569, 486] width 1067 height 91
drag, startPoint x: 216, startPoint y: 228, endPoint x: 32, endPoint y: 240, distance: 184.5
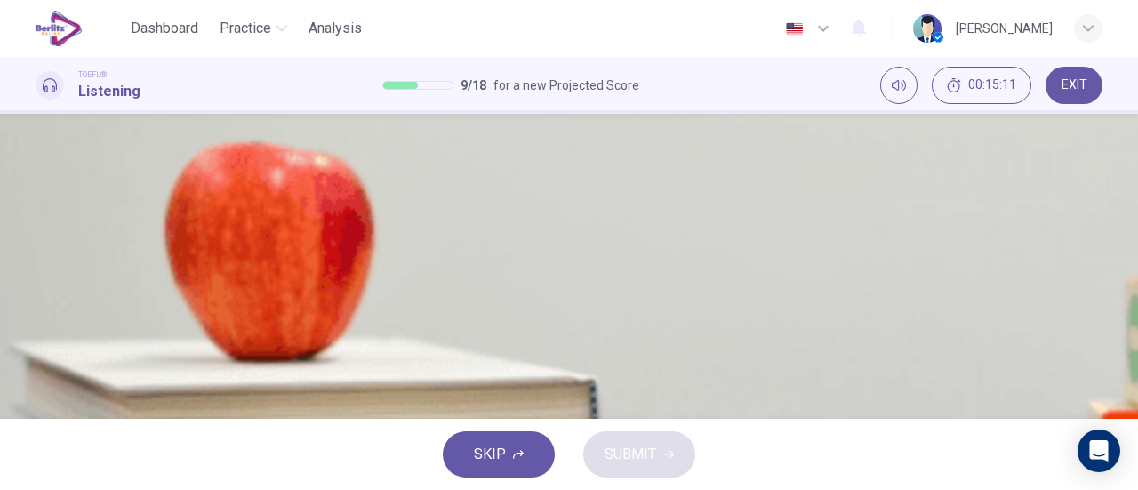
click at [36, 352] on div "03m 35s" at bounding box center [569, 397] width 1067 height 91
click at [37, 367] on icon "button" at bounding box center [37, 367] width 0 height 0
click at [39, 355] on button "button" at bounding box center [38, 363] width 4 height 17
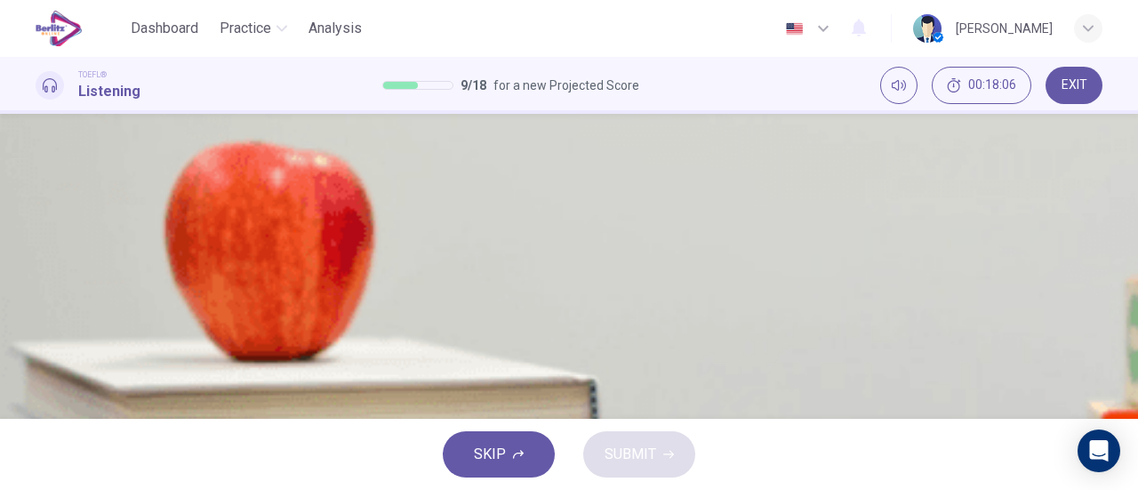
click at [133, 260] on span "High pay" at bounding box center [106, 248] width 54 height 21
click at [653, 444] on span "SUBMIT" at bounding box center [631, 454] width 52 height 25
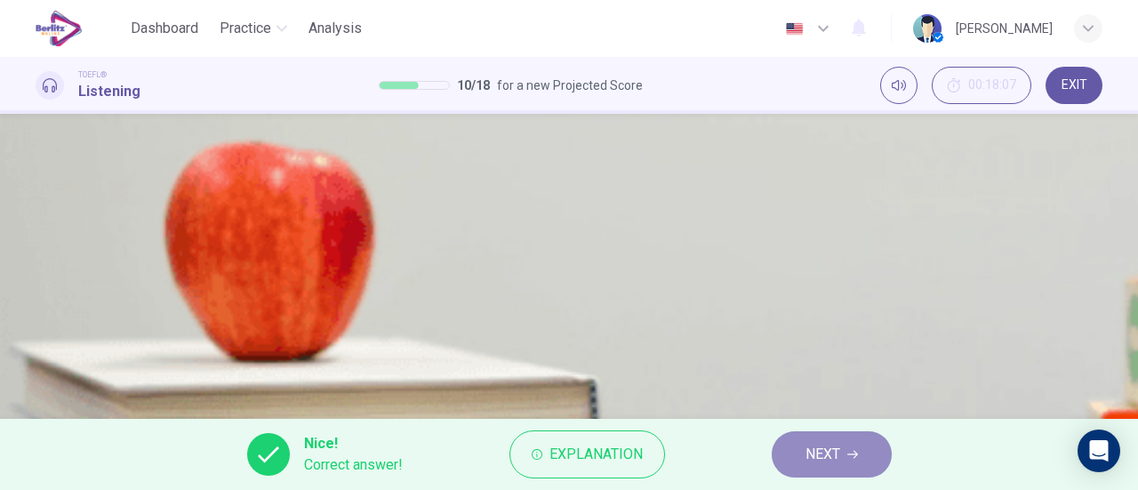
click at [819, 450] on span "NEXT" at bounding box center [823, 454] width 35 height 25
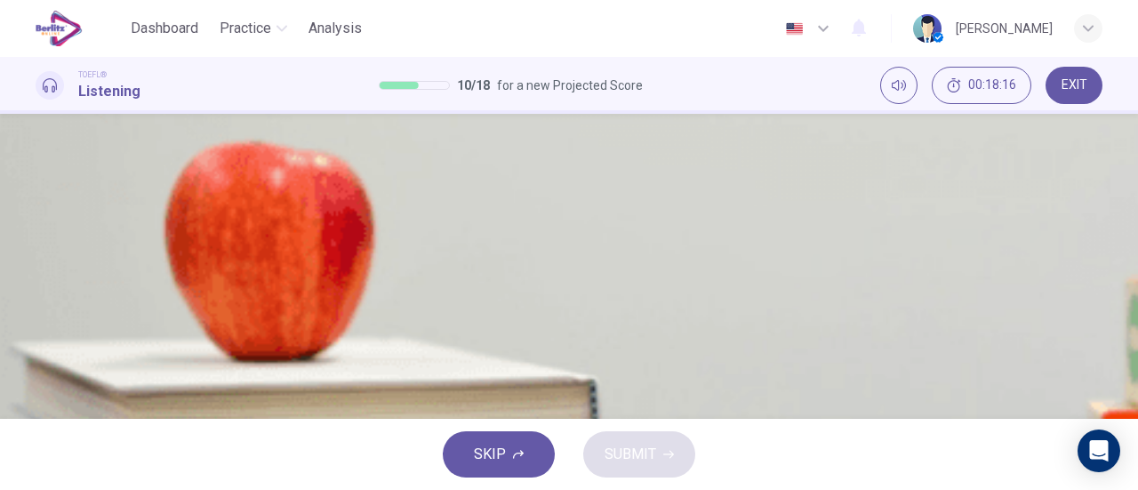
scroll to position [157, 0]
click at [39, 295] on button "button" at bounding box center [38, 303] width 4 height 17
click at [36, 397] on span at bounding box center [36, 397] width 0 height 0
click at [37, 389] on icon "button" at bounding box center [37, 389] width 0 height 0
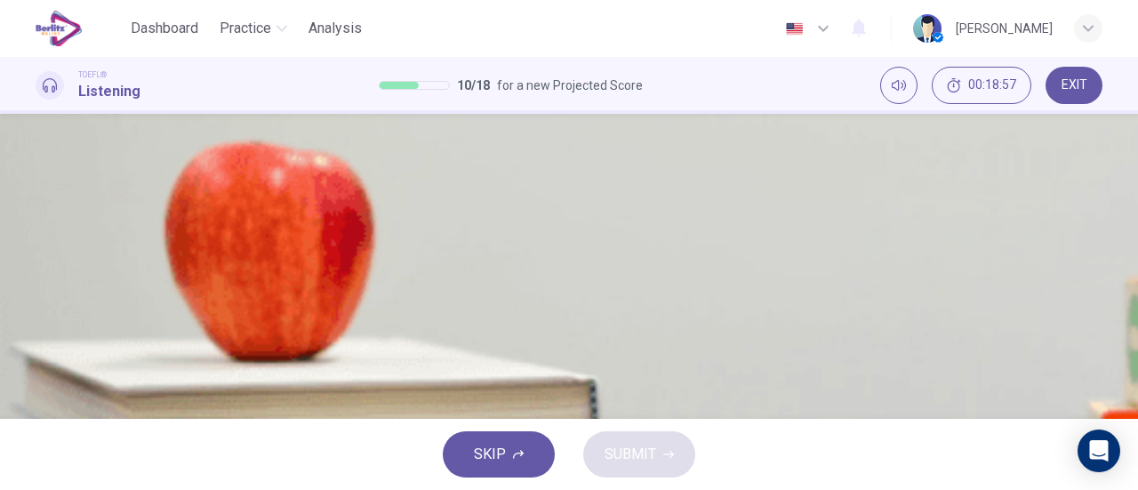
drag, startPoint x: 923, startPoint y: 383, endPoint x: 908, endPoint y: 391, distance: 17.1
click at [559, 296] on span "The professor wanted to tell the student about an internship over the summer" at bounding box center [319, 285] width 480 height 21
click at [649, 435] on button "SUBMIT" at bounding box center [639, 454] width 112 height 46
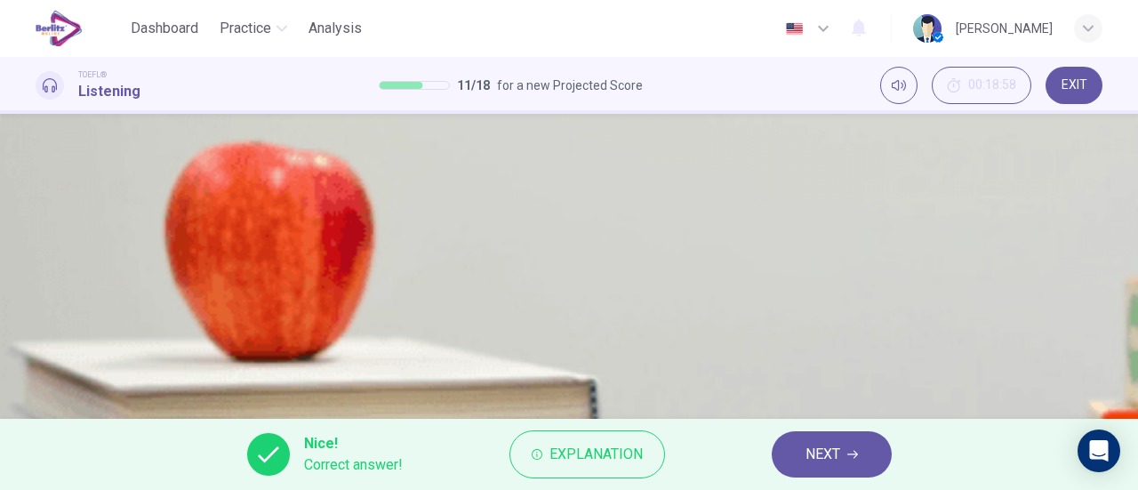
click at [812, 462] on span "NEXT" at bounding box center [823, 454] width 35 height 25
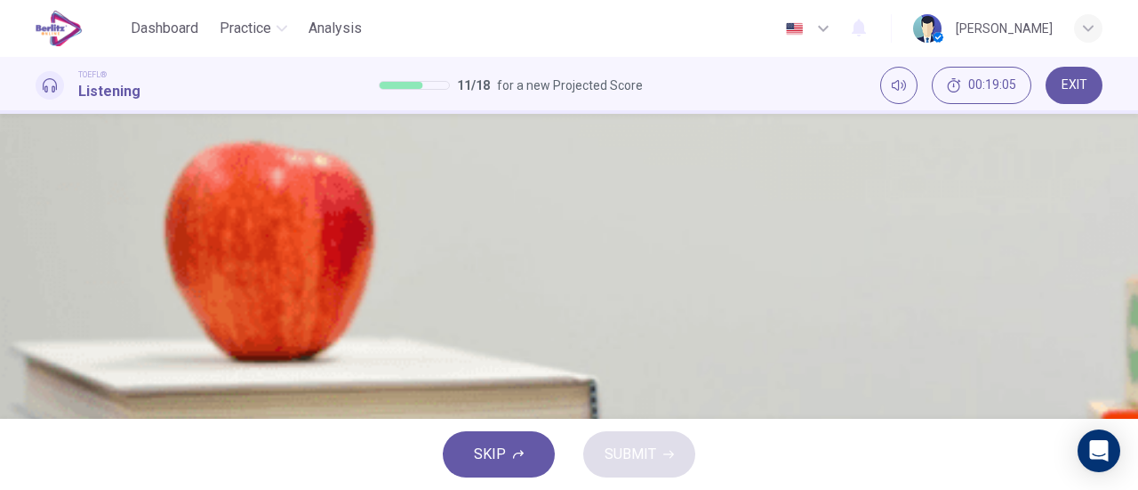
click at [37, 389] on icon "button" at bounding box center [37, 389] width 0 height 0
drag, startPoint x: 114, startPoint y: 244, endPoint x: 71, endPoint y: 247, distance: 42.8
click at [71, 374] on div "03m 35s" at bounding box center [569, 419] width 1067 height 91
click at [277, 207] on span "The paper was missing a theme" at bounding box center [178, 196] width 198 height 21
click at [617, 469] on button "SUBMIT" at bounding box center [639, 454] width 112 height 46
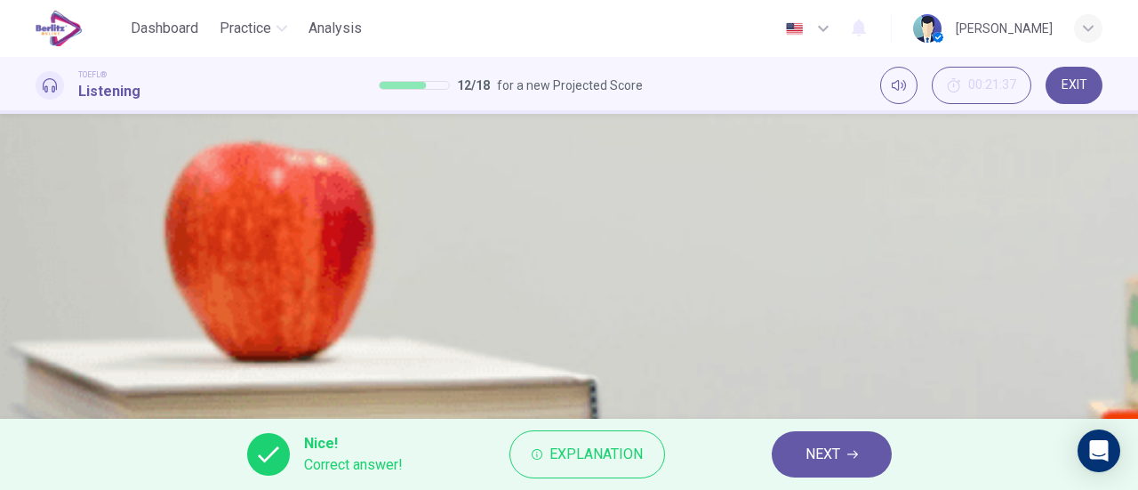
click at [784, 443] on button "NEXT" at bounding box center [832, 454] width 120 height 46
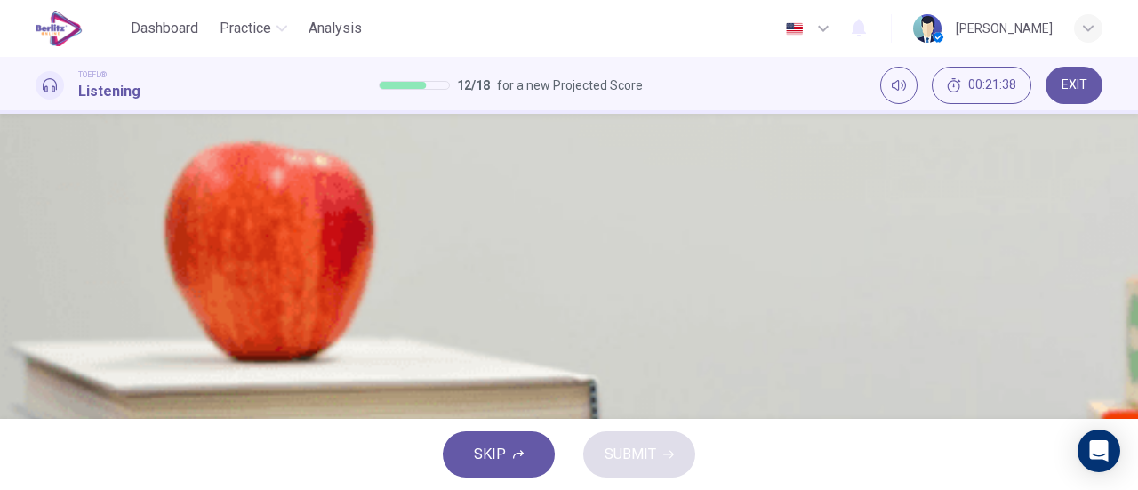
click at [37, 389] on icon "button" at bounding box center [37, 389] width 0 height 0
click at [748, 219] on button "A To see if the student wants a job" at bounding box center [569, 196] width 1067 height 44
click at [367, 252] on span "To talk to the student about his research paper" at bounding box center [223, 240] width 288 height 21
click at [684, 450] on button "SUBMIT" at bounding box center [639, 454] width 112 height 46
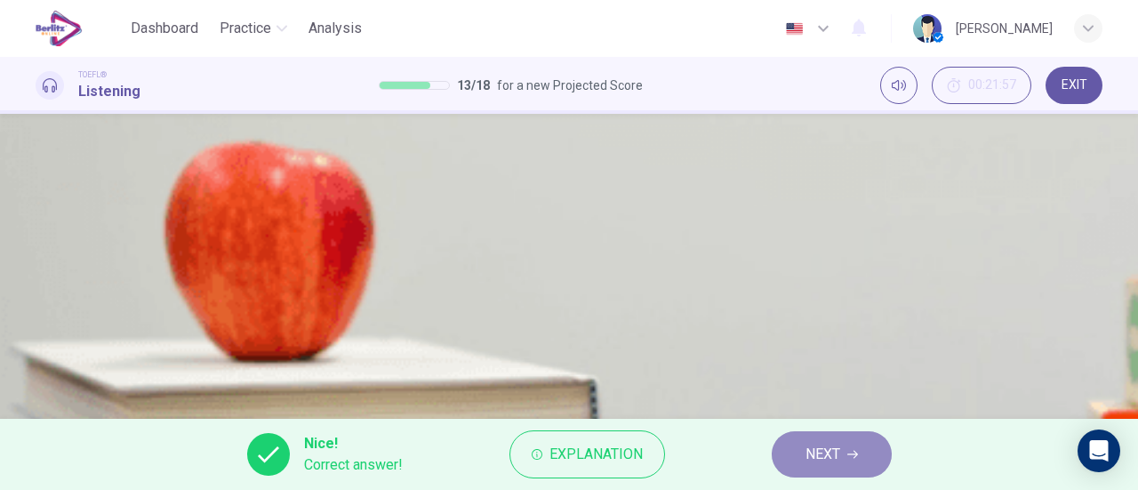
click at [812, 446] on span "NEXT" at bounding box center [823, 454] width 35 height 25
type input "**"
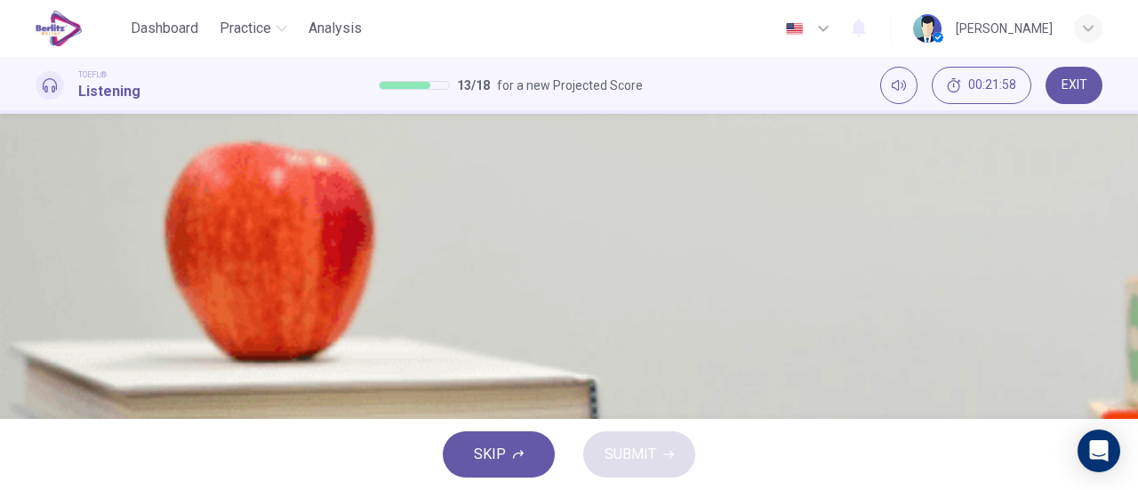
click at [37, 189] on icon "button" at bounding box center [37, 189] width 0 height 0
type input "*"
click at [389, 298] on span "To see how the student thinks he did on the paper" at bounding box center [233, 287] width 309 height 21
click at [666, 446] on button "SUBMIT" at bounding box center [639, 454] width 112 height 46
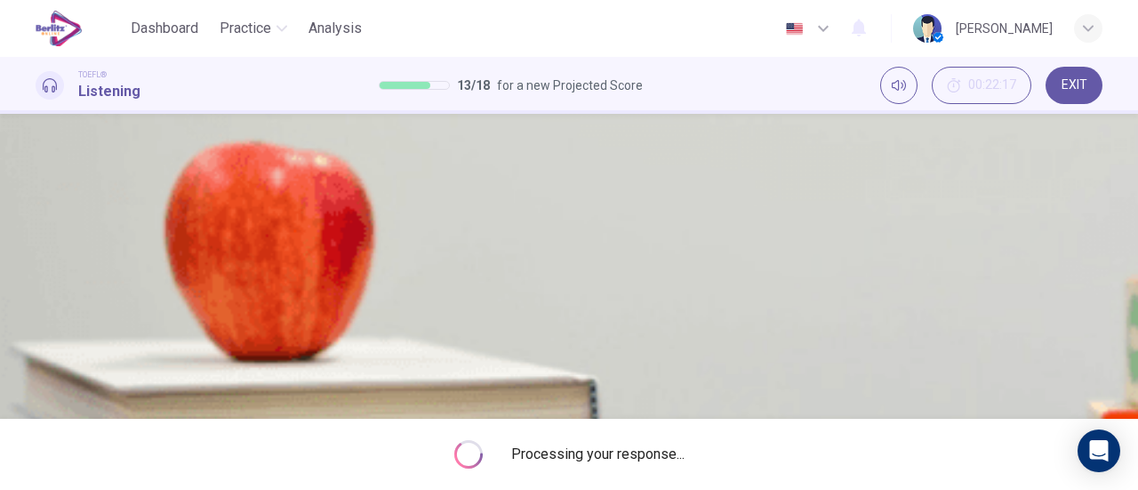
type input "**"
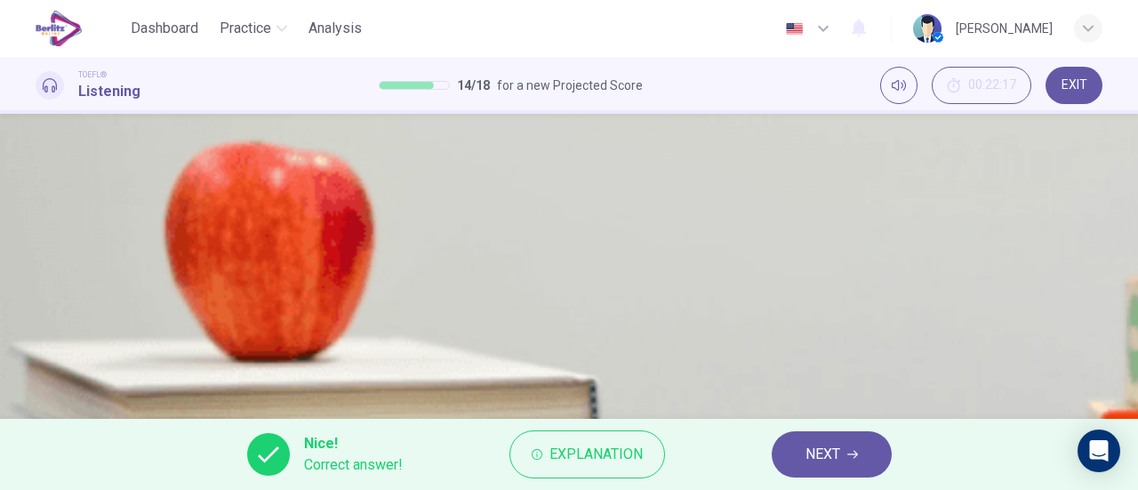
click at [796, 446] on button "NEXT" at bounding box center [832, 454] width 120 height 46
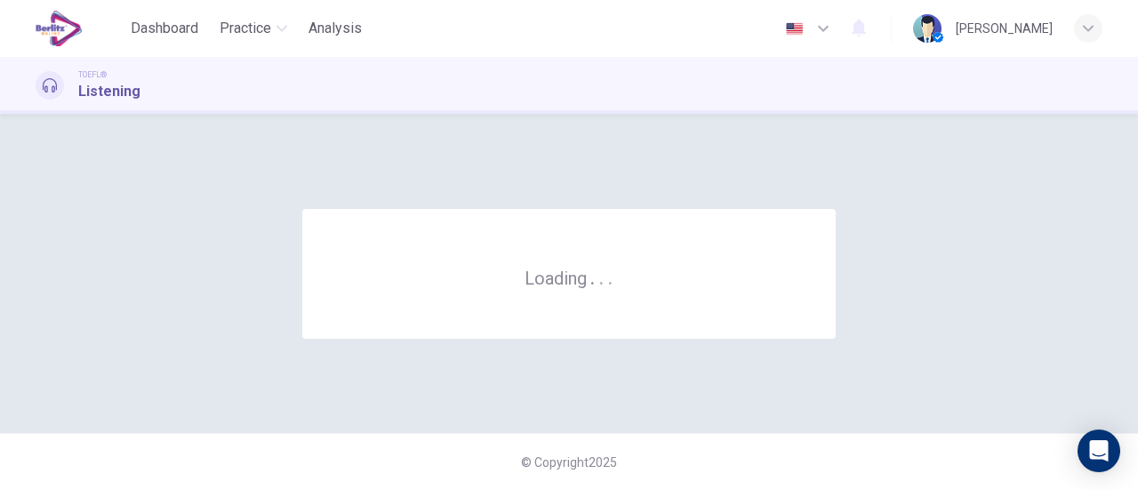
scroll to position [0, 0]
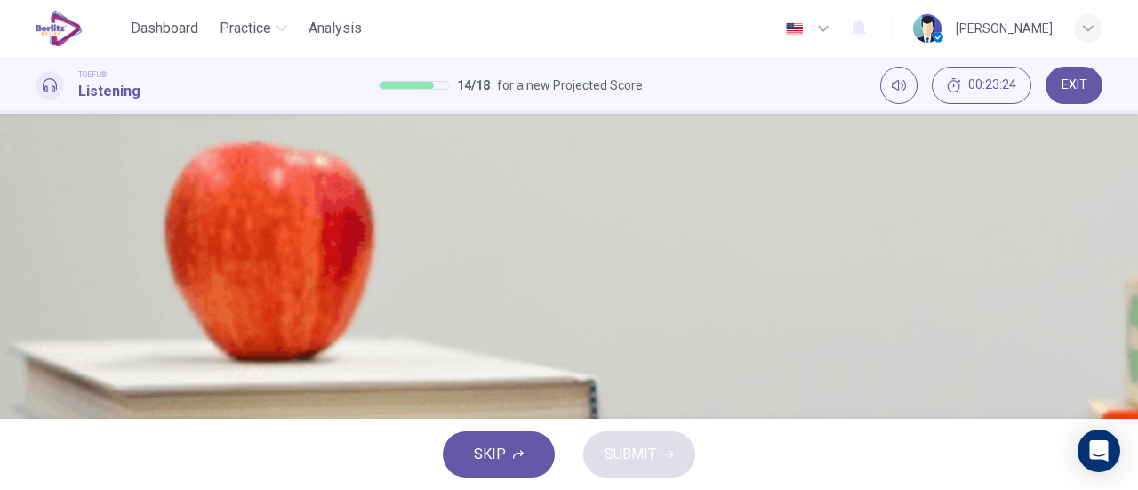
click at [39, 444] on button "button" at bounding box center [38, 452] width 4 height 17
click at [711, 271] on button "D How we know about the composition of the Earth" at bounding box center [569, 249] width 1067 height 44
click at [639, 439] on button "SUBMIT" at bounding box center [639, 454] width 112 height 46
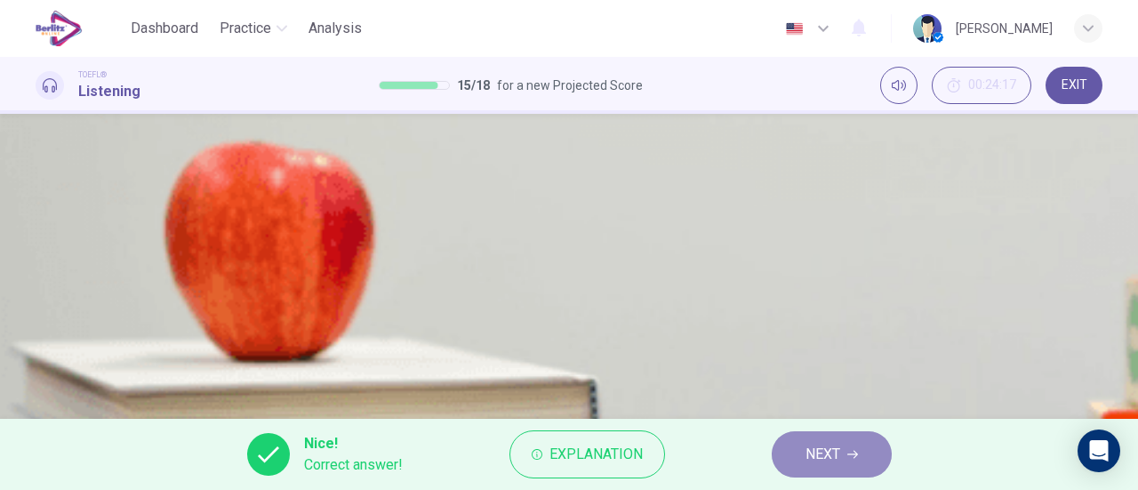
click at [825, 465] on span "NEXT" at bounding box center [823, 454] width 35 height 25
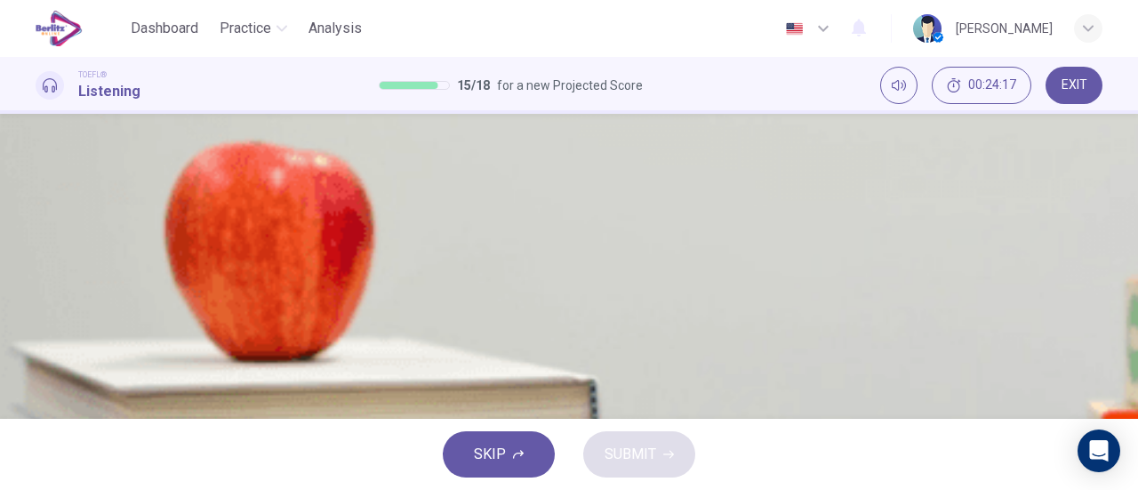
scroll to position [89, 0]
click at [36, 375] on span at bounding box center [36, 375] width 0 height 0
click at [39, 355] on button "button" at bounding box center [38, 363] width 4 height 17
click at [37, 367] on icon "button" at bounding box center [37, 367] width 0 height 0
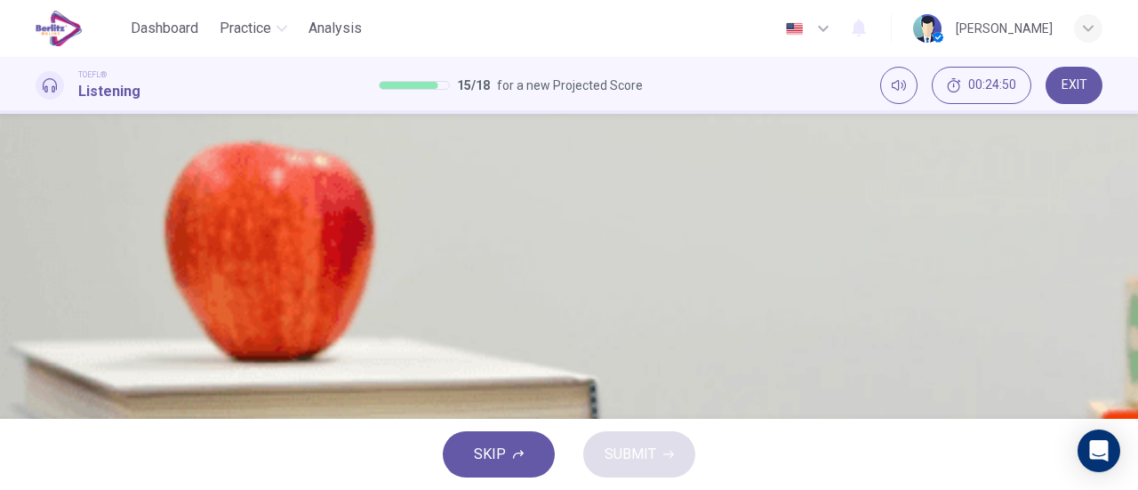
scroll to position [178, 0]
click at [39, 295] on button "button" at bounding box center [38, 303] width 4 height 17
click at [532, 138] on button "A Rock cannot produce a gravitational field" at bounding box center [569, 115] width 1067 height 44
click at [639, 445] on span "SUBMIT" at bounding box center [631, 454] width 52 height 25
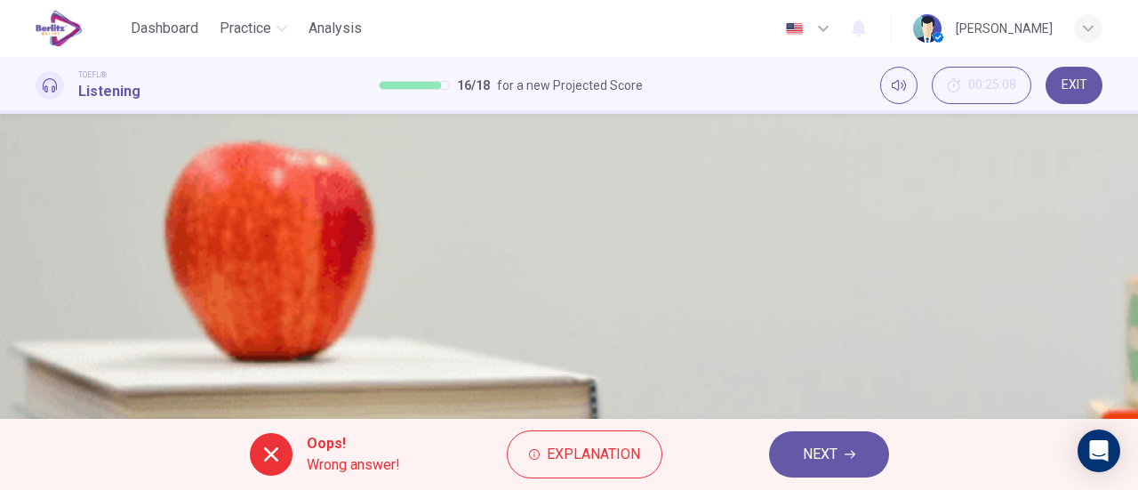
click at [820, 456] on span "NEXT" at bounding box center [820, 454] width 35 height 25
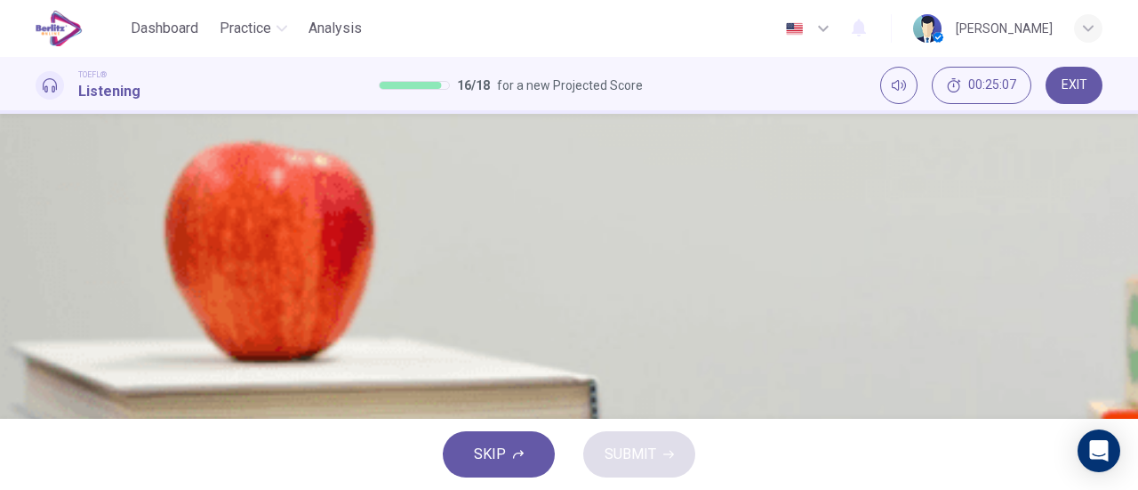
scroll to position [89, 0]
click at [502, 275] on span "Even small earthquakes can reveal useful information about the core" at bounding box center [290, 263] width 423 height 21
click at [624, 454] on span "SUBMIT" at bounding box center [631, 454] width 52 height 25
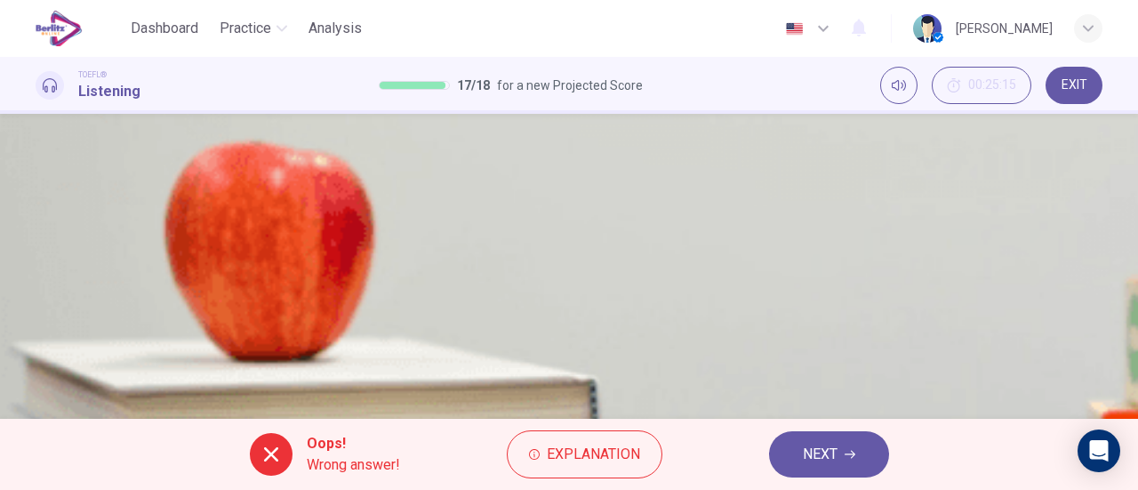
click at [800, 453] on button "NEXT" at bounding box center [829, 454] width 120 height 46
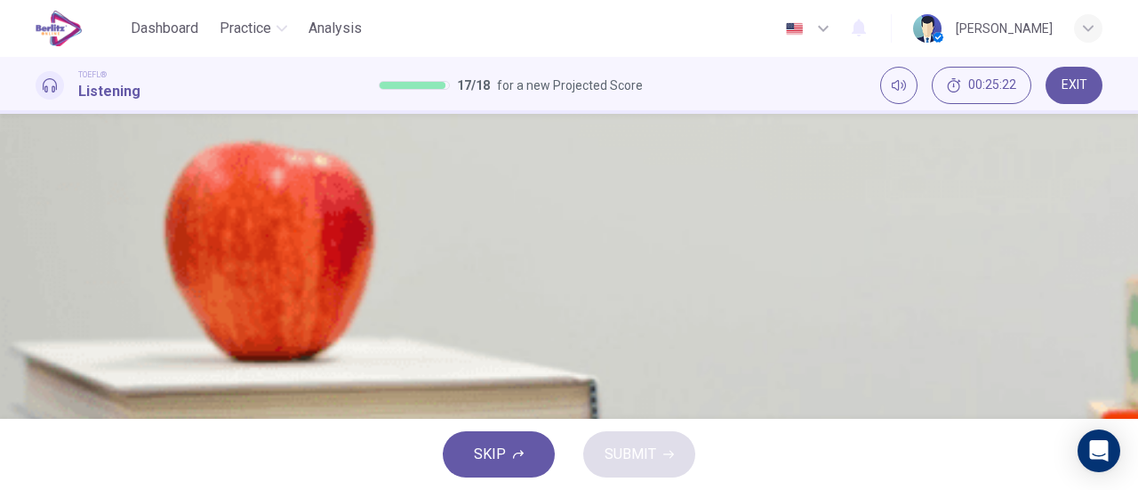
scroll to position [178, 0]
click at [293, 260] on span "The density of the inner, solid core" at bounding box center [186, 248] width 214 height 21
click at [667, 423] on div "SKIP SUBMIT" at bounding box center [569, 454] width 1138 height 71
click at [665, 445] on button "SUBMIT" at bounding box center [639, 454] width 112 height 46
type input "**"
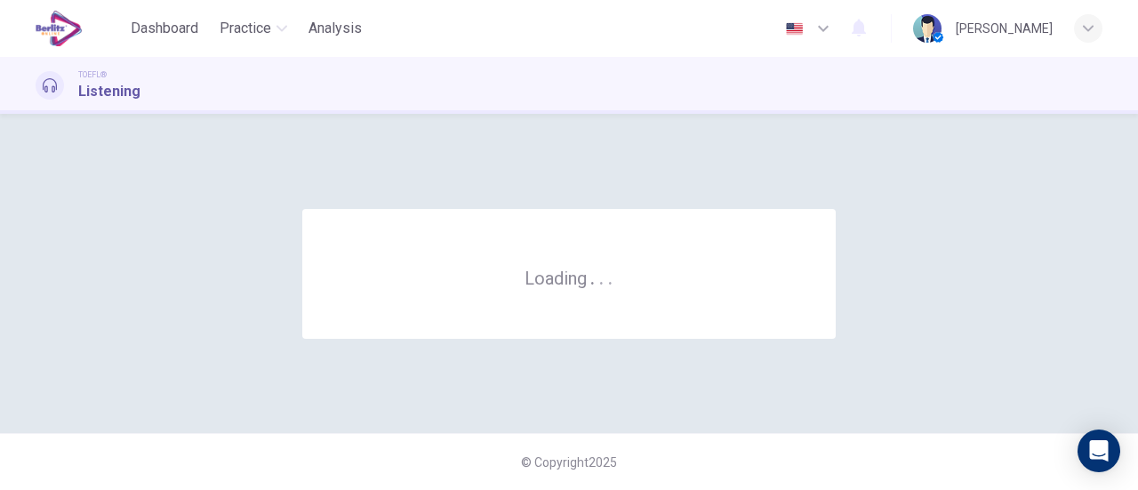
scroll to position [0, 0]
